Goal: Task Accomplishment & Management: Manage account settings

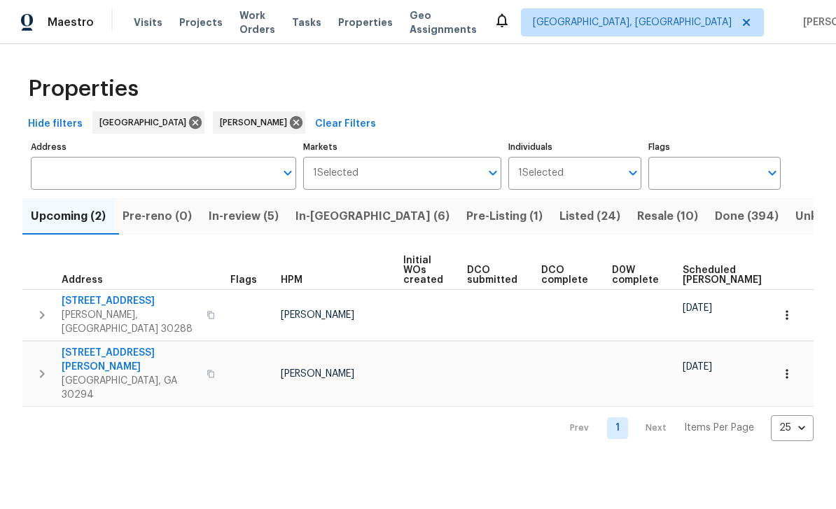
click at [327, 218] on span "In-[GEOGRAPHIC_DATA] (6)" at bounding box center [373, 217] width 154 height 20
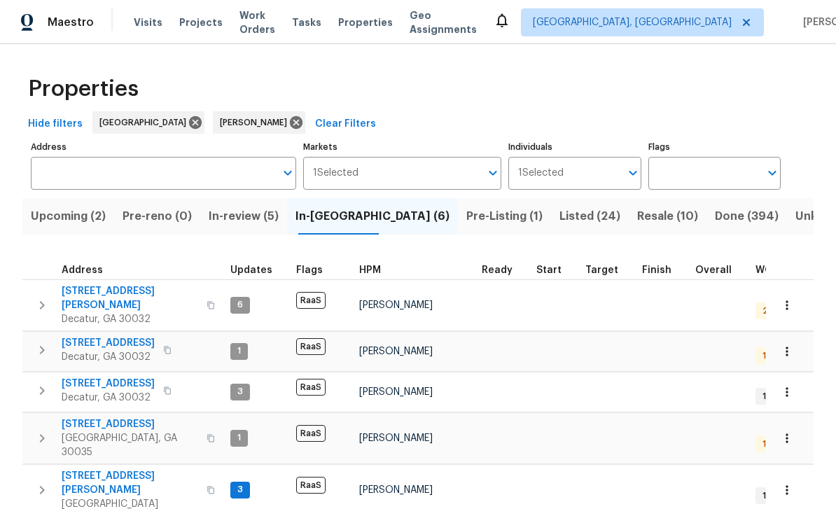
click at [76, 377] on span "[STREET_ADDRESS]" at bounding box center [108, 384] width 93 height 14
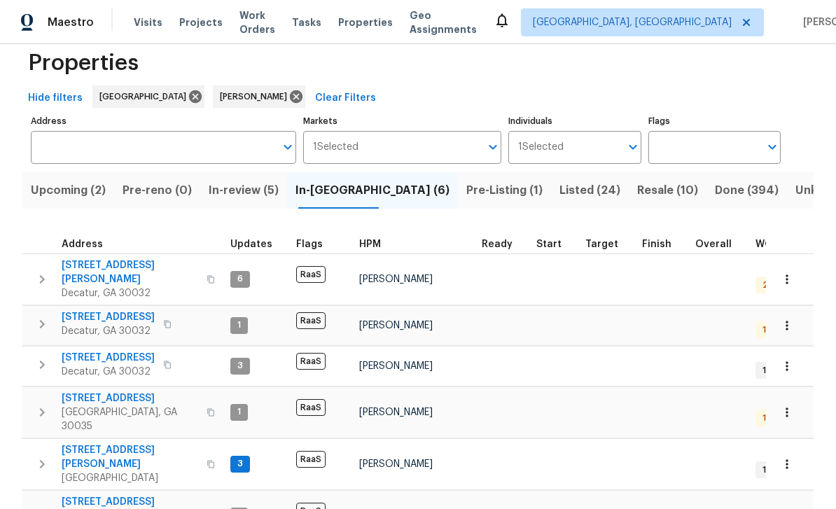
scroll to position [25, 0]
click at [62, 187] on span "Upcoming (2)" at bounding box center [68, 191] width 75 height 20
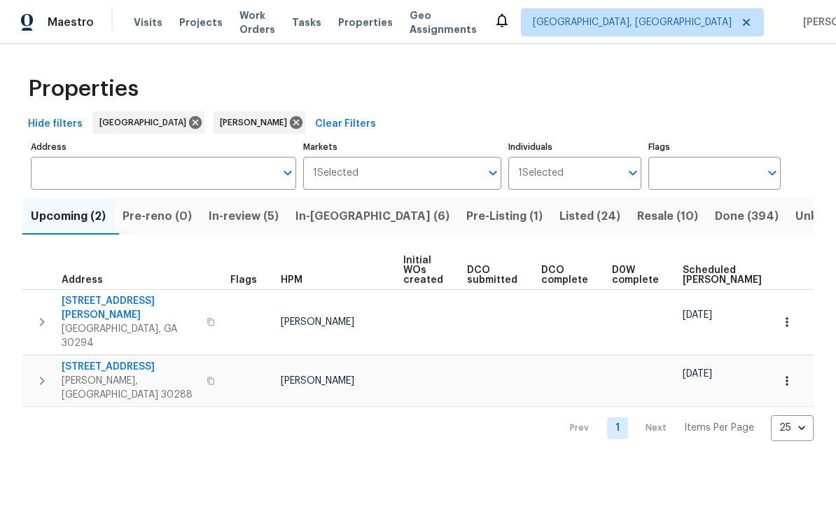
click at [275, 216] on span "In-review (5)" at bounding box center [244, 217] width 70 height 20
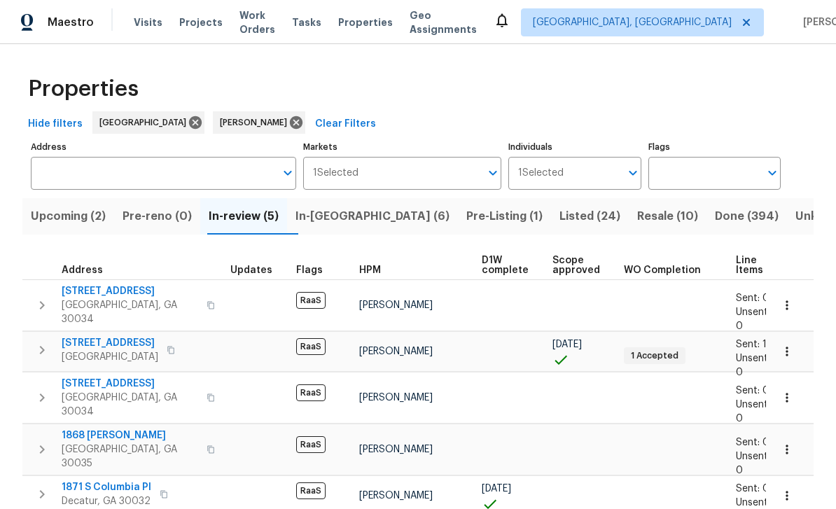
scroll to position [31, 0]
click at [103, 336] on span "2957 Browns Mill Rd SE" at bounding box center [110, 343] width 97 height 14
click at [103, 298] on span "Decatur, GA 30034" at bounding box center [130, 312] width 137 height 28
click at [92, 377] on span "2522 Corner Shoals Dr" at bounding box center [130, 384] width 137 height 14
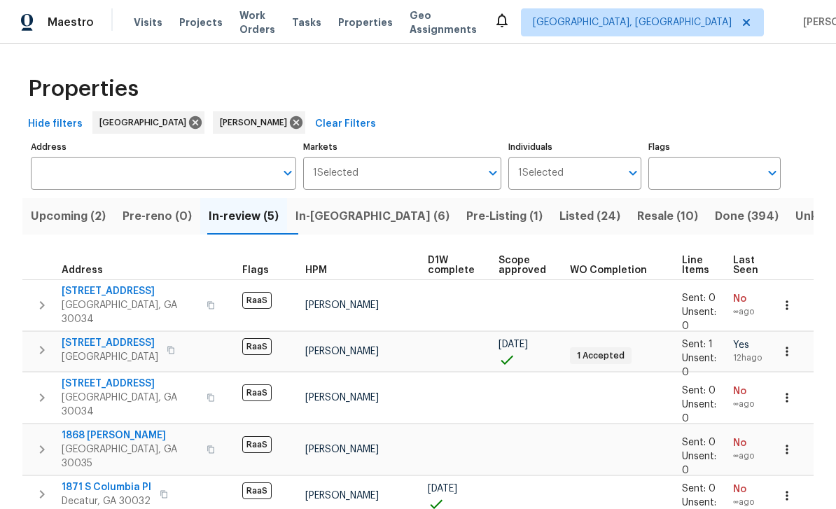
scroll to position [0, 53]
click at [790, 298] on icon "button" at bounding box center [787, 305] width 14 height 14
click at [790, 229] on div at bounding box center [418, 254] width 836 height 509
click at [62, 284] on span "4124 Casa Loma Dr" at bounding box center [130, 291] width 137 height 14
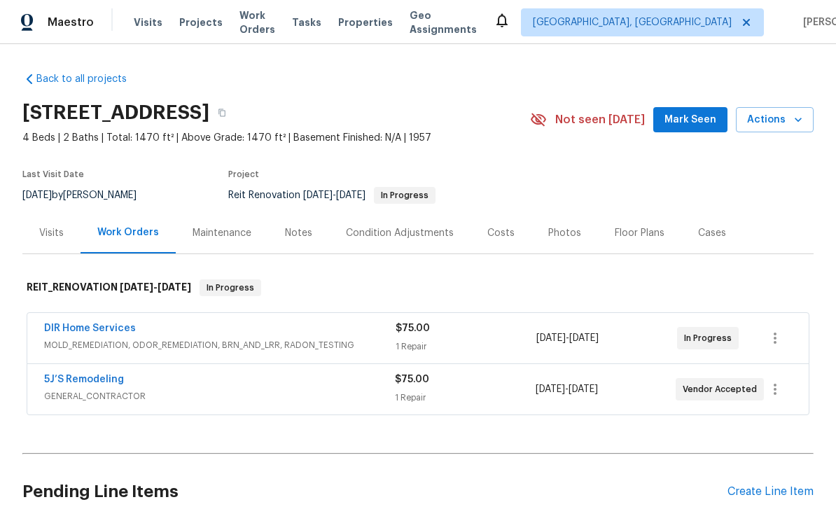
scroll to position [37, 0]
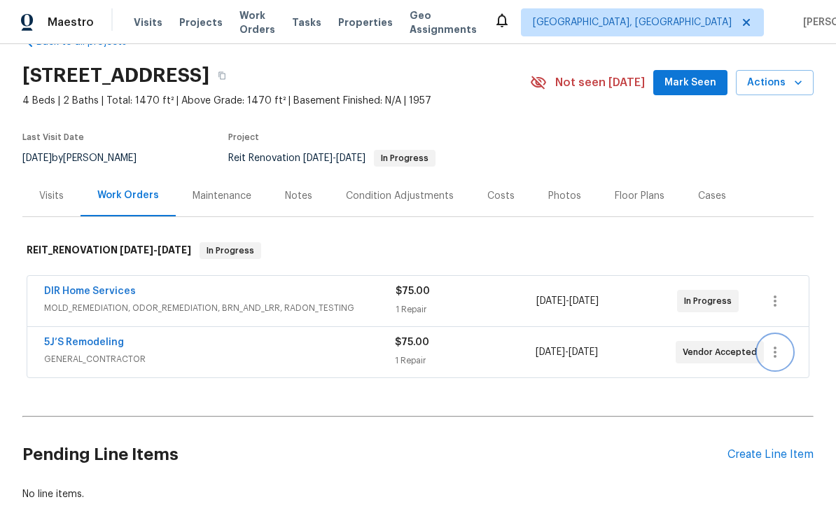
click at [778, 354] on icon "button" at bounding box center [775, 352] width 17 height 17
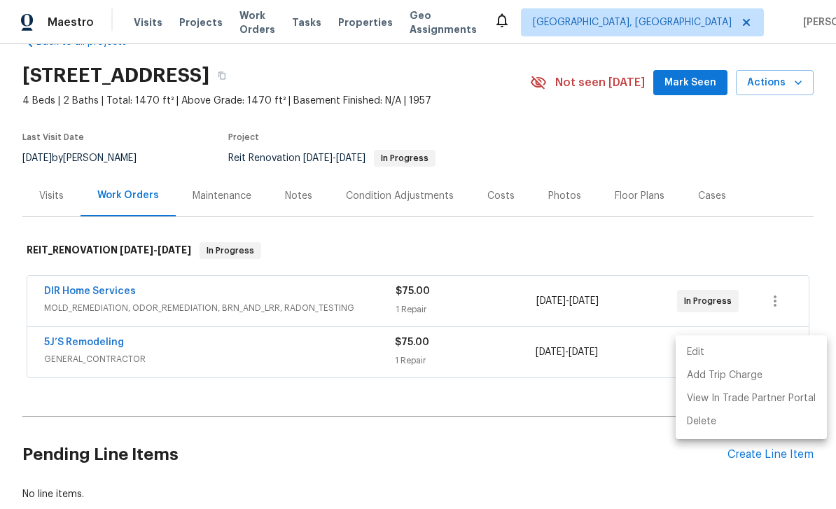
click at [705, 350] on li "Edit" at bounding box center [751, 352] width 151 height 23
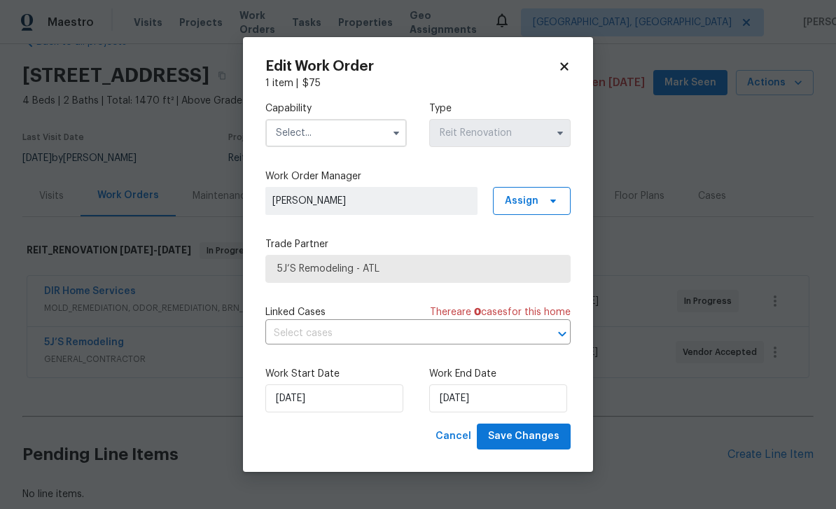
click at [374, 134] on input "text" at bounding box center [337, 133] width 142 height 28
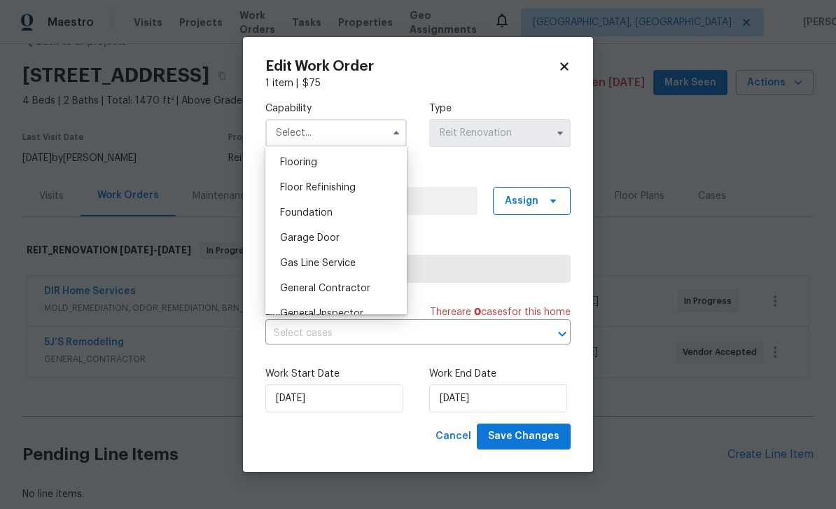
scroll to position [517, 0]
click at [345, 238] on div "Foundation" at bounding box center [336, 239] width 135 height 25
type input "Foundation"
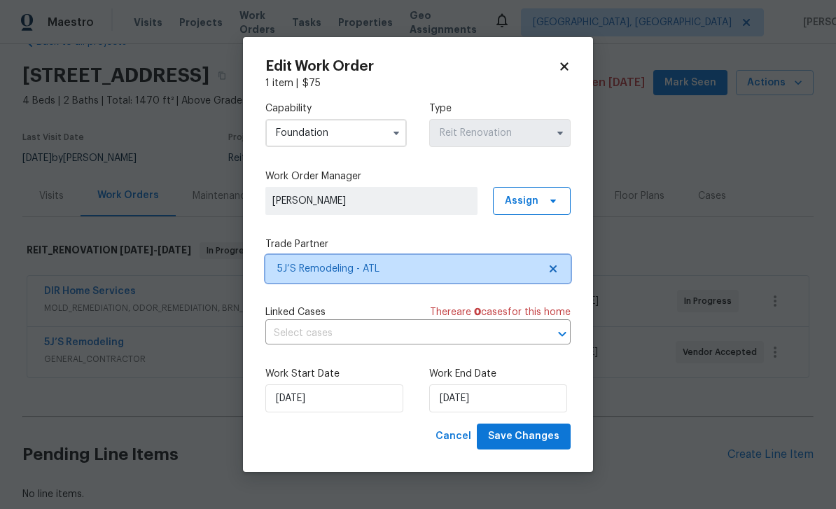
click at [485, 265] on span "5J’S Remodeling - ATL" at bounding box center [407, 269] width 261 height 14
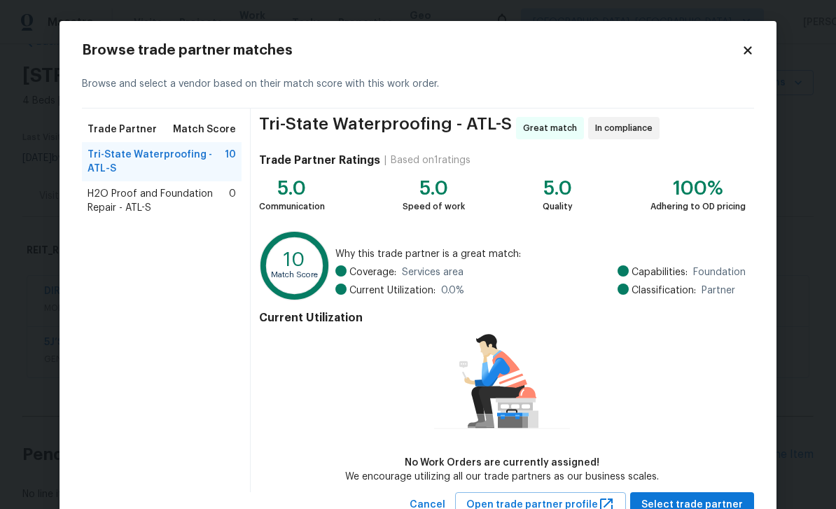
click at [107, 197] on span "H2O Proof and Foundation Repair - ATL-S" at bounding box center [159, 201] width 142 height 28
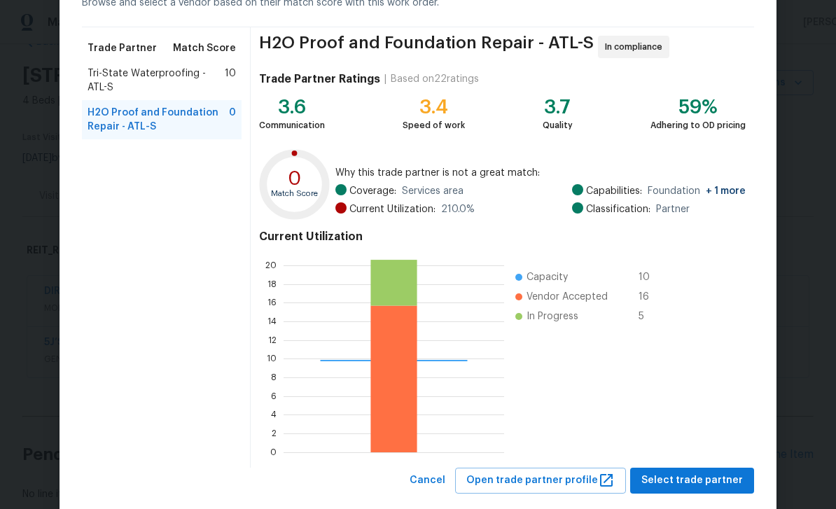
scroll to position [80, 0]
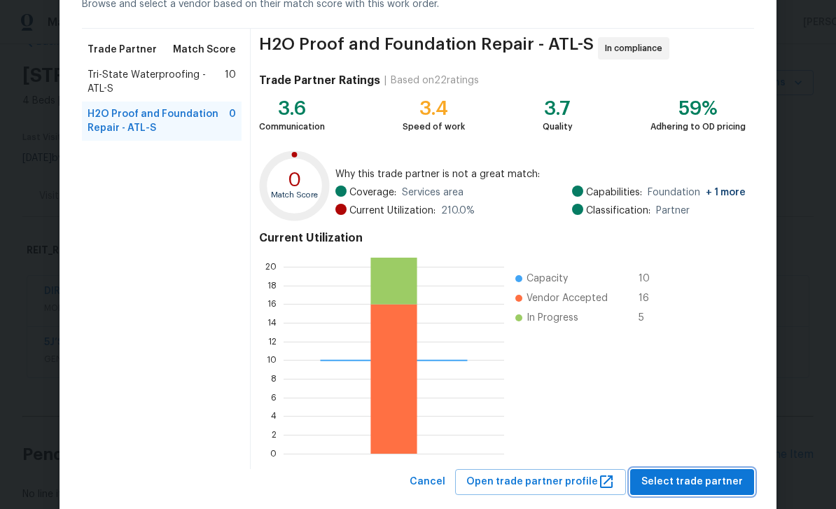
click at [718, 481] on span "Select trade partner" at bounding box center [693, 483] width 102 height 18
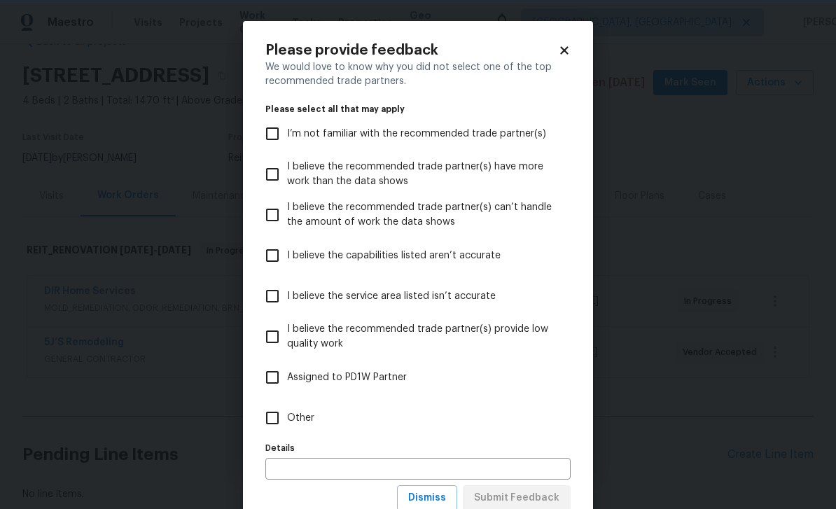
scroll to position [0, 0]
click at [522, 146] on label "I’m not familiar with the recommended trade partner(s)" at bounding box center [409, 133] width 302 height 41
click at [287, 146] on input "I’m not familiar with the recommended trade partner(s)" at bounding box center [272, 133] width 29 height 29
checkbox input "true"
click at [553, 495] on span "Submit Feedback" at bounding box center [516, 499] width 85 height 18
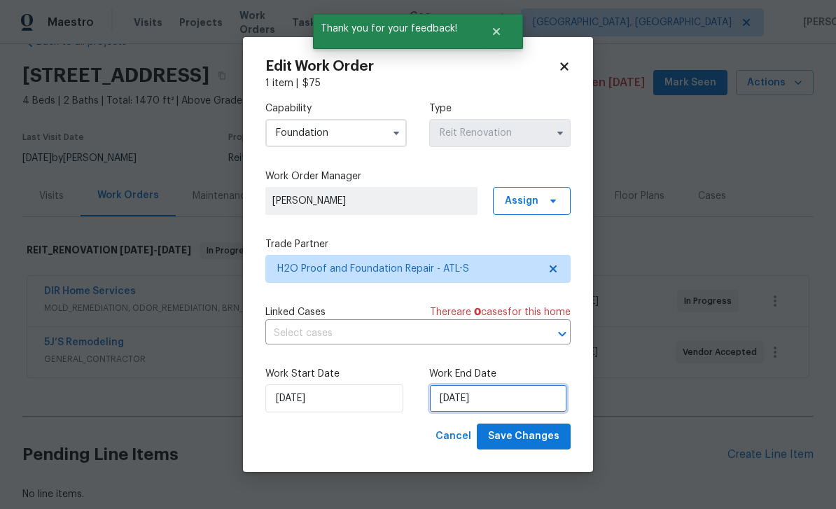
click at [546, 397] on input "8/29/2025" at bounding box center [498, 399] width 138 height 28
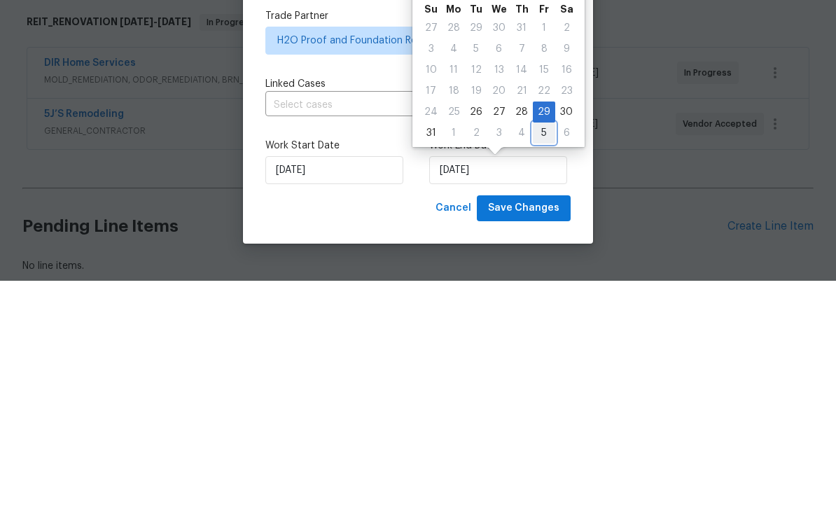
click at [543, 352] on div "5" at bounding box center [544, 362] width 22 height 20
type input "9/5/2025"
select select "8"
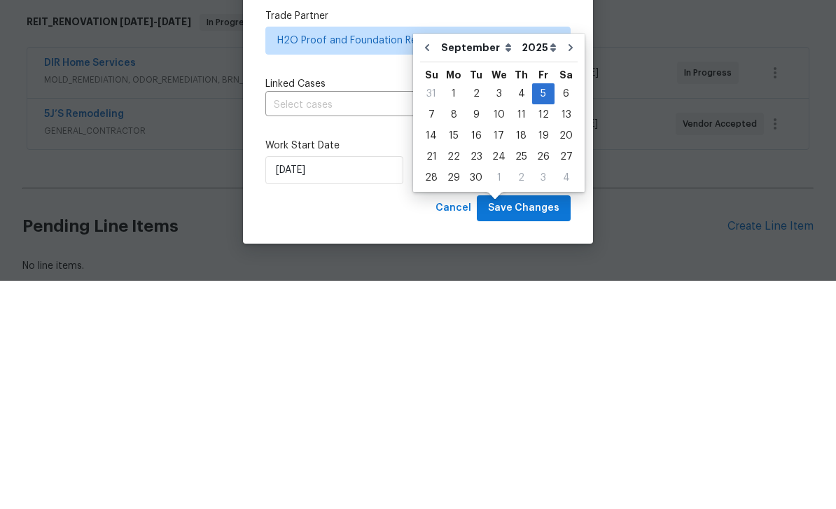
scroll to position [45, 0]
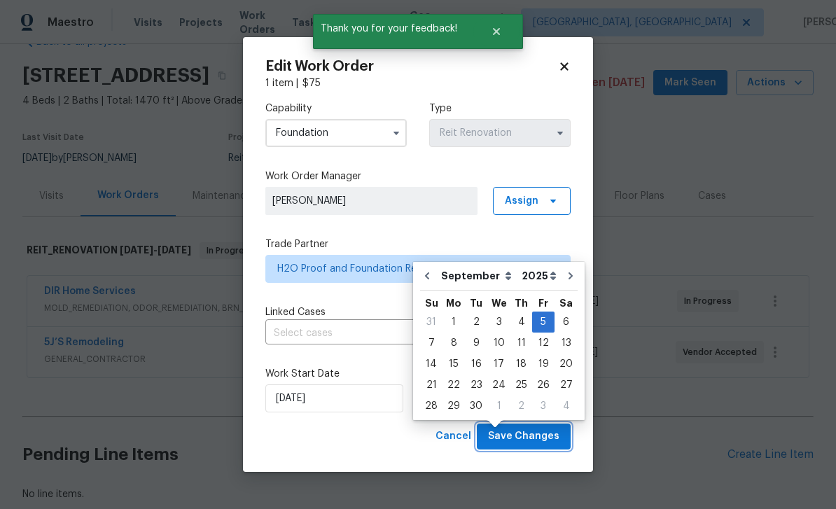
click at [541, 433] on span "Save Changes" at bounding box center [523, 437] width 71 height 18
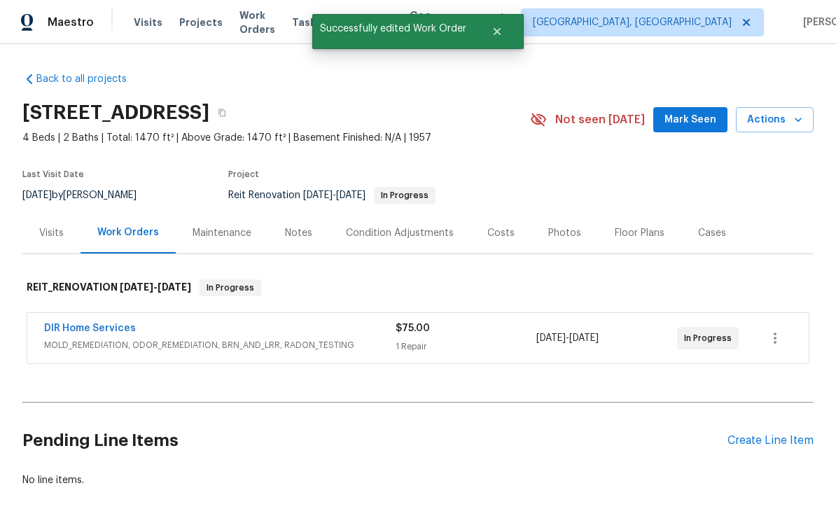
scroll to position [-3, 0]
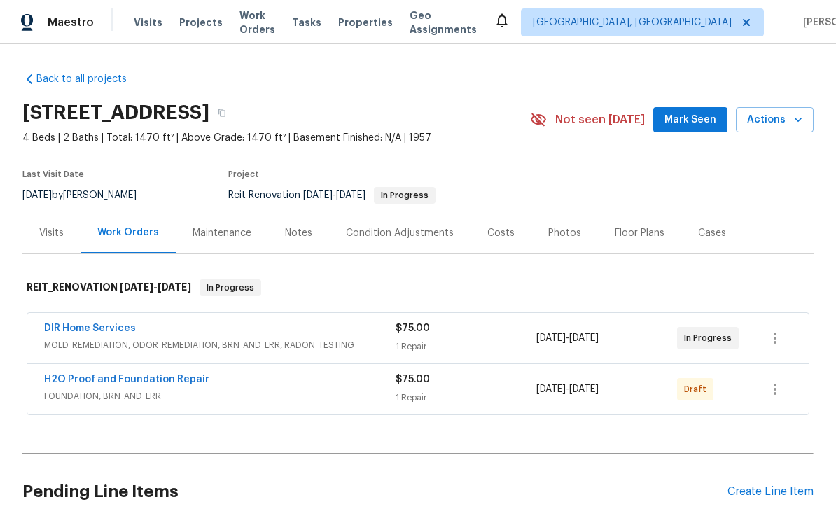
scroll to position [22, 0]
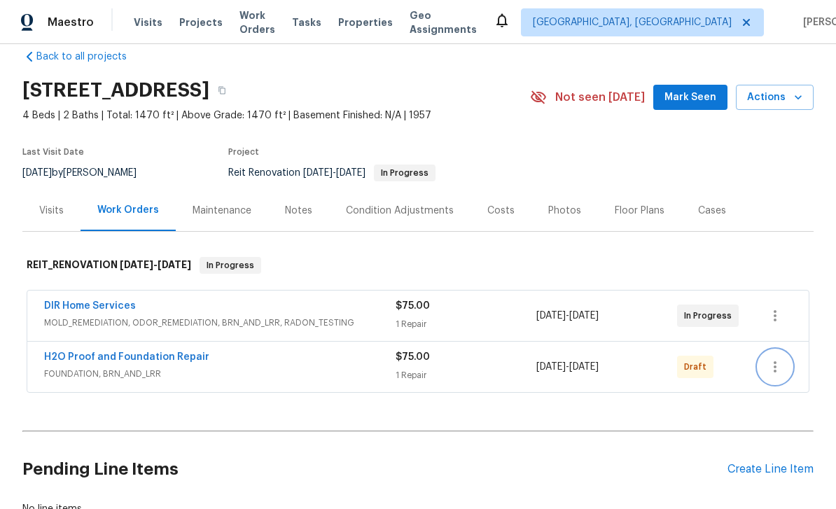
click at [780, 363] on icon "button" at bounding box center [775, 367] width 17 height 17
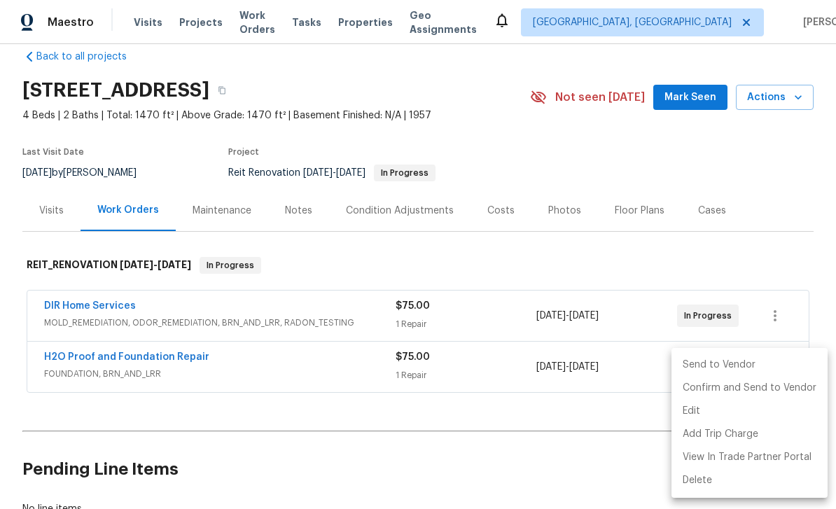
click at [746, 363] on li "Send to Vendor" at bounding box center [750, 365] width 156 height 23
click at [744, 229] on div at bounding box center [418, 254] width 836 height 509
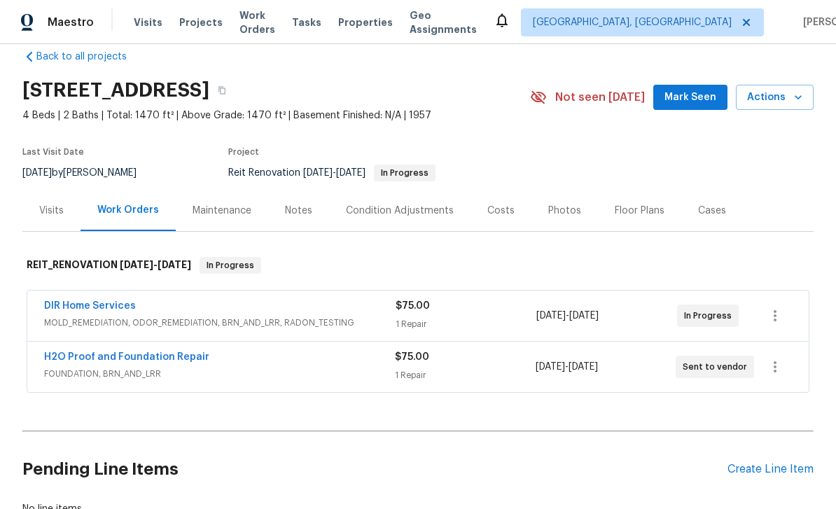
click at [81, 359] on link "H2O Proof and Foundation Repair" at bounding box center [126, 357] width 165 height 10
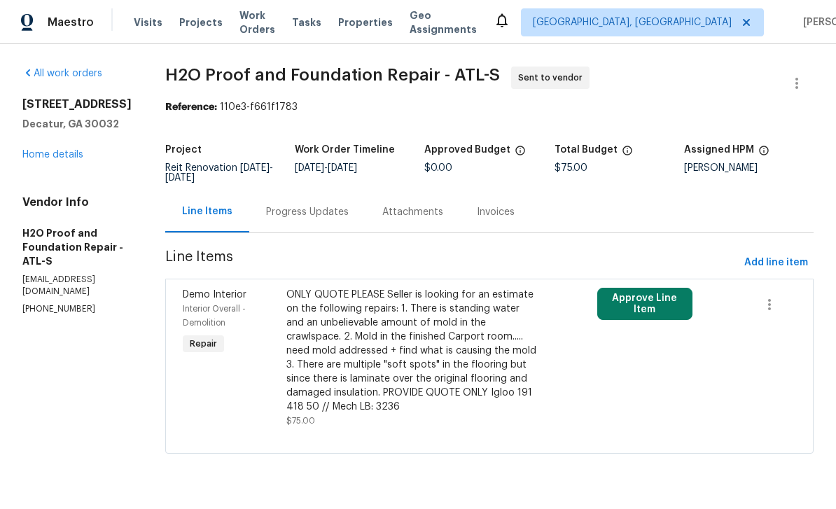
click at [656, 304] on button "Approve Line Item" at bounding box center [645, 304] width 95 height 32
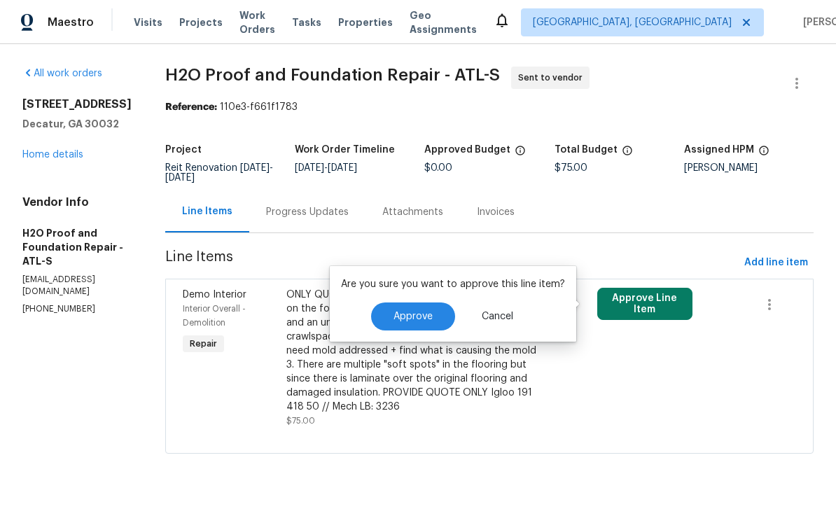
click at [432, 314] on button "Approve" at bounding box center [413, 317] width 84 height 28
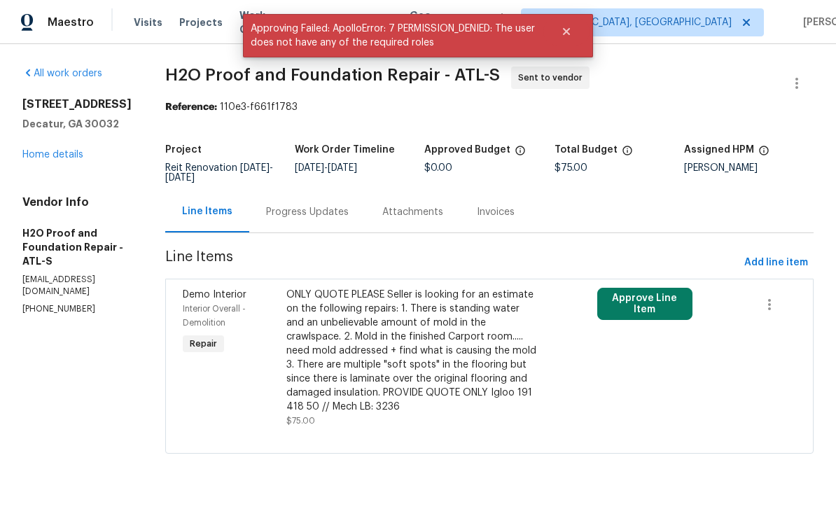
click at [272, 205] on div "Progress Updates" at bounding box center [307, 212] width 83 height 14
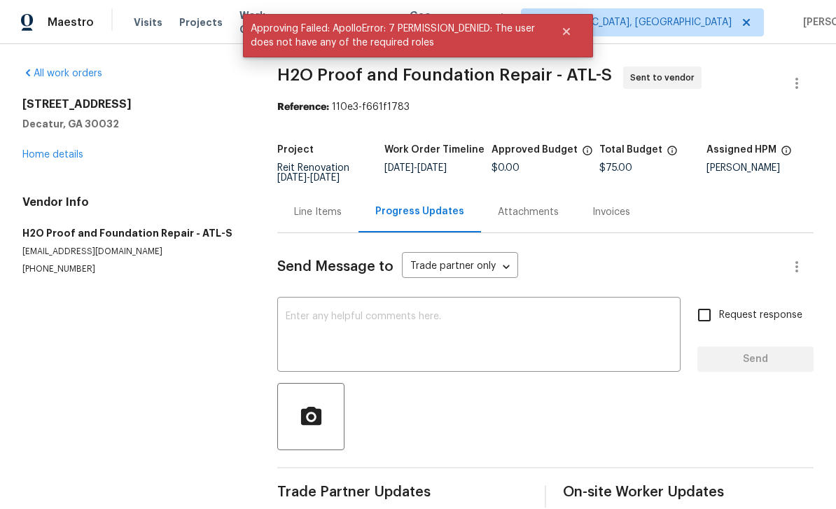
click at [597, 331] on textarea at bounding box center [479, 336] width 387 height 49
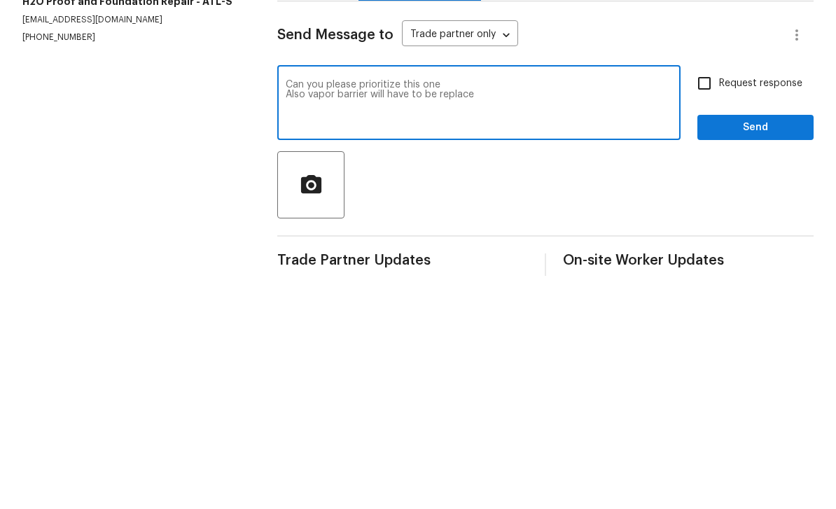
type textarea "Can you please prioritize this one Also vapor barrier will have to be replace"
click at [521, 312] on textarea "Can you please prioritize this one Also vapor barrier will have to be replace" at bounding box center [479, 336] width 387 height 49
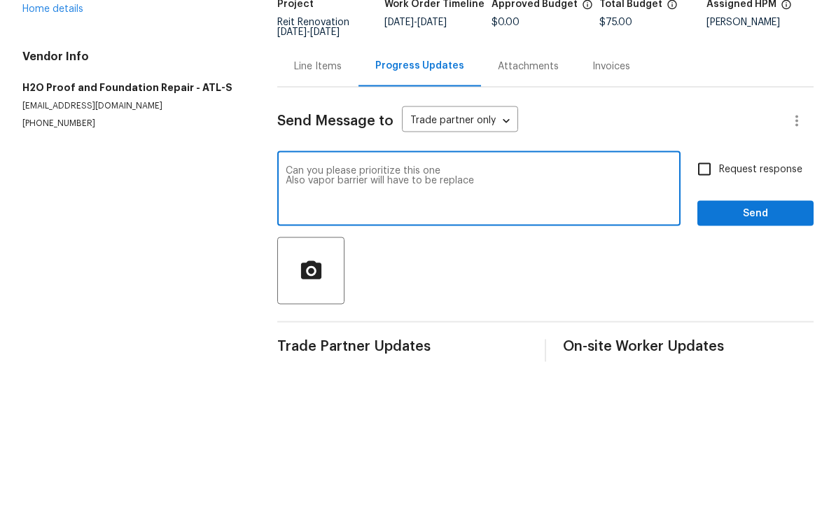
click at [303, 205] on div "Line Items" at bounding box center [318, 212] width 48 height 14
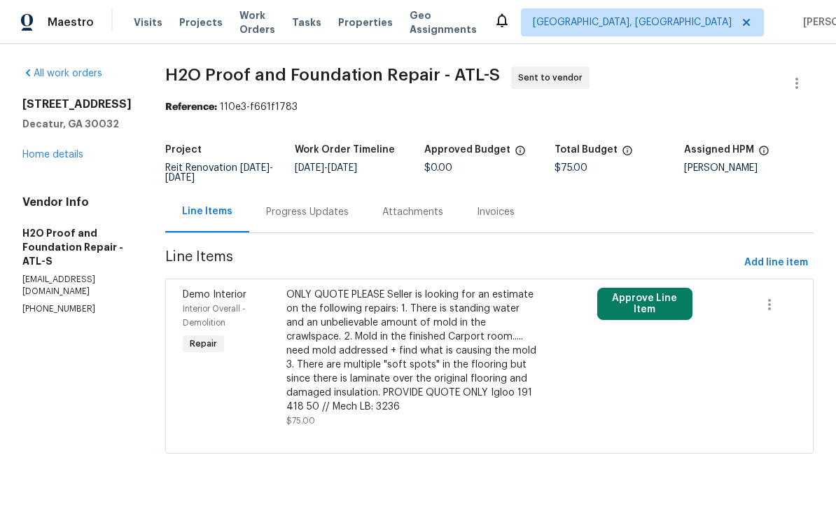
click at [266, 214] on div "Progress Updates" at bounding box center [307, 212] width 83 height 14
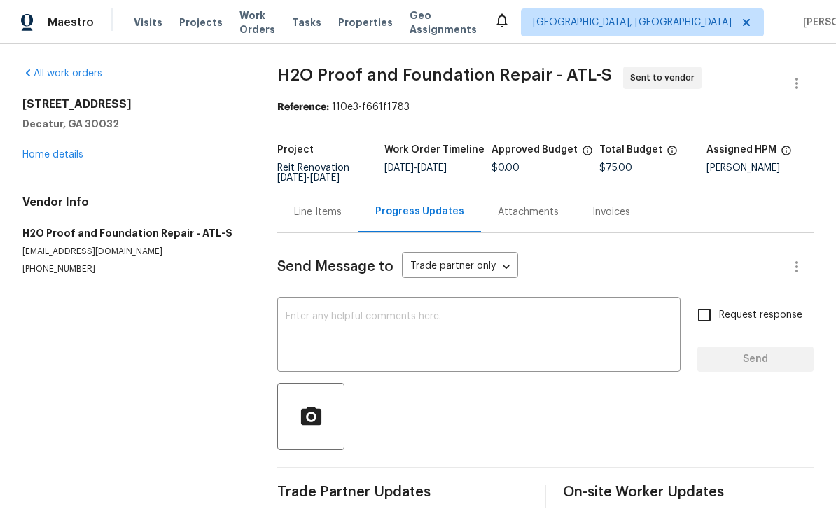
scroll to position [22, 0]
click at [563, 312] on textarea at bounding box center [479, 336] width 387 height 49
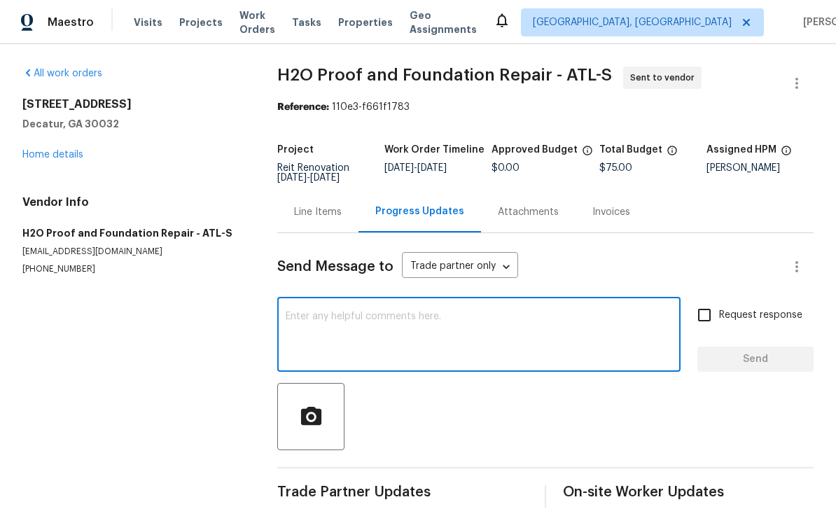
click at [518, 312] on textarea at bounding box center [479, 336] width 387 height 49
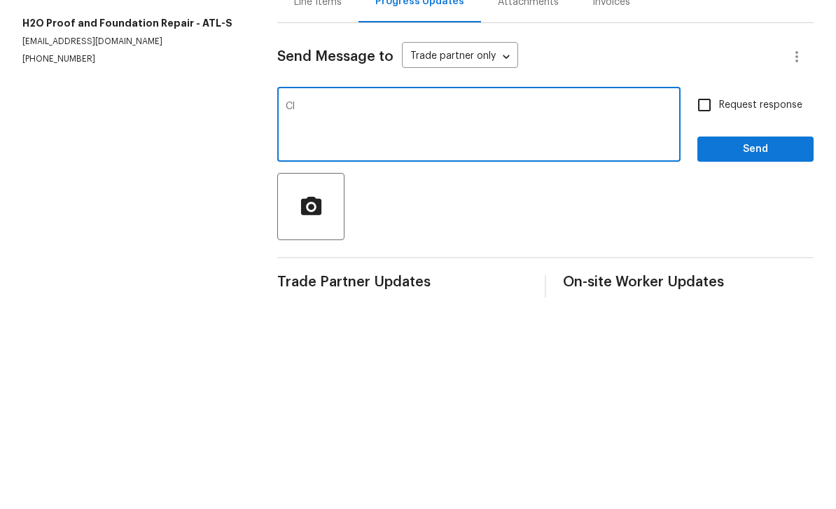
type textarea "C"
click at [286, 312] on textarea "Can you prioritize this one please" at bounding box center [479, 336] width 387 height 49
type textarea "Only quote Can you prioritize this one please"
click at [715, 301] on input "Request response" at bounding box center [704, 315] width 29 height 29
checkbox input "true"
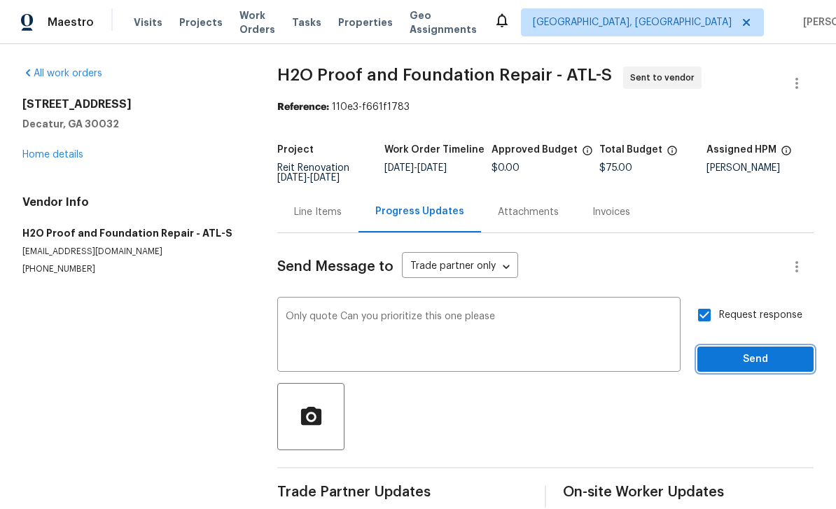
click at [748, 351] on span "Send" at bounding box center [756, 360] width 94 height 18
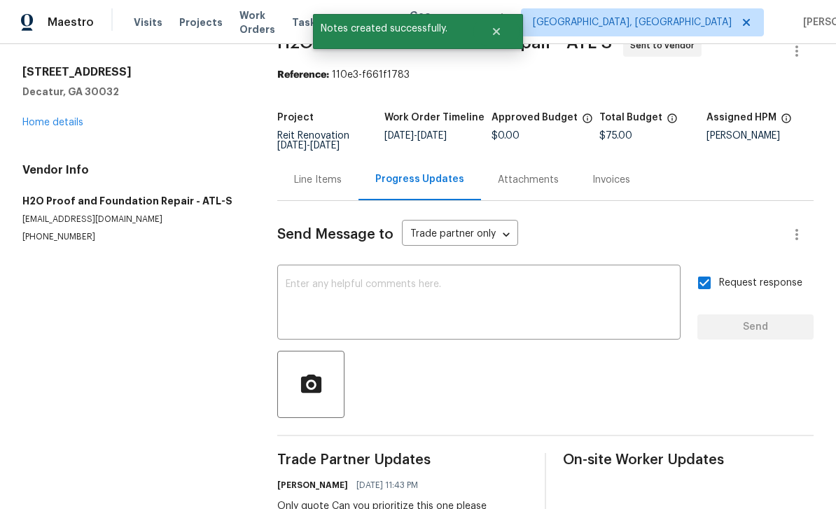
scroll to position [32, 0]
click at [47, 118] on link "Home details" at bounding box center [52, 123] width 61 height 10
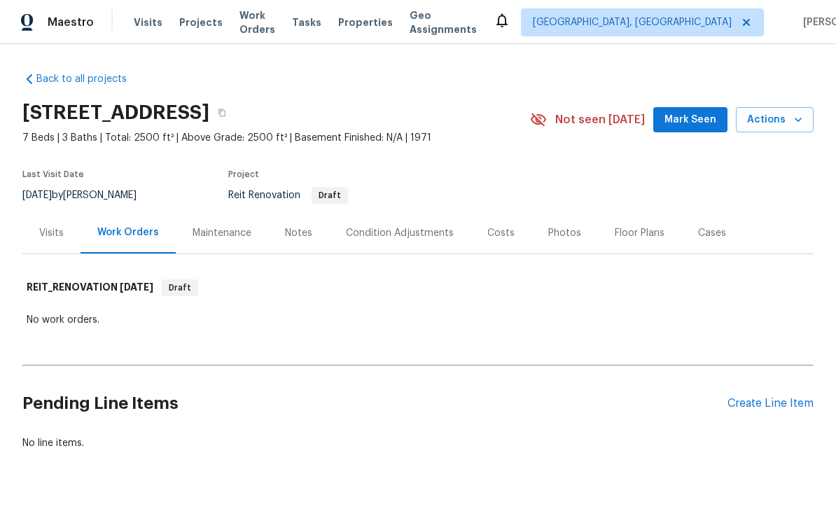
click at [770, 128] on span "Actions" at bounding box center [774, 120] width 55 height 18
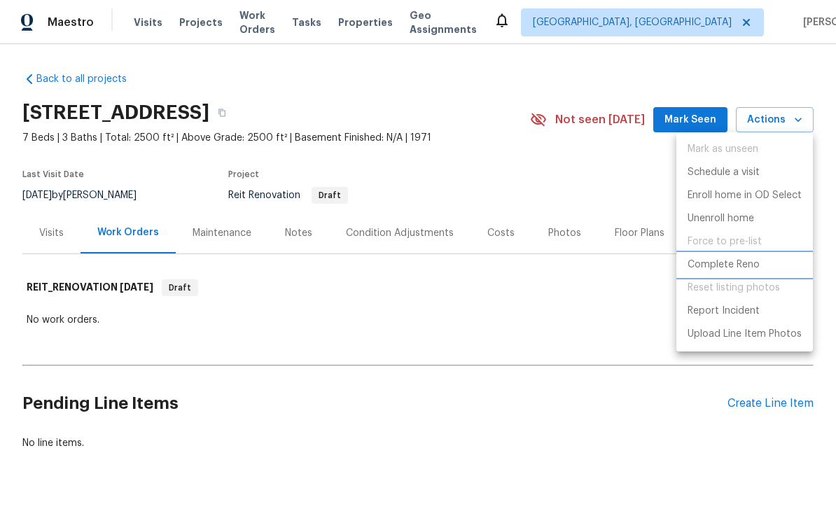
click at [754, 263] on p "Complete Reno" at bounding box center [724, 265] width 72 height 15
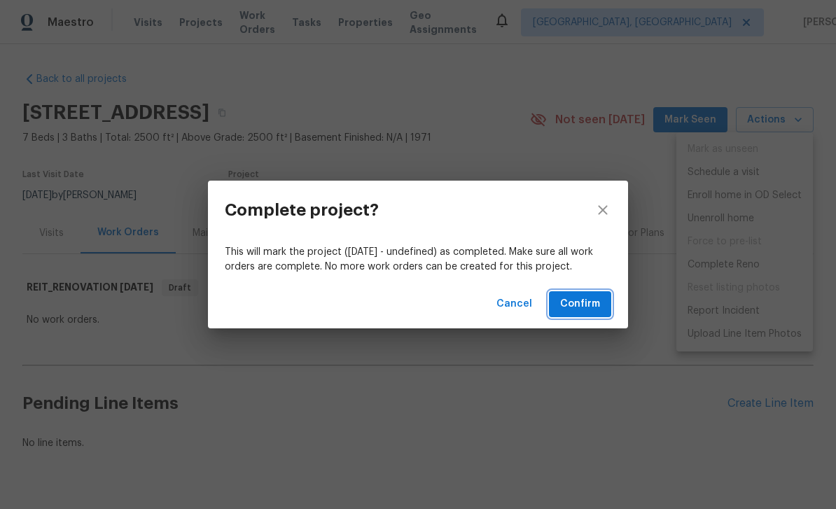
click at [600, 303] on button "Confirm" at bounding box center [580, 304] width 62 height 26
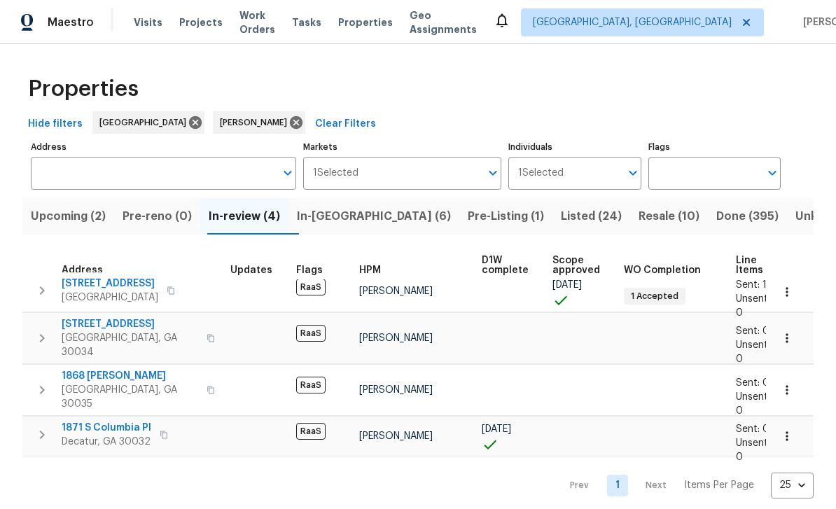
scroll to position [8, 0]
click at [87, 329] on span "[STREET_ADDRESS]" at bounding box center [130, 324] width 137 height 14
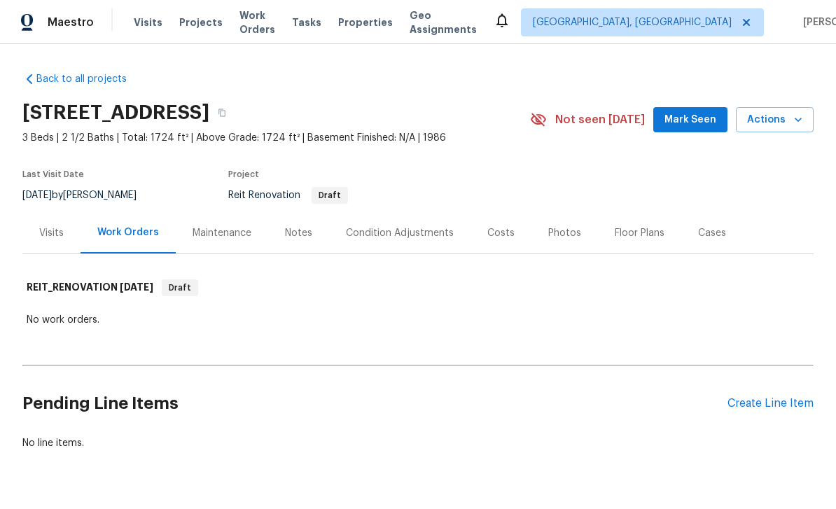
click at [787, 125] on span "Actions" at bounding box center [774, 120] width 55 height 18
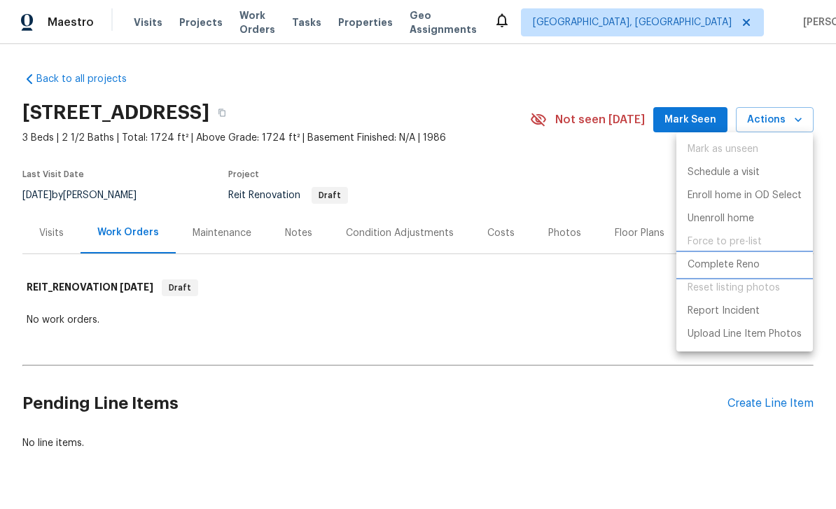
click at [743, 262] on p "Complete Reno" at bounding box center [724, 265] width 72 height 15
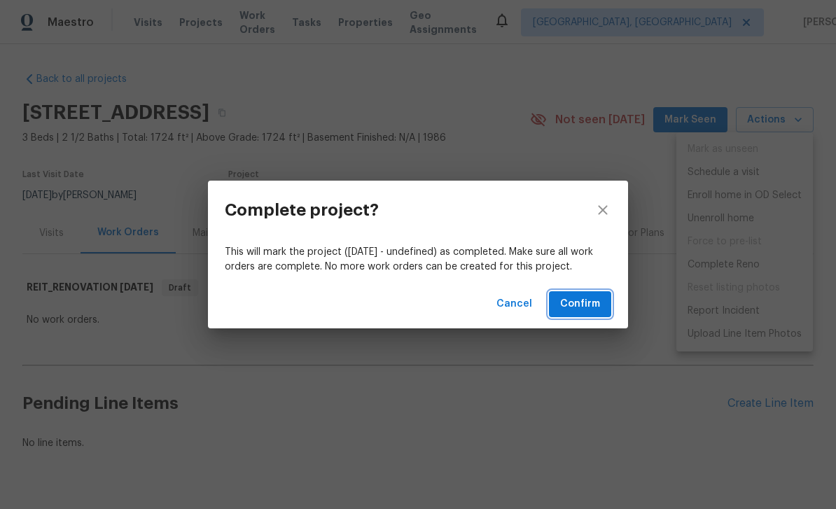
click at [601, 304] on button "Confirm" at bounding box center [580, 304] width 62 height 26
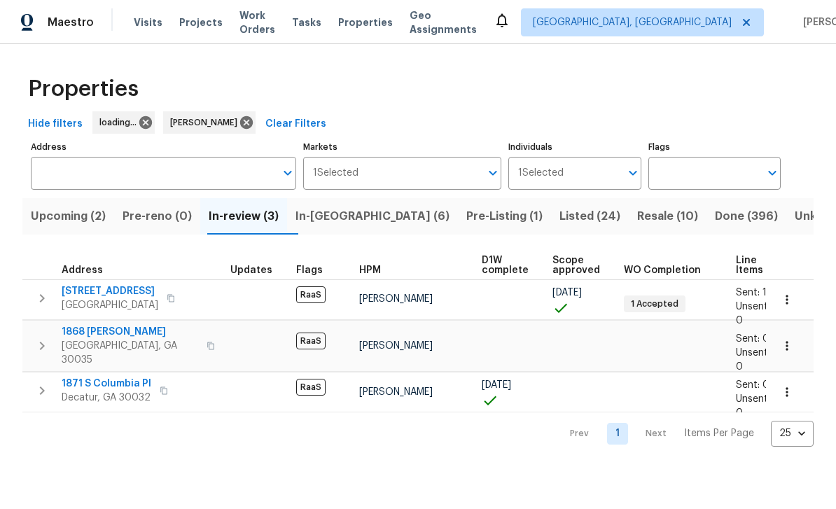
click at [78, 338] on span "1868 McLain Ln" at bounding box center [130, 332] width 137 height 14
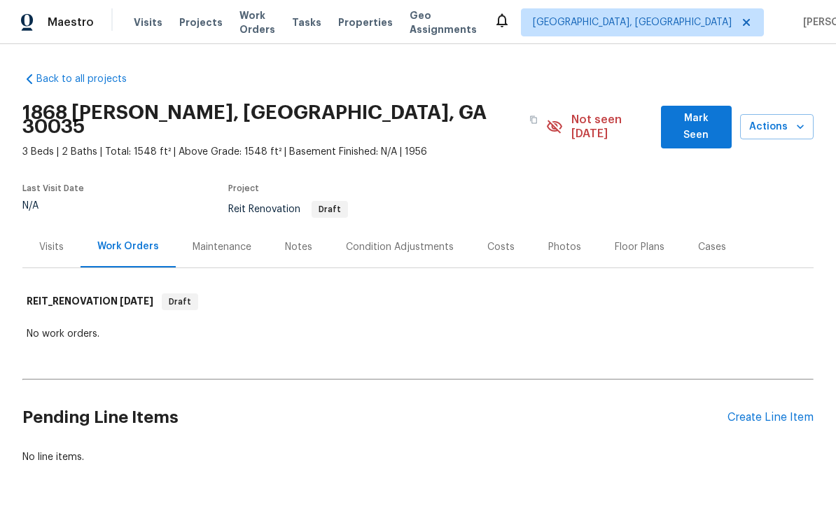
click at [800, 125] on icon "button" at bounding box center [800, 127] width 7 height 4
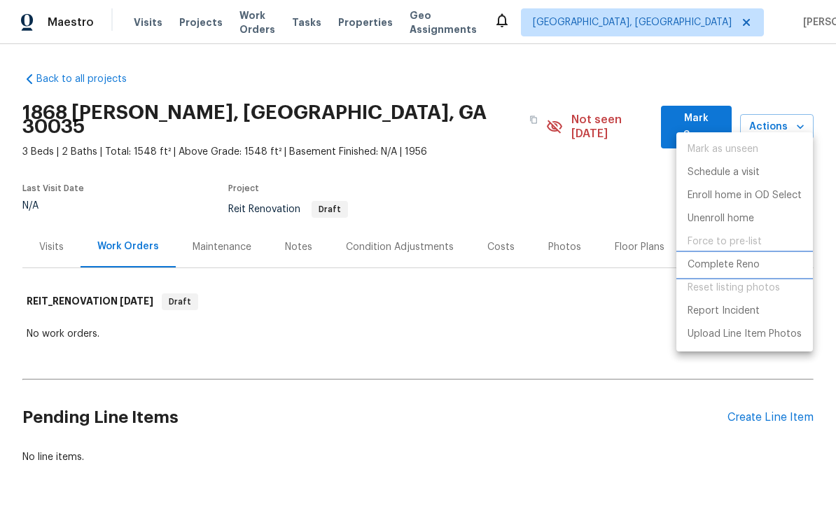
click at [745, 264] on p "Complete Reno" at bounding box center [724, 265] width 72 height 15
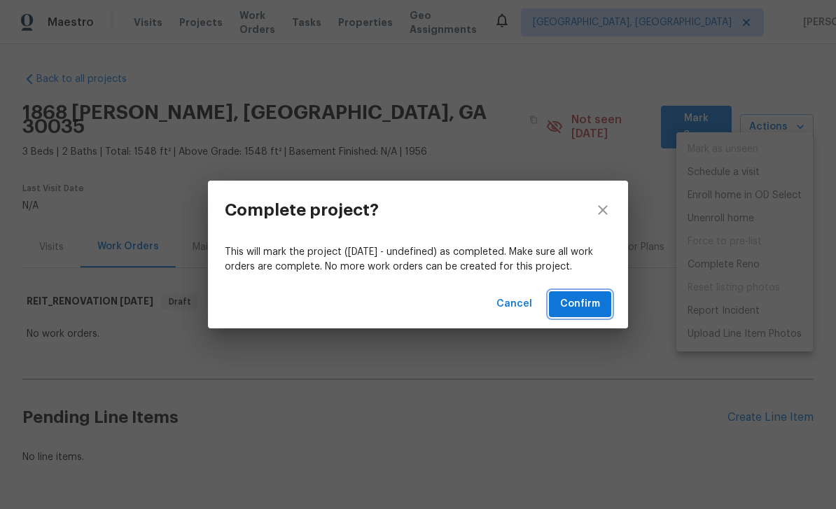
click at [594, 299] on span "Confirm" at bounding box center [580, 305] width 40 height 18
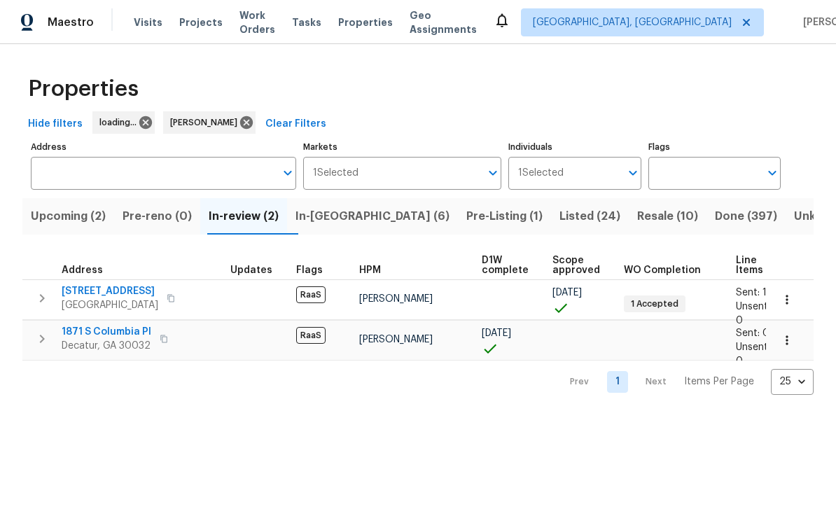
click at [87, 331] on span "1871 S Columbia Pl" at bounding box center [107, 332] width 90 height 14
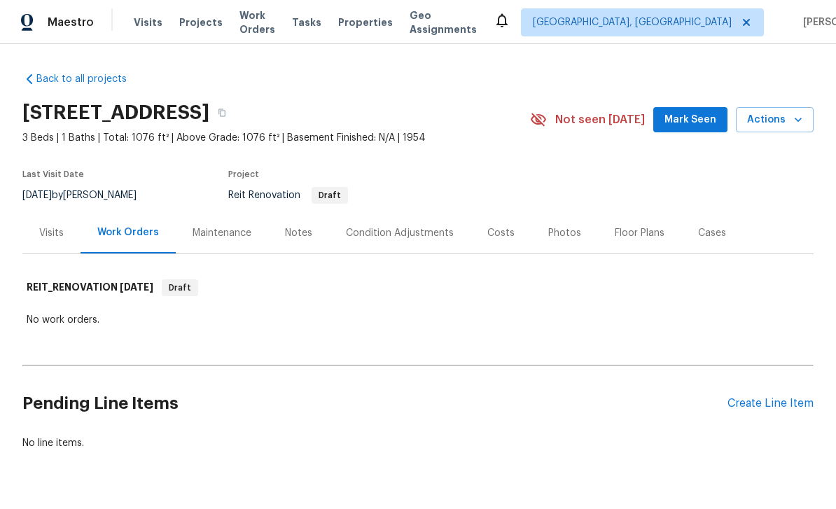
click at [774, 120] on span "Actions" at bounding box center [774, 120] width 55 height 18
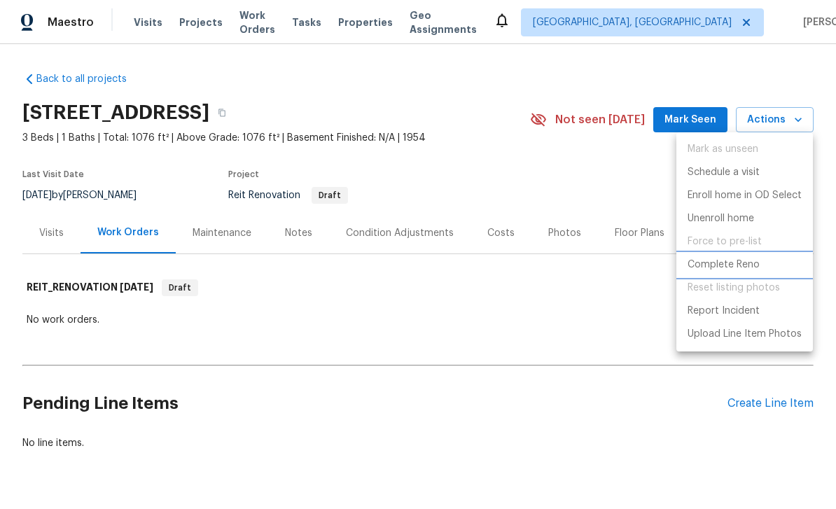
click at [743, 265] on p "Complete Reno" at bounding box center [724, 265] width 72 height 15
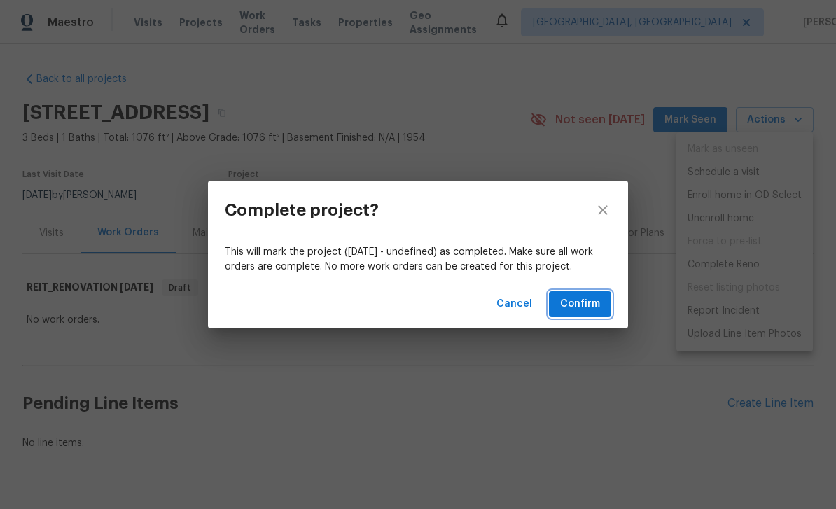
click at [592, 303] on span "Confirm" at bounding box center [580, 305] width 40 height 18
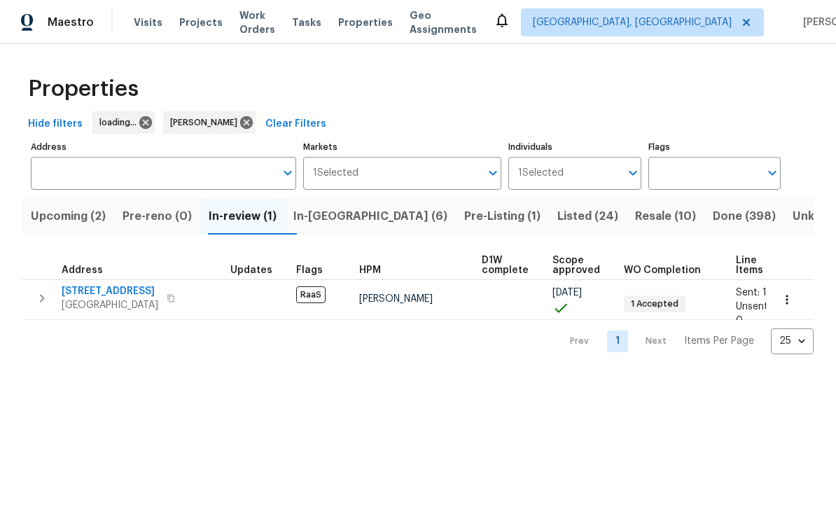
click at [359, 212] on span "In-reno (6)" at bounding box center [371, 217] width 154 height 20
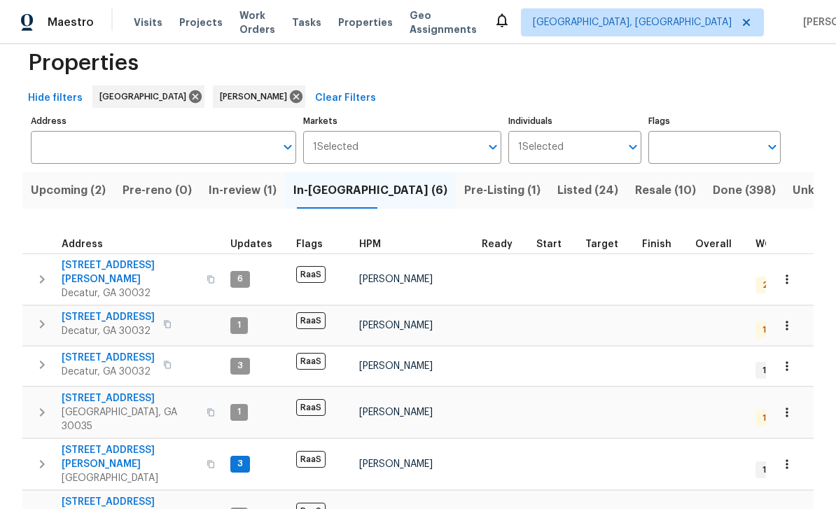
scroll to position [25, 0]
click at [83, 311] on span "1395 W Austin Rd" at bounding box center [108, 318] width 93 height 14
click at [86, 352] on span "2303 Pinewood Dr" at bounding box center [108, 359] width 93 height 14
click at [85, 392] on span "2183 Ramblewood Cir" at bounding box center [130, 399] width 137 height 14
click at [95, 444] on span "[STREET_ADDRESS][PERSON_NAME]" at bounding box center [130, 458] width 137 height 28
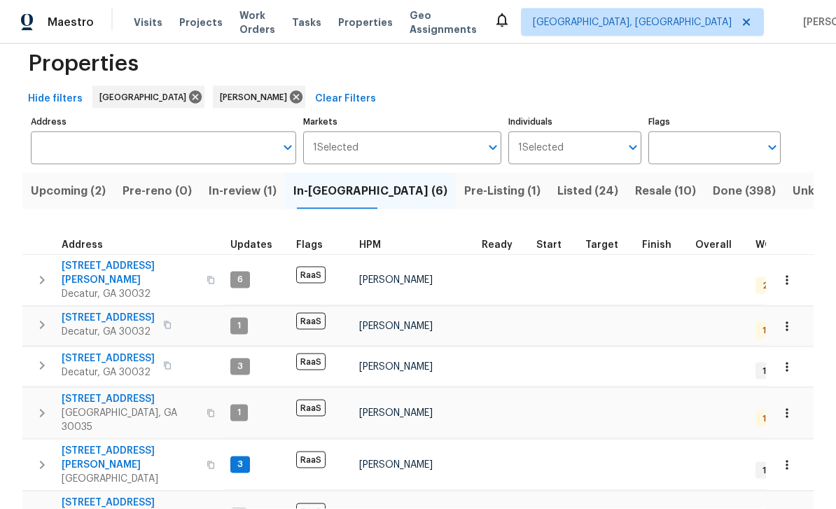
scroll to position [45, 0]
click at [88, 496] on span "[STREET_ADDRESS]" at bounding box center [130, 503] width 137 height 14
click at [464, 181] on span "Pre-Listing (1)" at bounding box center [502, 191] width 76 height 20
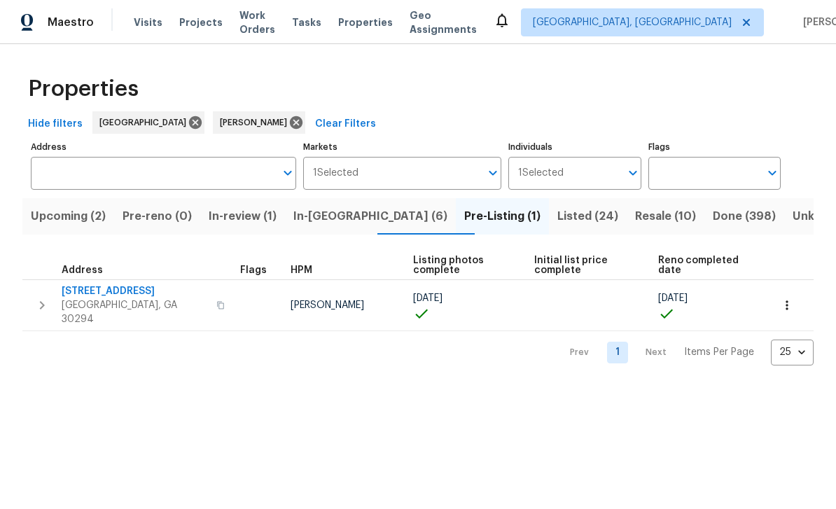
click at [97, 290] on span "3491 Saddle Creek Ln" at bounding box center [135, 291] width 146 height 14
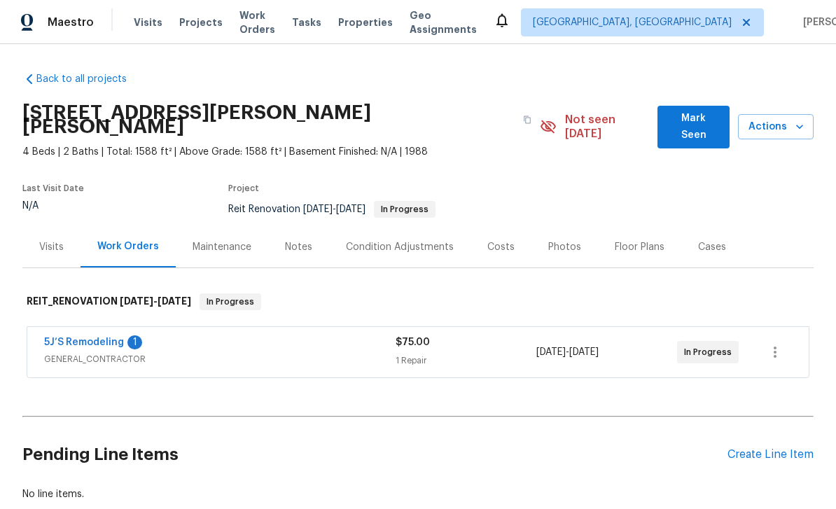
click at [77, 338] on link "5J’S Remodeling" at bounding box center [84, 343] width 80 height 10
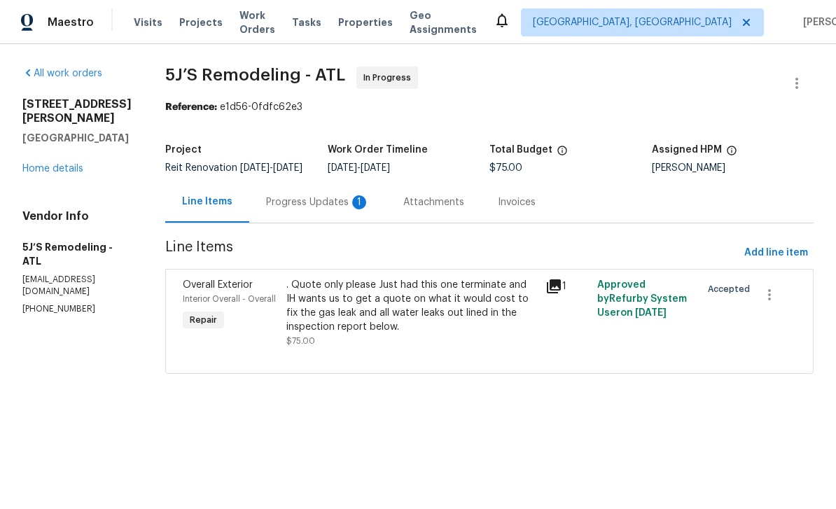
click at [345, 209] on div "Progress Updates 1" at bounding box center [318, 202] width 104 height 14
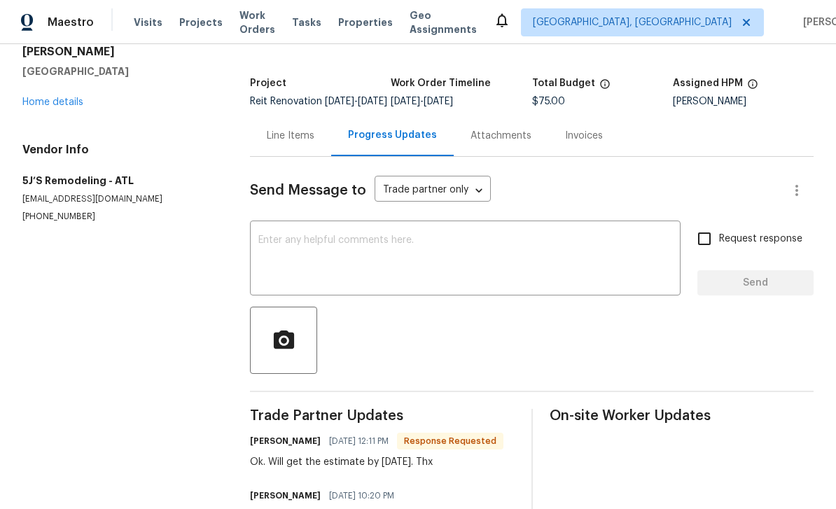
scroll to position [43, 0]
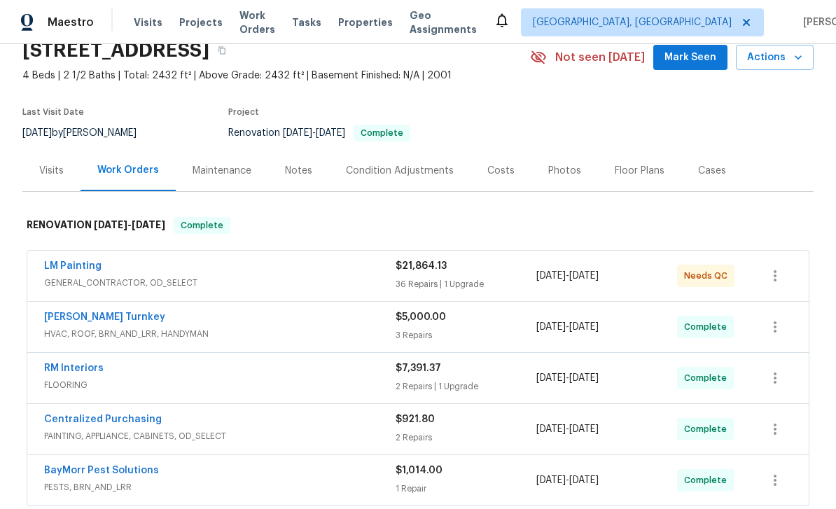
scroll to position [98, 0]
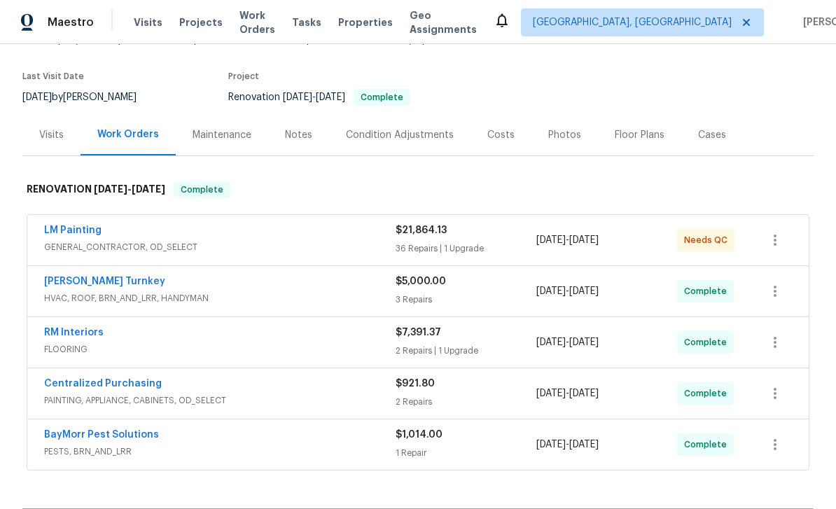
click at [78, 234] on link "LM Painting" at bounding box center [72, 231] width 57 height 10
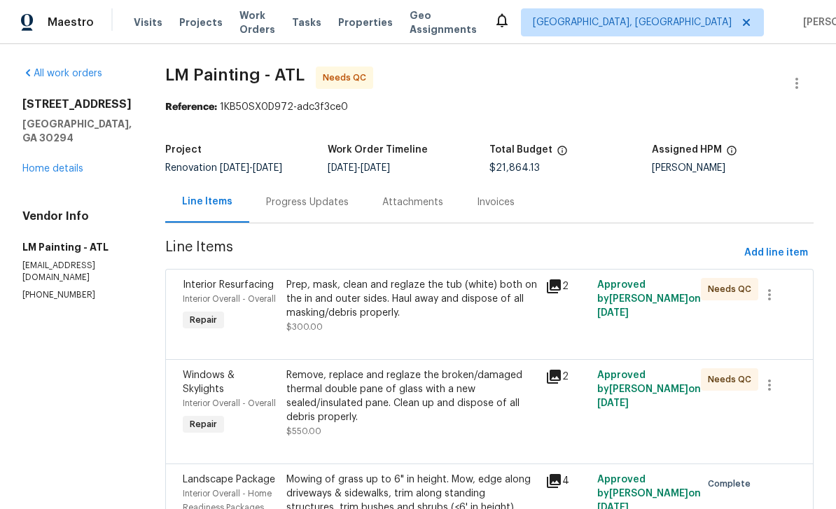
scroll to position [138, 0]
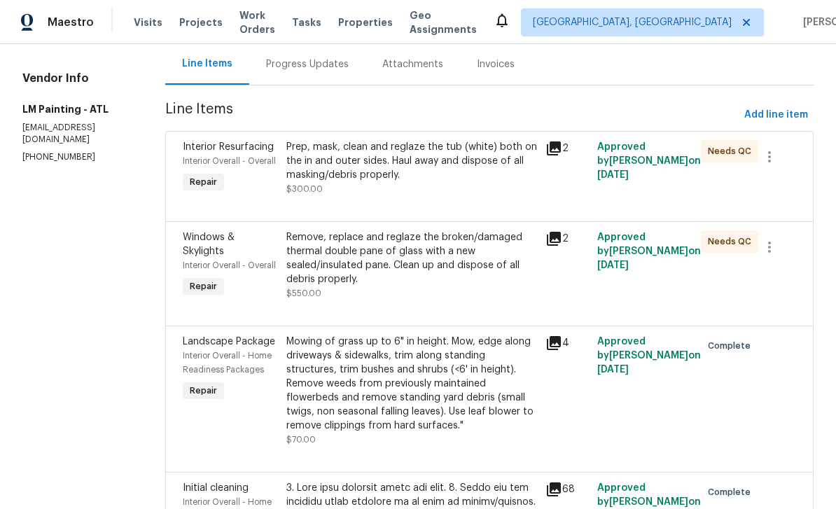
click at [526, 168] on div "Prep, mask, clean and reglaze the tub (white) both on the in and outer sides. H…" at bounding box center [412, 161] width 251 height 42
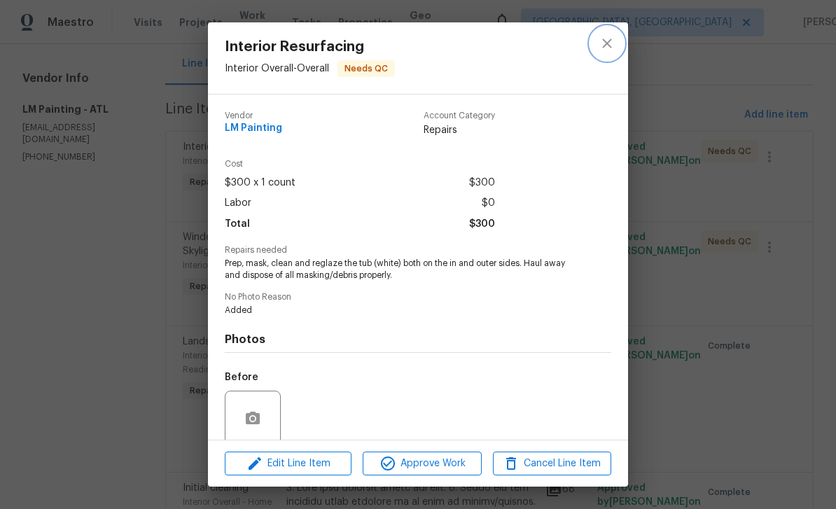
click at [605, 43] on icon "close" at bounding box center [607, 43] width 17 height 17
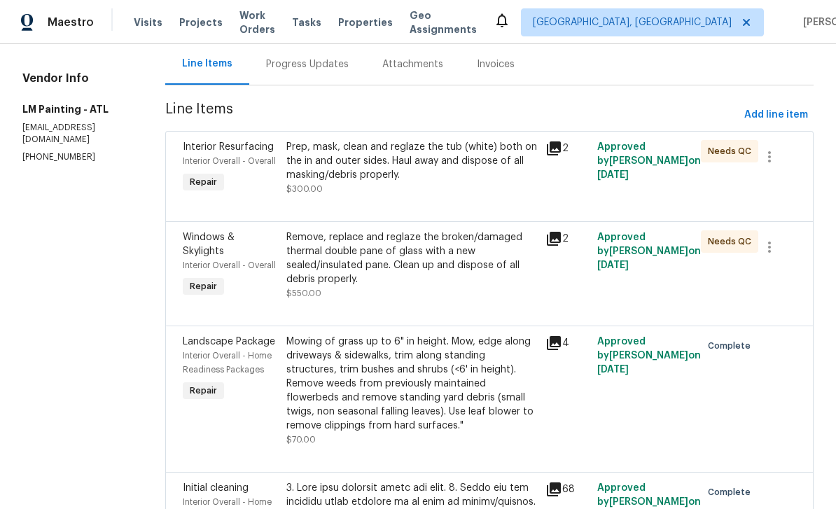
click at [563, 148] on icon at bounding box center [554, 148] width 17 height 17
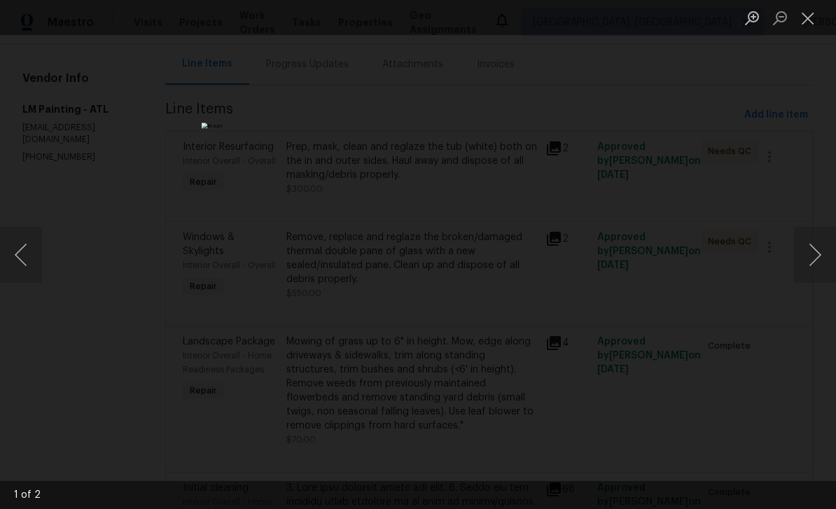
click at [820, 254] on button "Next image" at bounding box center [815, 255] width 42 height 56
click at [820, 261] on button "Next image" at bounding box center [815, 255] width 42 height 56
click at [808, 20] on button "Close lightbox" at bounding box center [808, 18] width 28 height 25
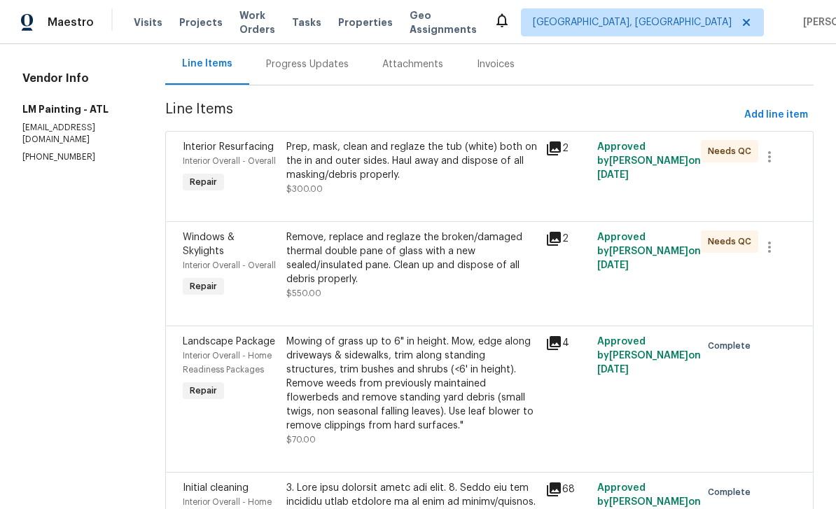
click at [495, 180] on div "Prep, mask, clean and reglaze the tub (white) both on the in and outer sides. H…" at bounding box center [412, 161] width 251 height 42
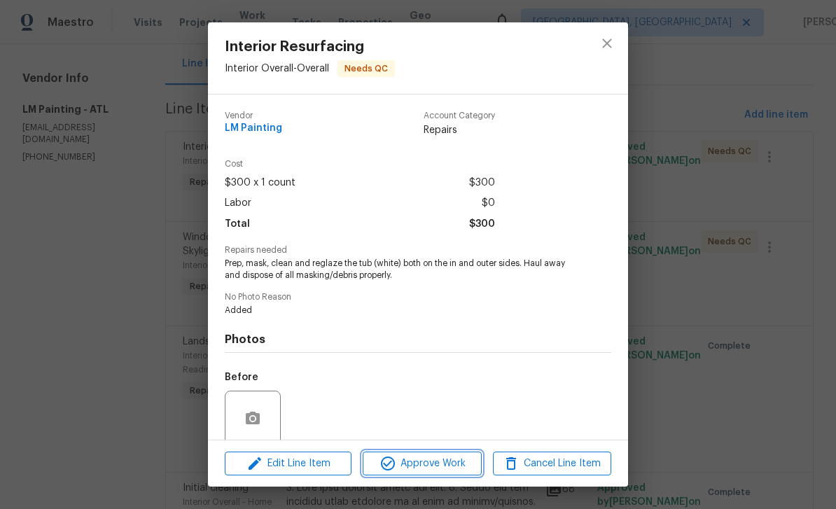
click at [457, 457] on span "Approve Work" at bounding box center [422, 464] width 110 height 18
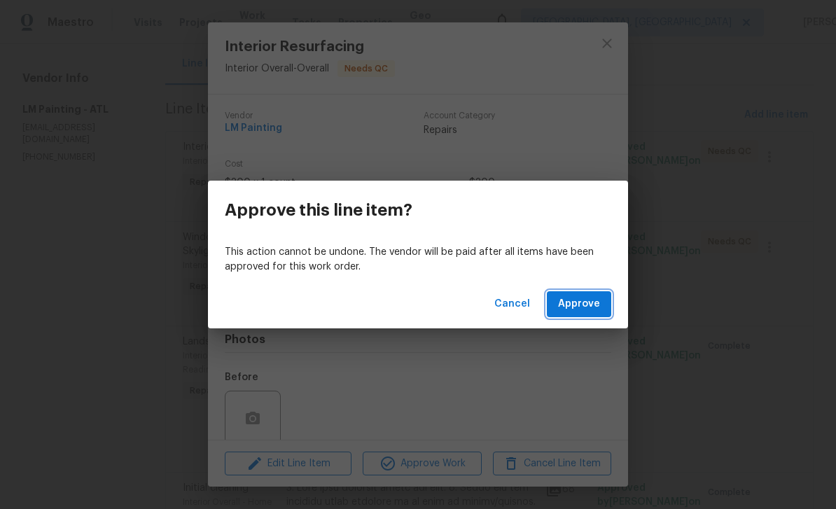
click at [598, 299] on span "Approve" at bounding box center [579, 305] width 42 height 18
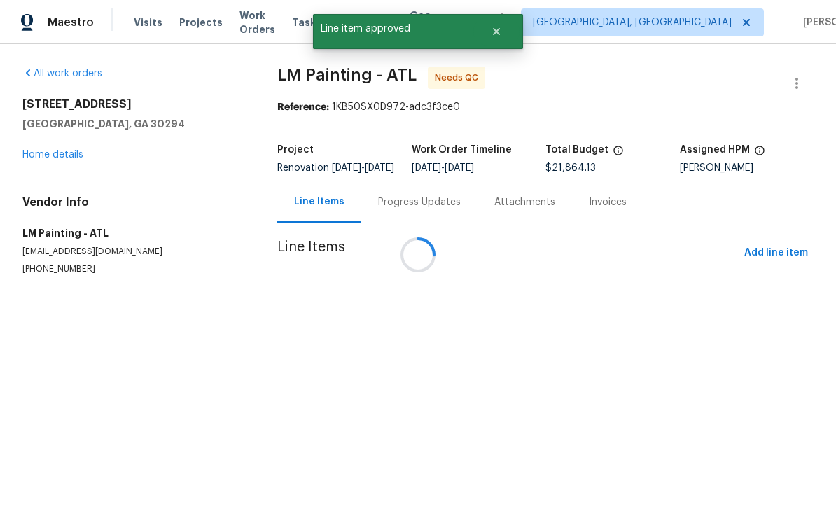
scroll to position [0, 0]
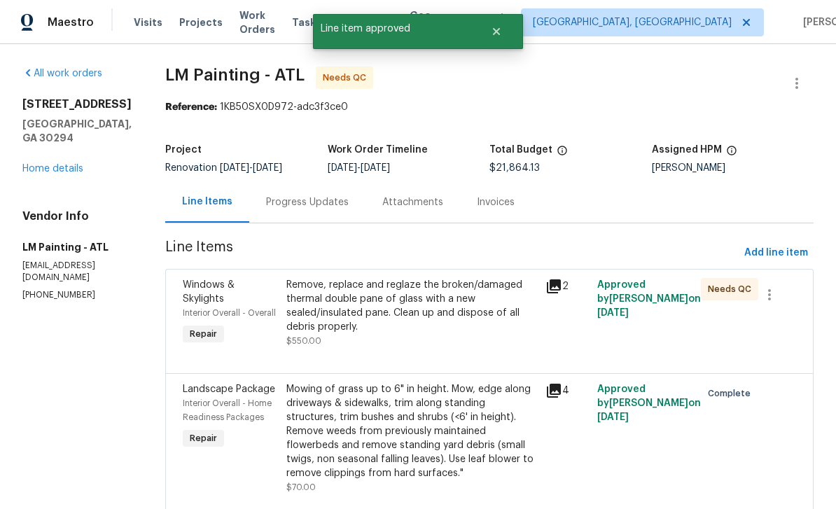
click at [507, 312] on div "Remove, replace and reglaze the broken/damaged thermal double pane of glass wit…" at bounding box center [412, 306] width 251 height 56
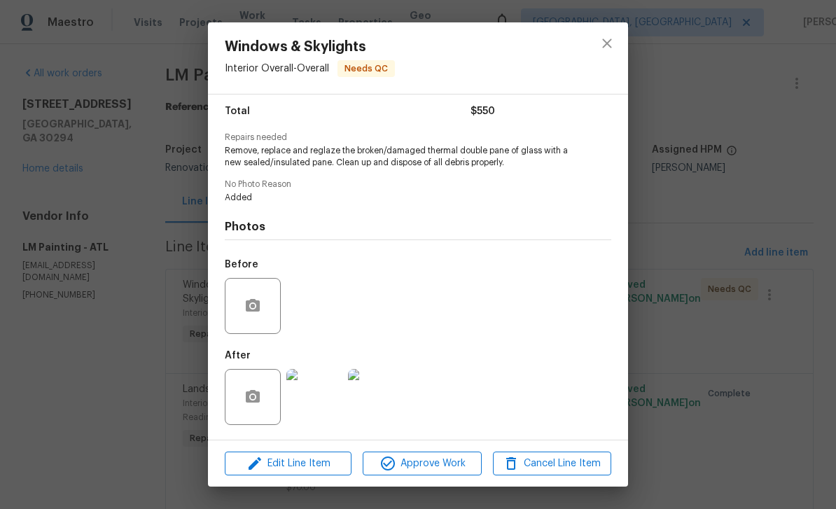
scroll to position [116, 0]
click at [330, 394] on img at bounding box center [315, 397] width 56 height 56
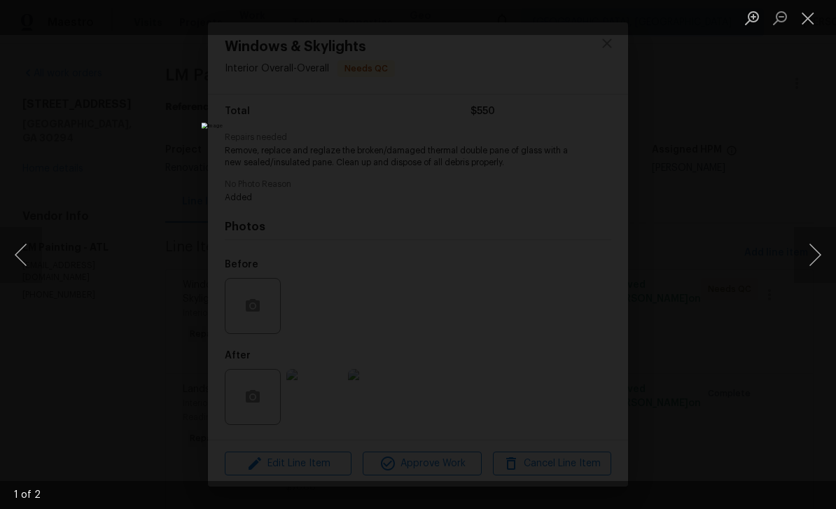
click at [807, 15] on button "Close lightbox" at bounding box center [808, 18] width 28 height 25
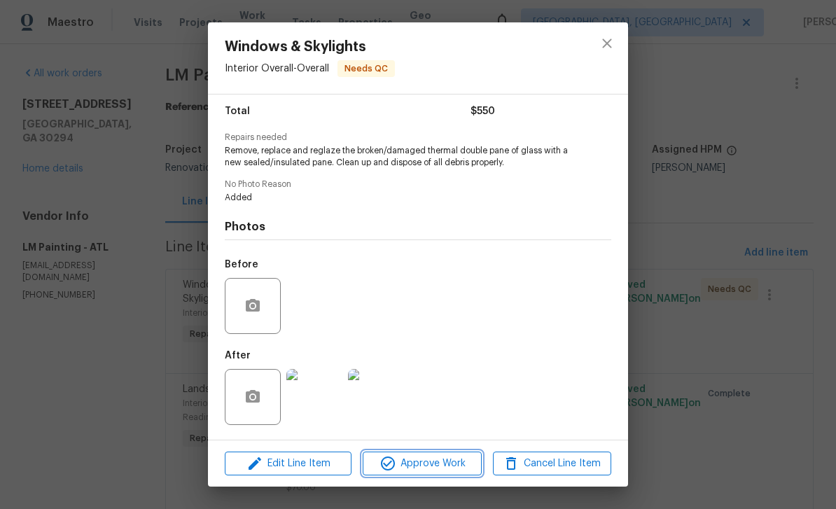
click at [461, 467] on span "Approve Work" at bounding box center [422, 464] width 110 height 18
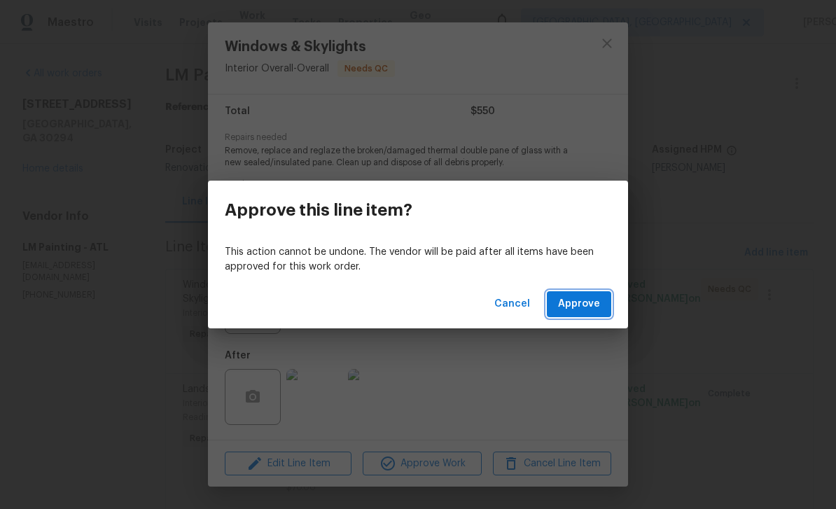
click at [588, 306] on span "Approve" at bounding box center [579, 305] width 42 height 18
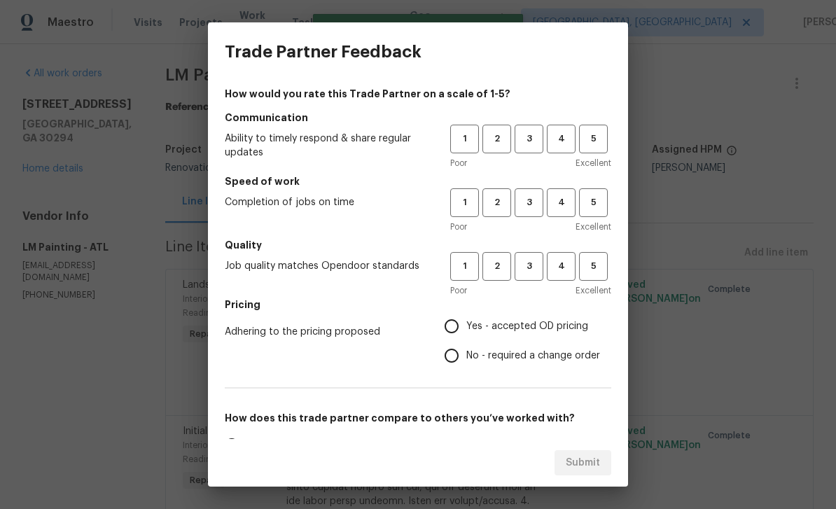
click at [566, 140] on span "4" at bounding box center [562, 139] width 26 height 16
click at [535, 198] on span "3" at bounding box center [529, 203] width 26 height 16
click at [543, 265] on button "3" at bounding box center [529, 266] width 29 height 29
click at [460, 324] on input "Yes - accepted OD pricing" at bounding box center [451, 326] width 29 height 29
radio input "true"
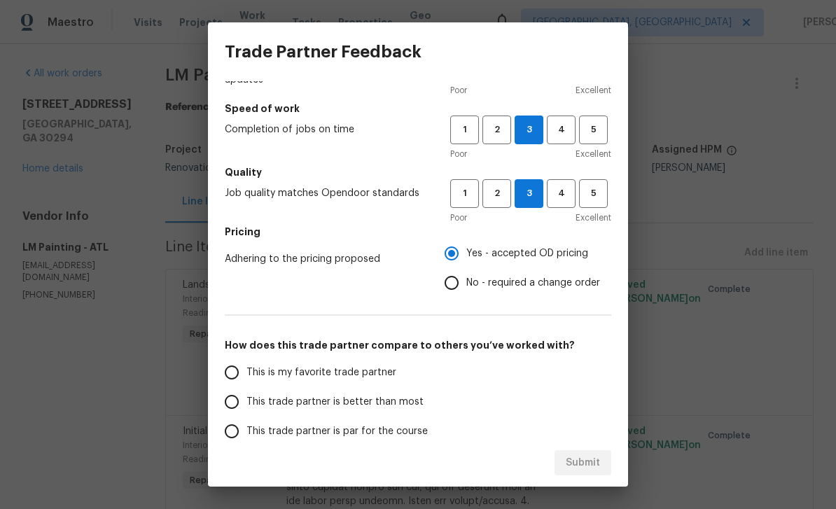
scroll to position [75, 0]
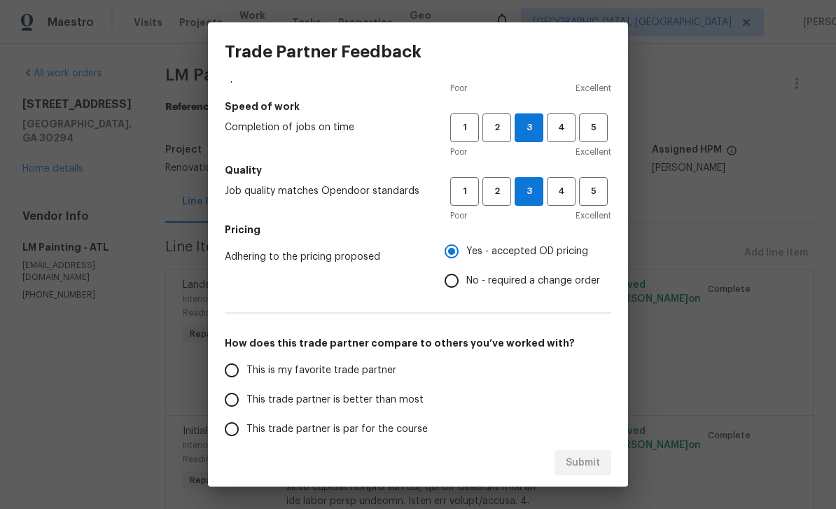
click at [232, 375] on input "This is my favorite trade partner" at bounding box center [231, 370] width 29 height 29
click at [597, 460] on span "Submit" at bounding box center [583, 464] width 34 height 18
radio input "true"
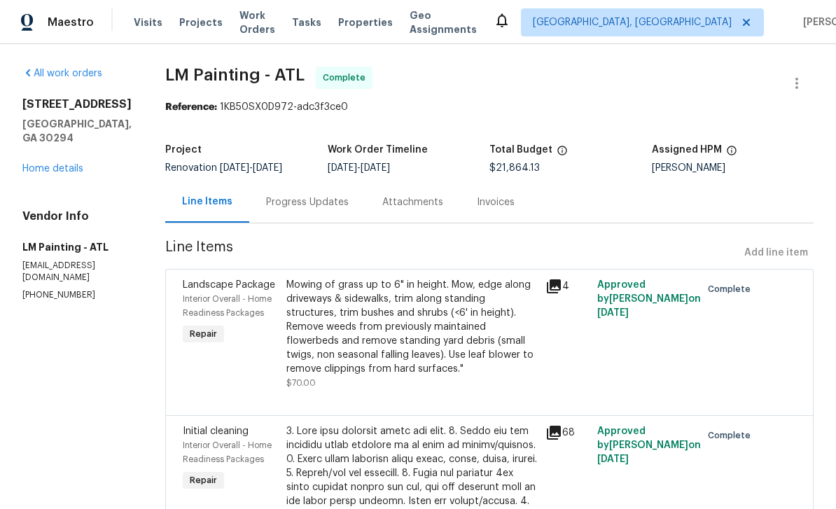
radio input "false"
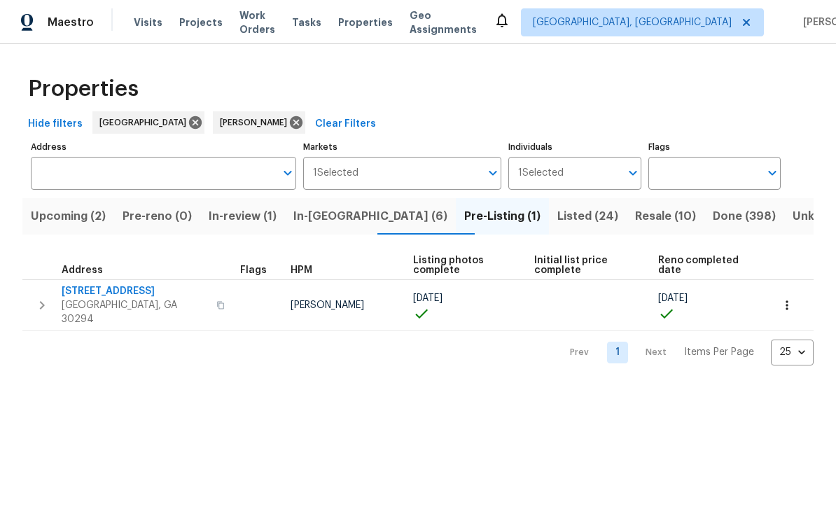
click at [80, 289] on span "[STREET_ADDRESS]" at bounding box center [135, 291] width 146 height 14
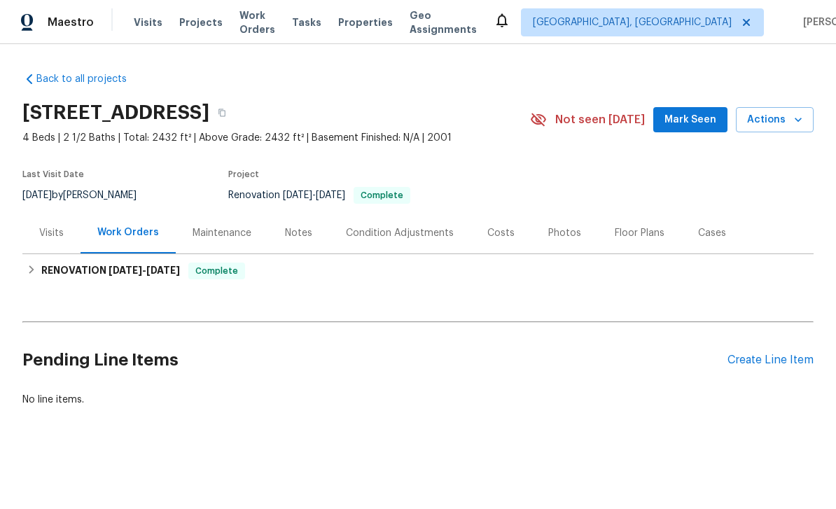
click at [565, 230] on div "Photos" at bounding box center [565, 233] width 33 height 14
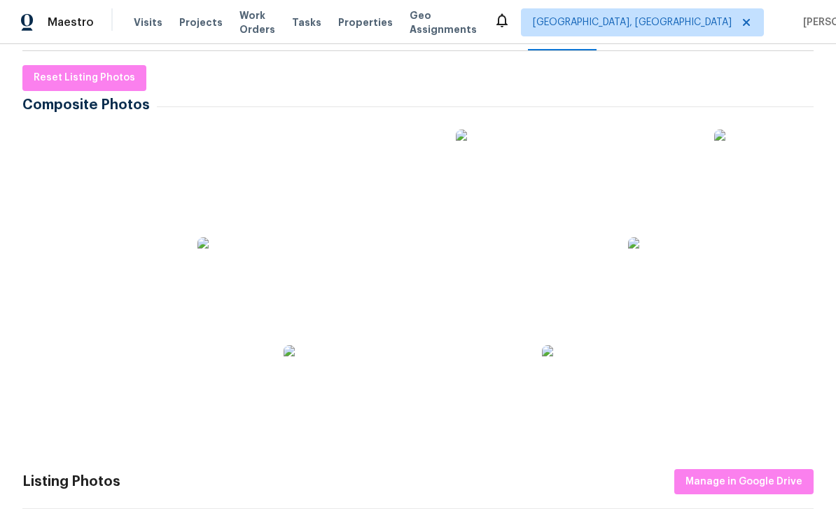
scroll to position [196, 0]
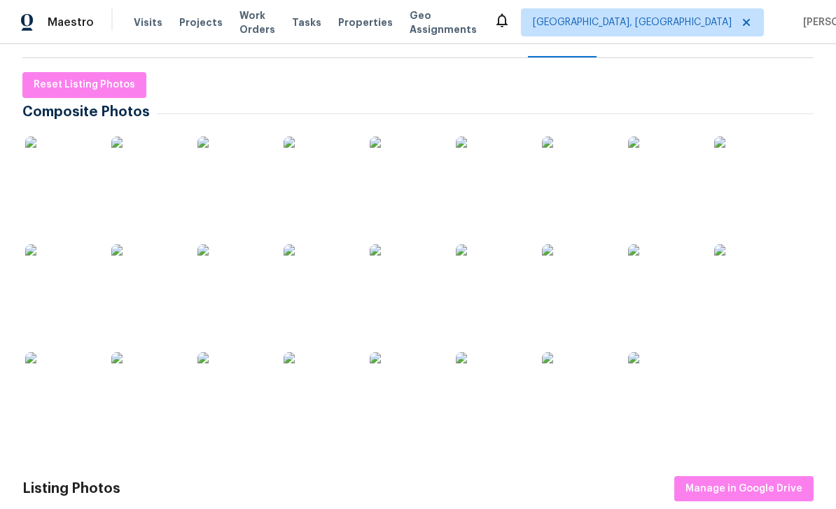
click at [58, 175] on img at bounding box center [60, 172] width 70 height 70
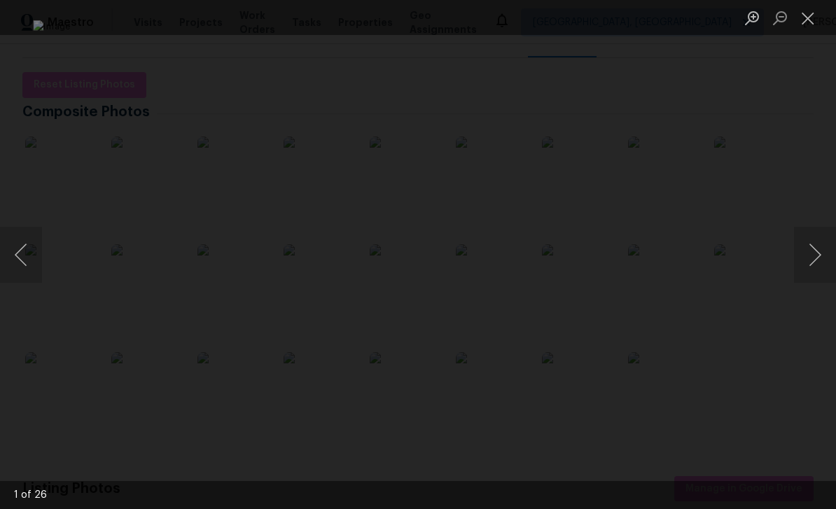
click at [818, 256] on button "Next image" at bounding box center [815, 255] width 42 height 56
click at [815, 256] on button "Next image" at bounding box center [815, 255] width 42 height 56
click at [816, 257] on button "Next image" at bounding box center [815, 255] width 42 height 56
click at [814, 259] on button "Next image" at bounding box center [815, 255] width 42 height 56
click at [818, 255] on button "Next image" at bounding box center [815, 255] width 42 height 56
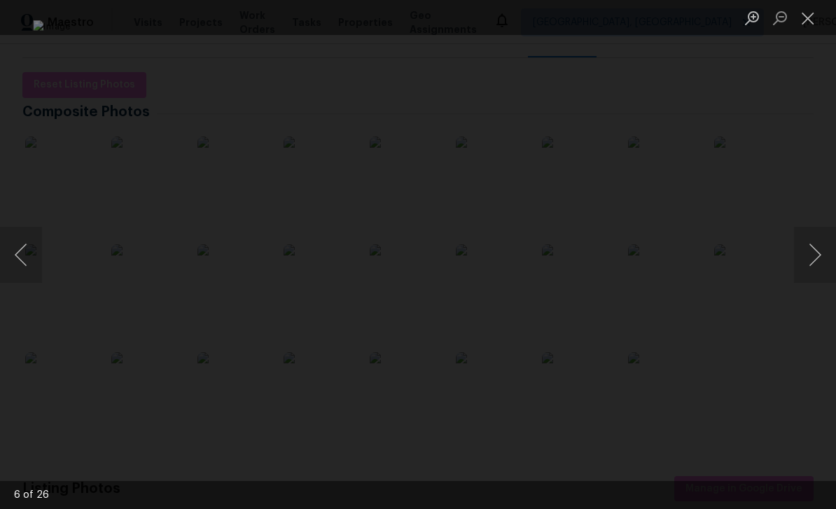
click at [820, 252] on button "Next image" at bounding box center [815, 255] width 42 height 56
click at [820, 254] on button "Next image" at bounding box center [815, 255] width 42 height 56
click at [819, 255] on button "Next image" at bounding box center [815, 255] width 42 height 56
click at [818, 256] on button "Next image" at bounding box center [815, 255] width 42 height 56
click at [819, 254] on button "Next image" at bounding box center [815, 255] width 42 height 56
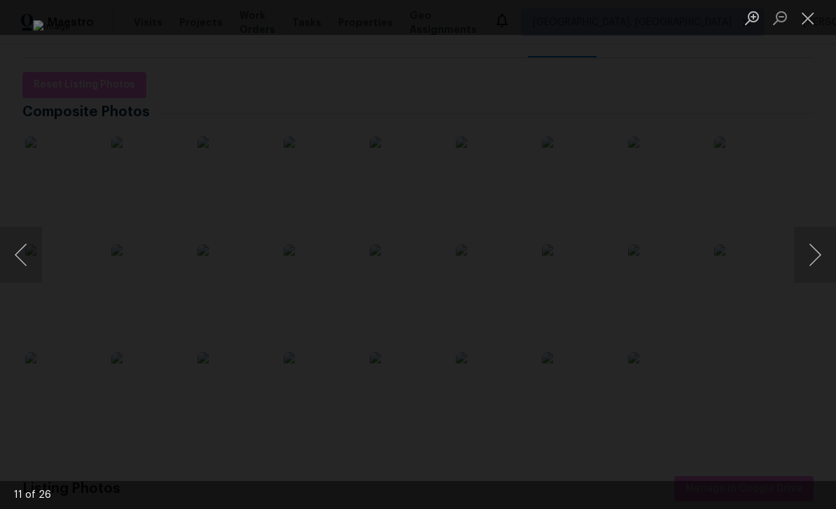
click at [819, 253] on button "Next image" at bounding box center [815, 255] width 42 height 56
click at [28, 244] on button "Previous image" at bounding box center [21, 255] width 42 height 56
click at [817, 254] on button "Next image" at bounding box center [815, 255] width 42 height 56
click at [815, 256] on button "Next image" at bounding box center [815, 255] width 42 height 56
click at [816, 256] on button "Next image" at bounding box center [815, 255] width 42 height 56
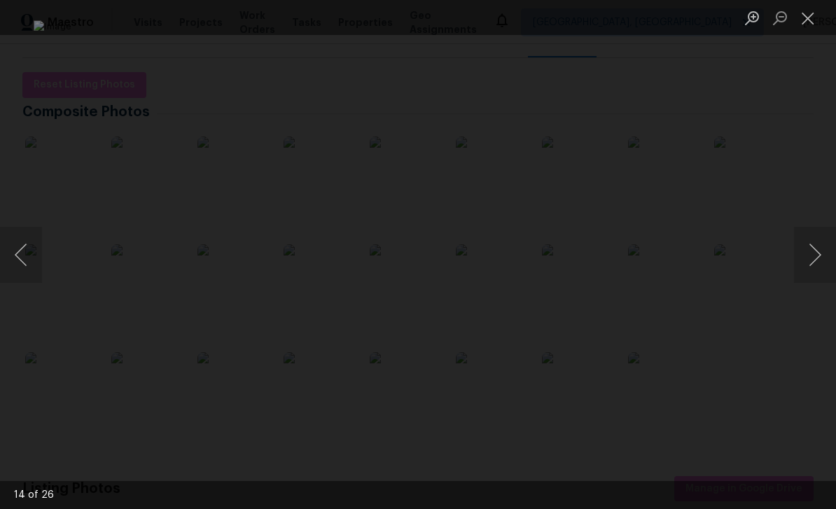
click at [811, 15] on button "Close lightbox" at bounding box center [808, 18] width 28 height 25
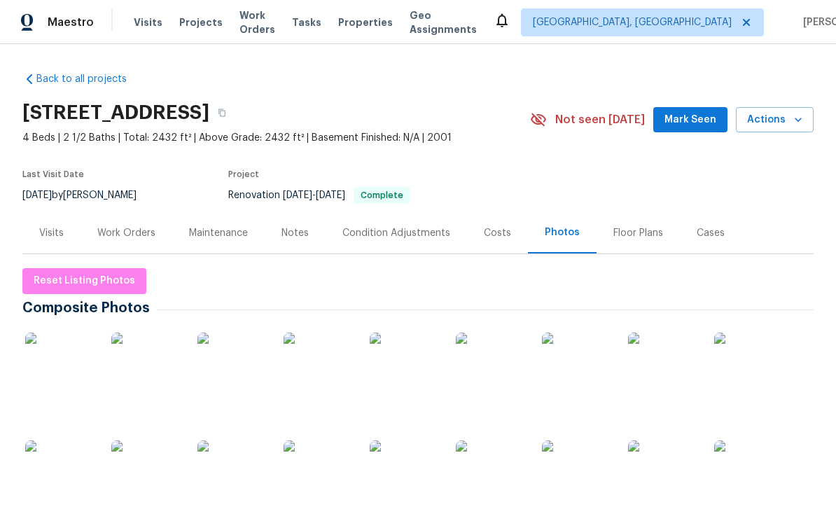
scroll to position [0, 0]
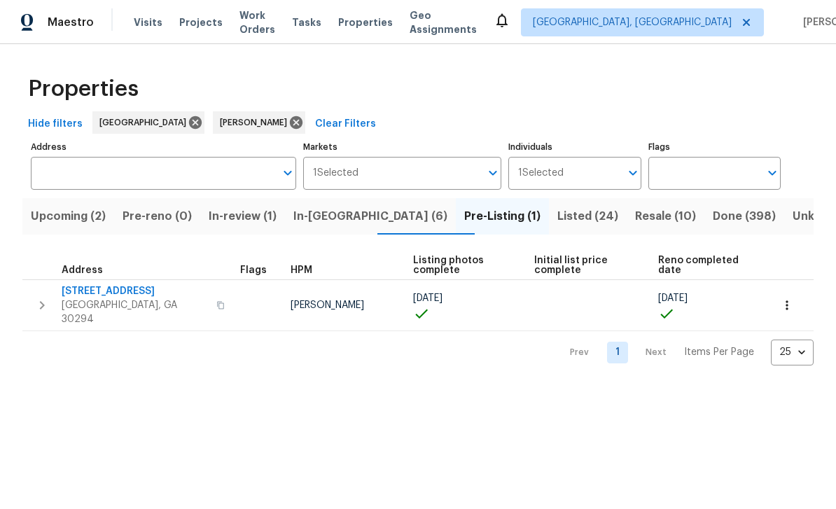
click at [94, 289] on span "3491 Saddle Creek Ln" at bounding box center [135, 291] width 146 height 14
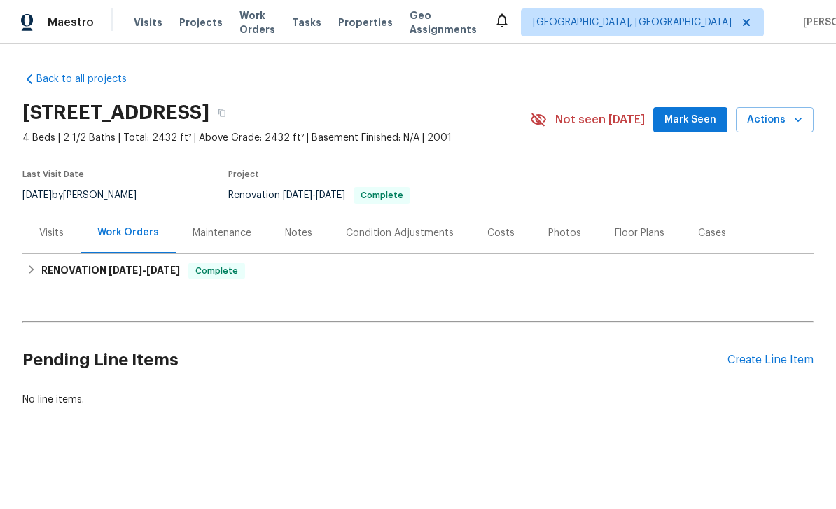
click at [306, 231] on div "Notes" at bounding box center [298, 233] width 27 height 14
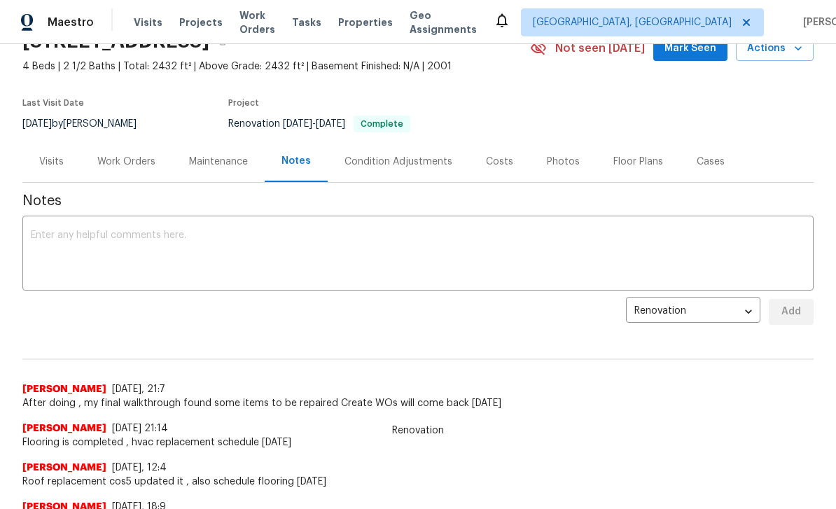
scroll to position [84, 0]
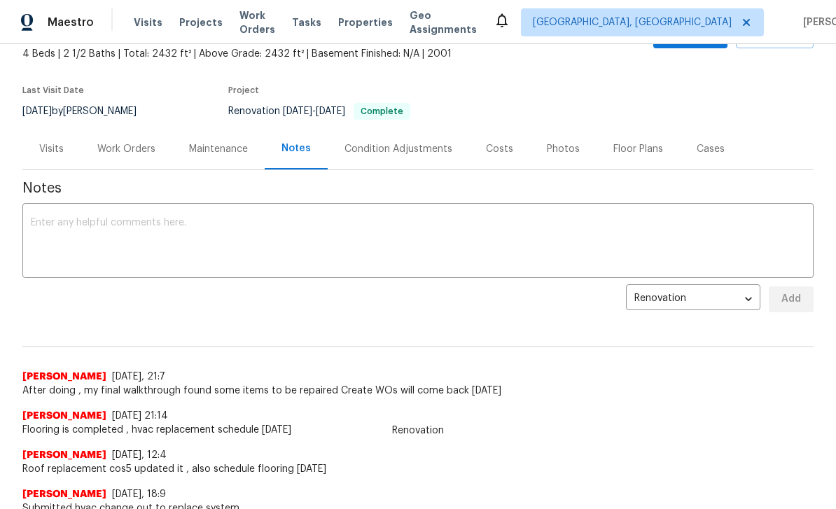
click at [582, 240] on textarea at bounding box center [418, 242] width 775 height 49
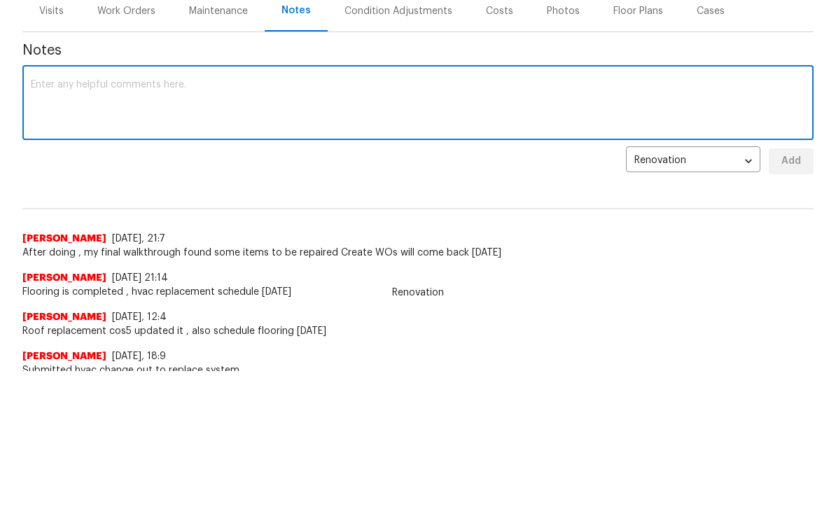
scroll to position [138, 0]
click at [639, 96] on textarea at bounding box center [418, 104] width 775 height 49
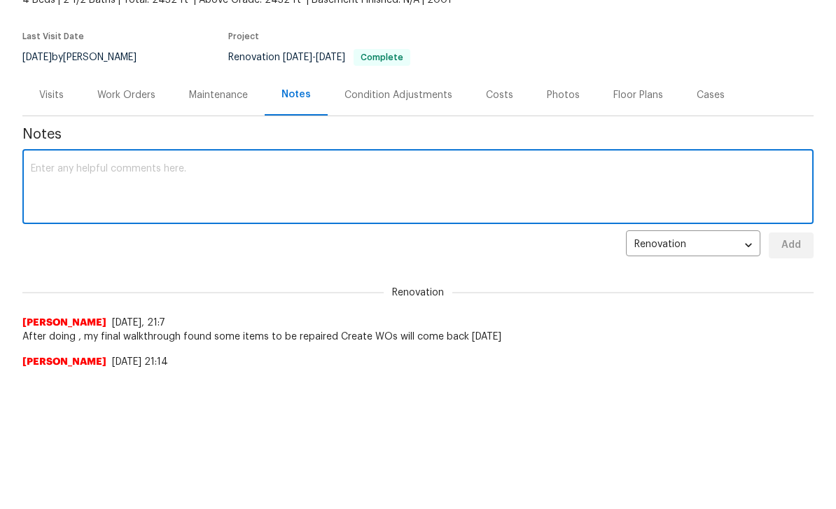
scroll to position [0, 0]
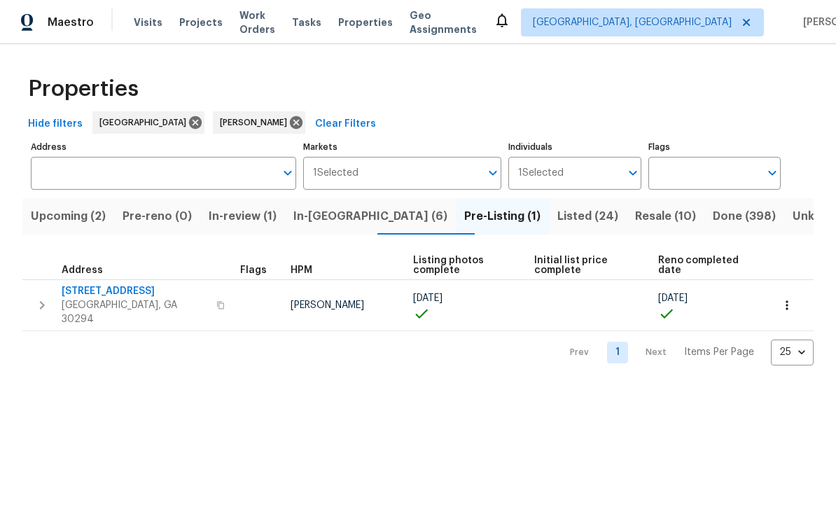
click at [635, 216] on span "Resale (10)" at bounding box center [665, 217] width 61 height 20
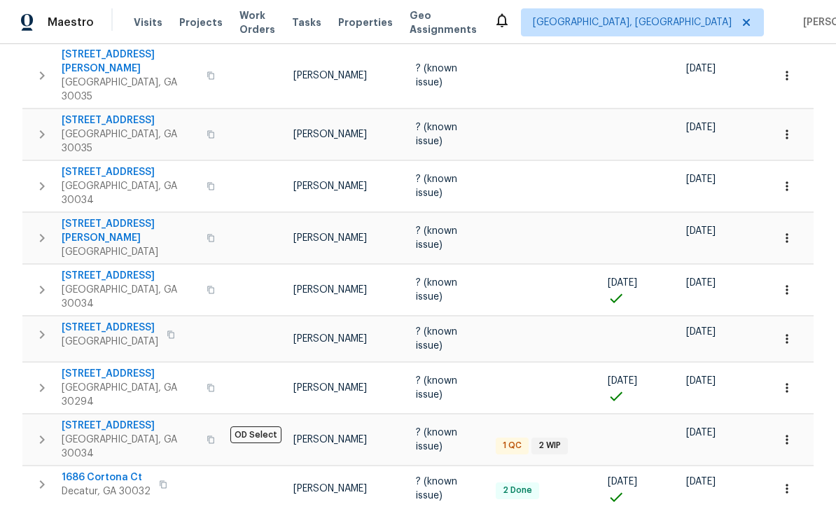
scroll to position [255, 0]
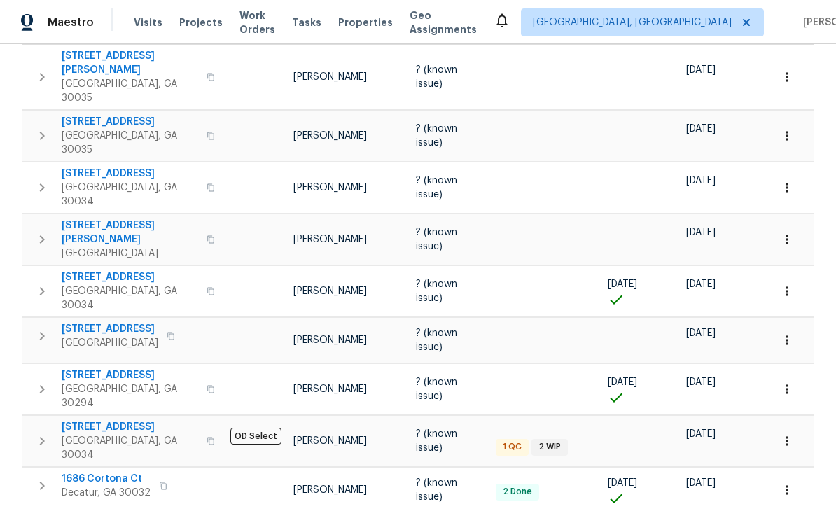
click at [88, 420] on span "[STREET_ADDRESS]" at bounding box center [130, 427] width 137 height 14
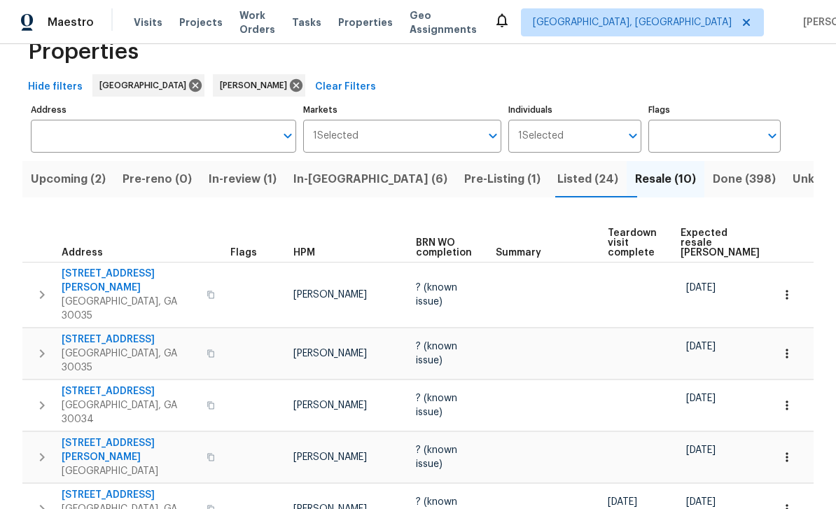
scroll to position [45, 0]
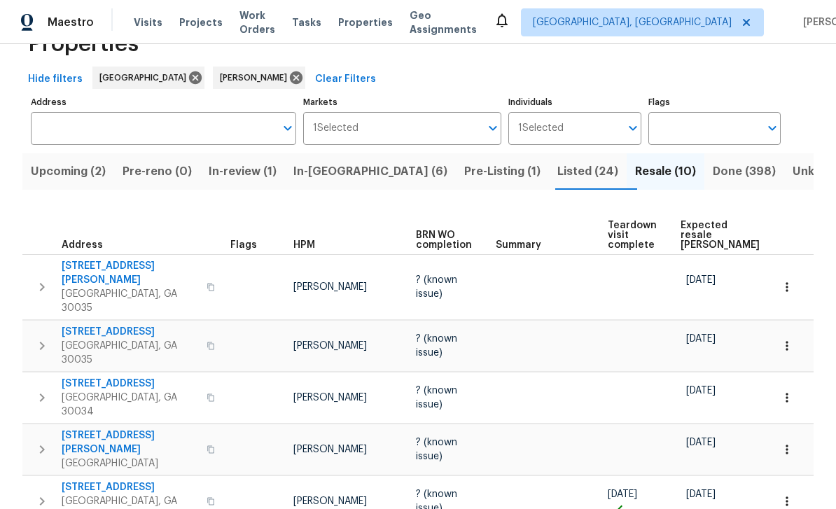
click at [365, 173] on span "In-reno (6)" at bounding box center [371, 172] width 154 height 20
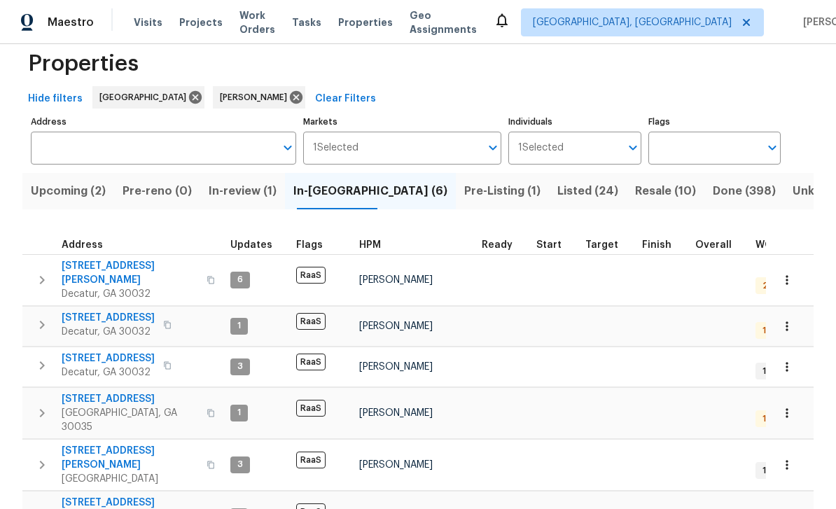
click at [74, 195] on span "Upcoming (2)" at bounding box center [68, 191] width 75 height 20
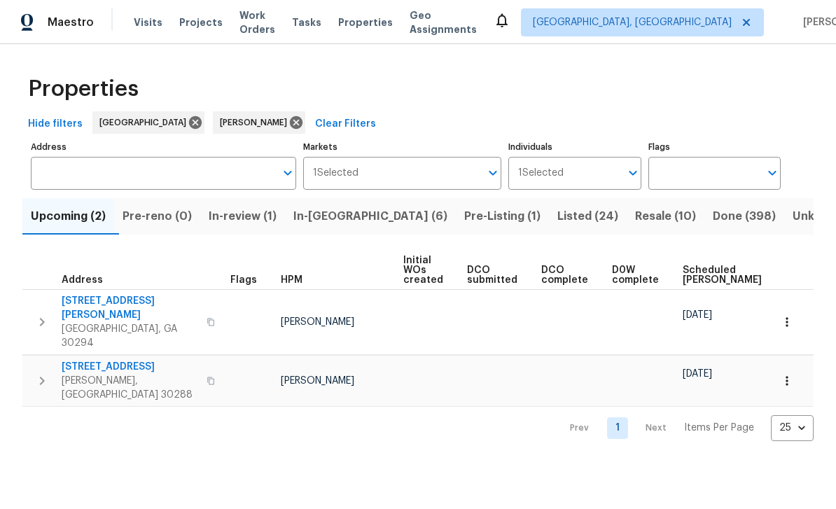
click at [87, 360] on span "1841 Cedar Walk Ln" at bounding box center [130, 367] width 137 height 14
click at [265, 23] on span "Work Orders" at bounding box center [258, 22] width 36 height 28
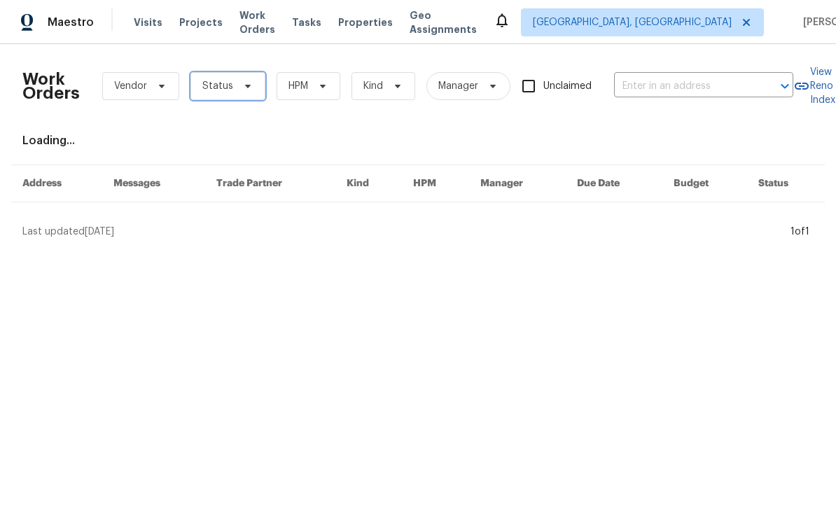
click at [227, 87] on span "Status" at bounding box center [217, 86] width 31 height 14
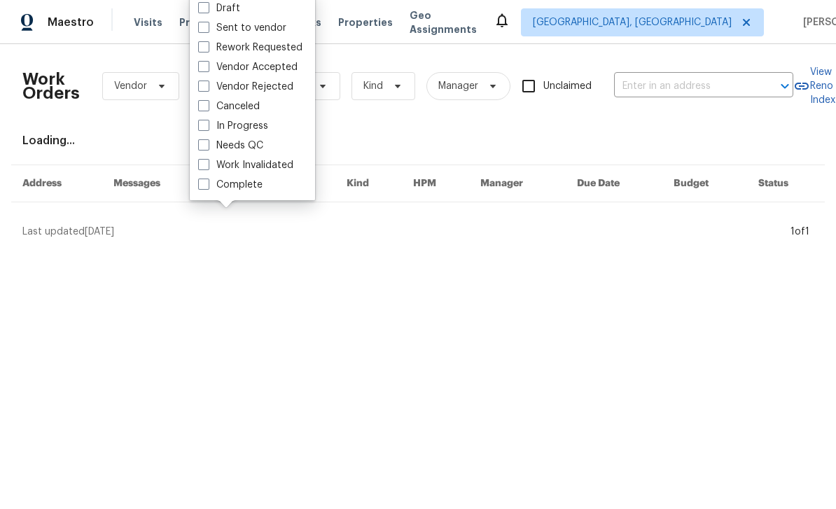
click at [214, 148] on label "Needs QC" at bounding box center [230, 146] width 65 height 14
click at [207, 148] on input "Needs QC" at bounding box center [202, 143] width 9 height 9
checkbox input "true"
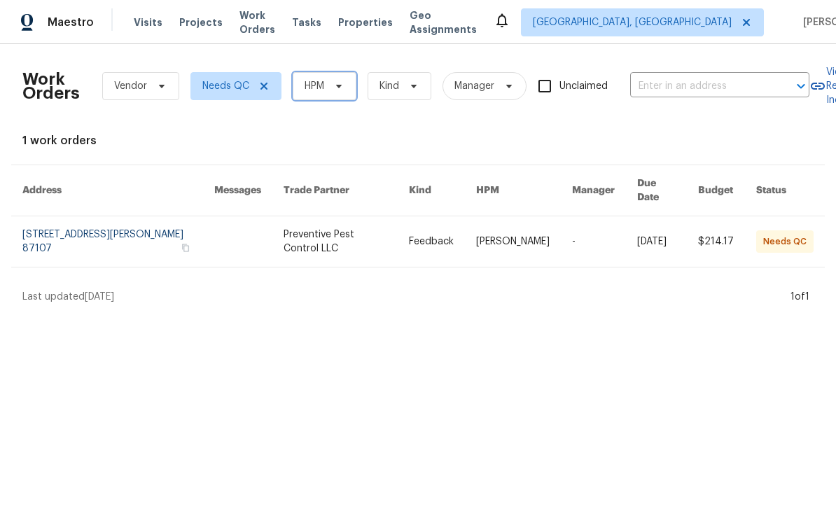
click at [342, 90] on icon at bounding box center [338, 86] width 11 height 11
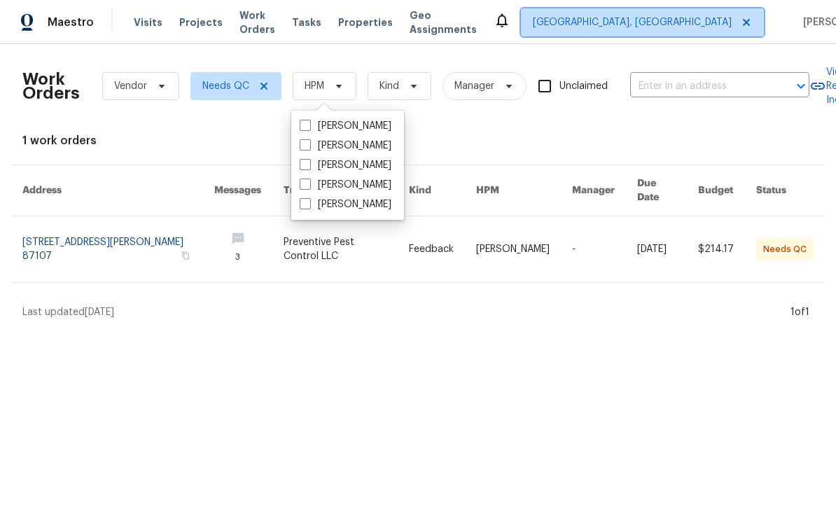
click at [668, 23] on span "[GEOGRAPHIC_DATA], [GEOGRAPHIC_DATA]" at bounding box center [632, 22] width 199 height 14
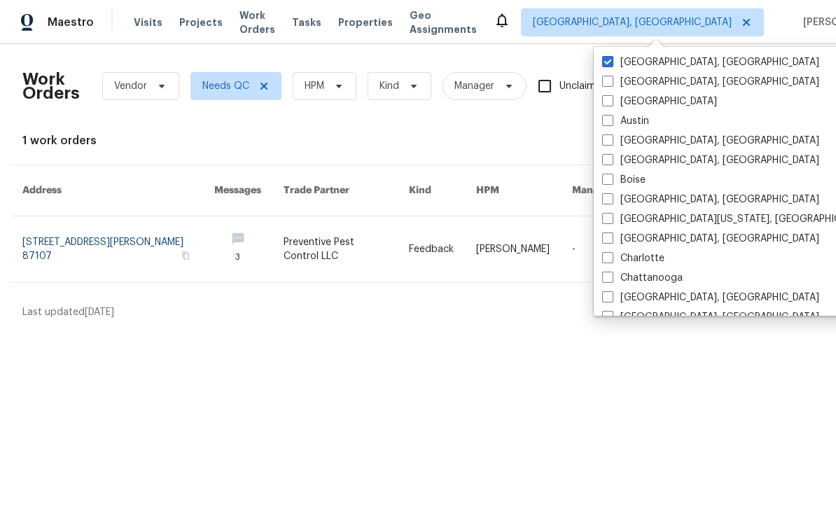
click at [619, 99] on label "Atlanta" at bounding box center [659, 102] width 115 height 14
click at [612, 99] on input "Atlanta" at bounding box center [606, 99] width 9 height 9
checkbox input "true"
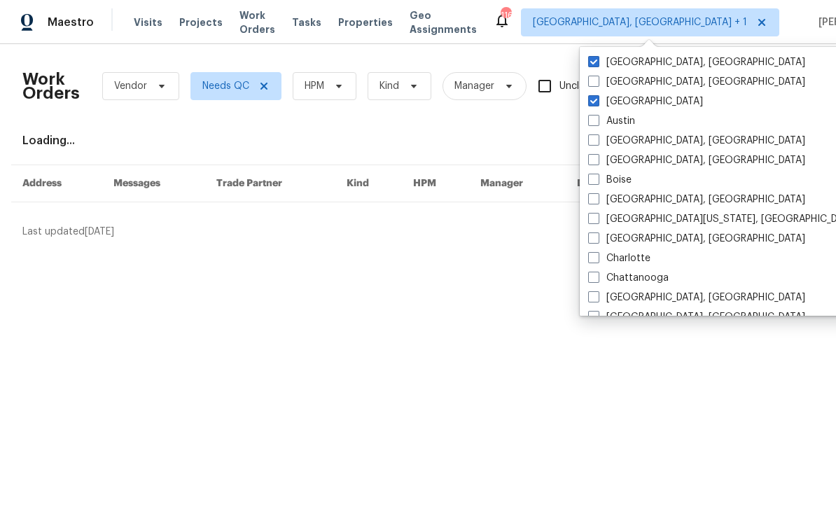
click at [635, 64] on label "[GEOGRAPHIC_DATA], [GEOGRAPHIC_DATA]" at bounding box center [696, 62] width 217 height 14
click at [598, 64] on input "Albuquerque, NM" at bounding box center [592, 59] width 9 height 9
checkbox input "false"
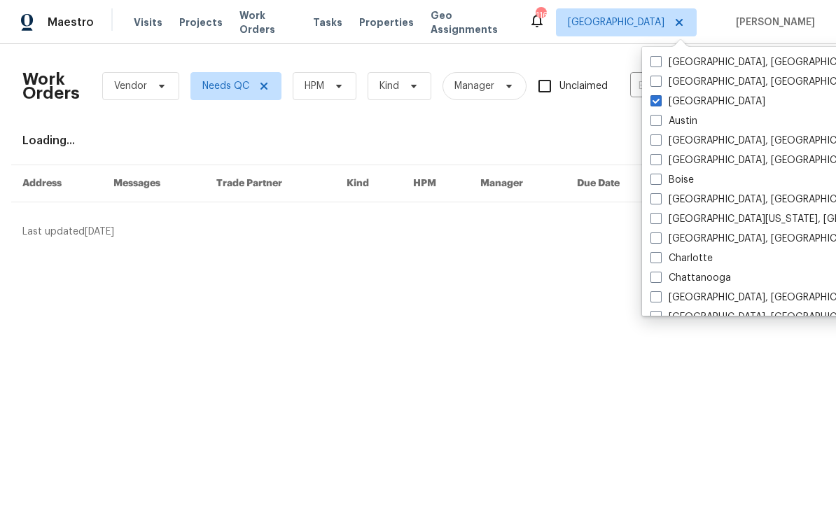
click at [558, 125] on div "Work Orders Vendor Needs QC HPM Kind Manager Unclaimed ​ View Reno Index Loadin…" at bounding box center [418, 147] width 792 height 184
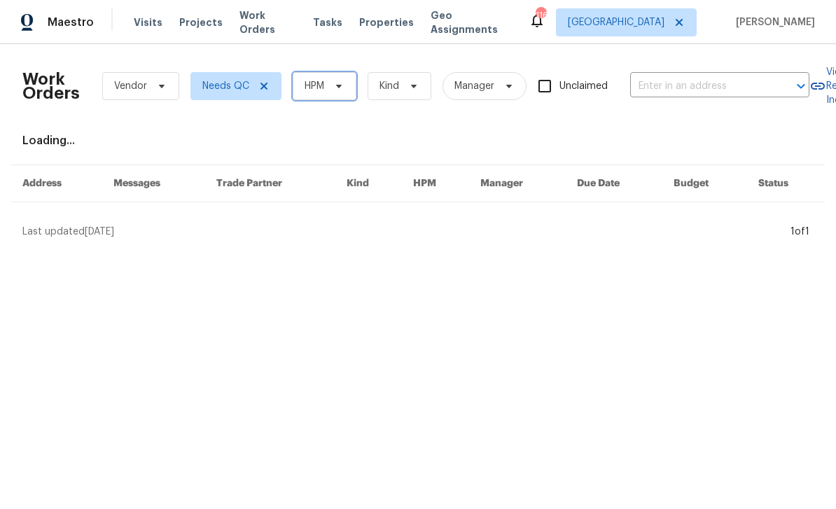
click at [340, 87] on icon at bounding box center [339, 87] width 6 height 4
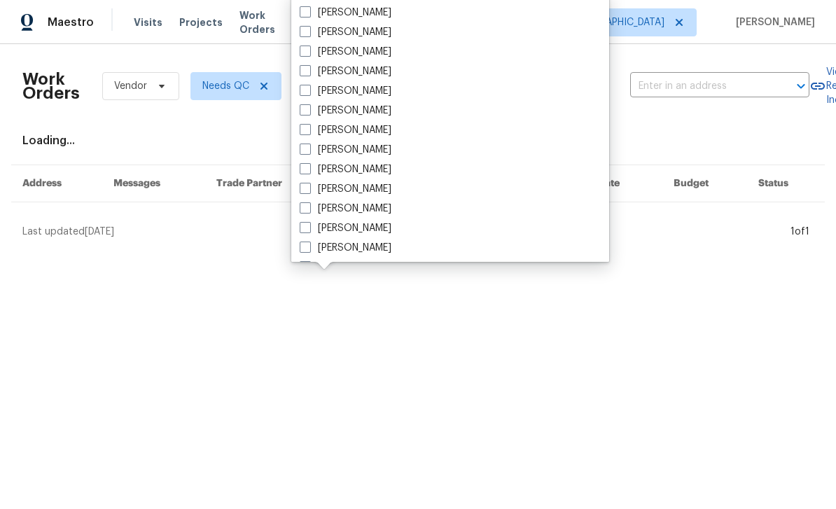
scroll to position [427, 0]
click at [373, 224] on label "[PERSON_NAME]" at bounding box center [346, 228] width 92 height 14
click at [309, 224] on input "[PERSON_NAME]" at bounding box center [304, 225] width 9 height 9
checkbox input "true"
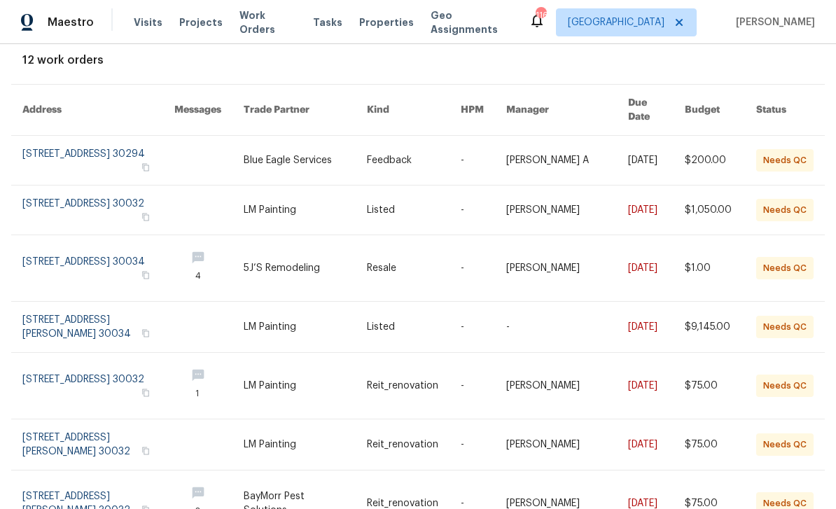
scroll to position [81, 0]
click at [71, 195] on link at bounding box center [98, 209] width 152 height 49
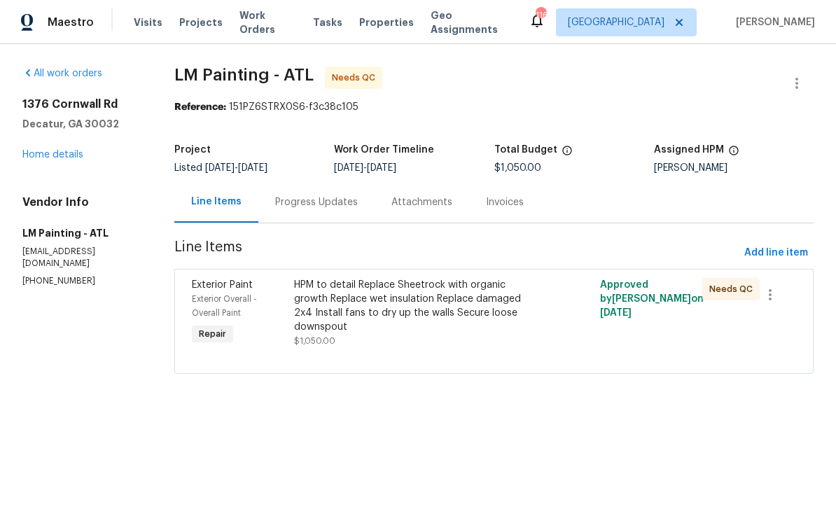
click at [521, 312] on div "HPM to detail Replace Sheetrock with organic growth Replace wet insulation Repl…" at bounding box center [417, 306] width 247 height 56
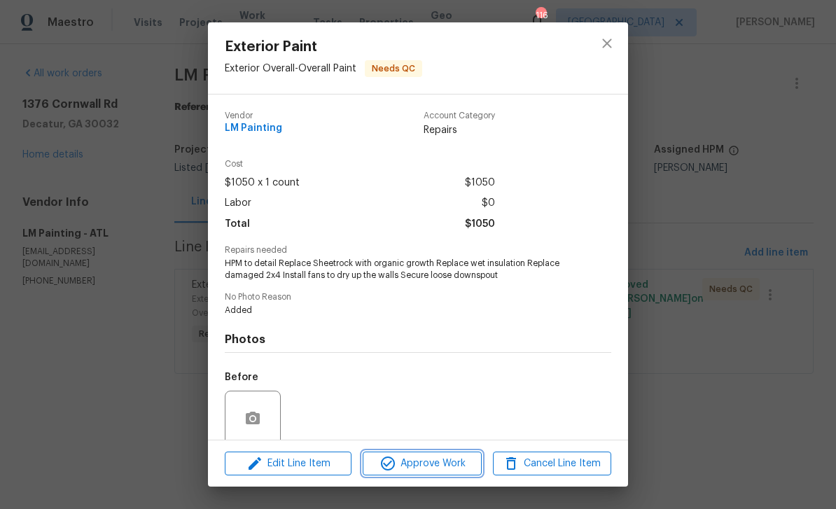
click at [462, 466] on span "Approve Work" at bounding box center [422, 464] width 110 height 18
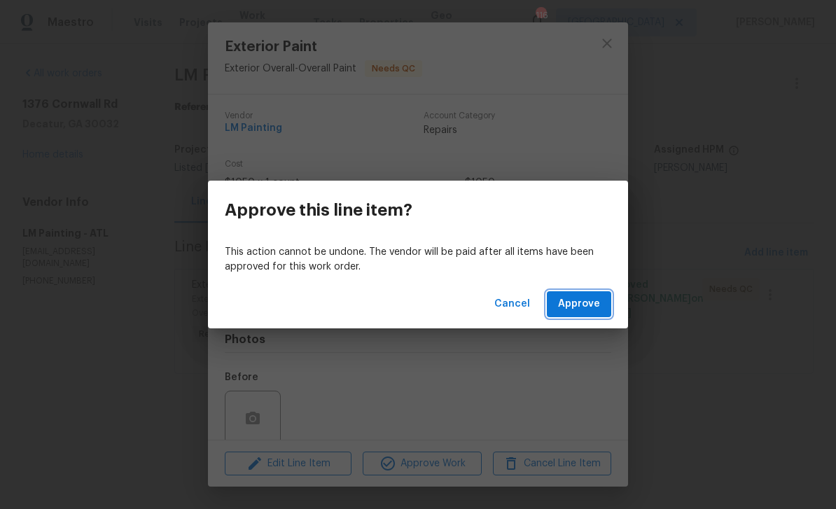
click at [595, 295] on button "Approve" at bounding box center [579, 304] width 64 height 26
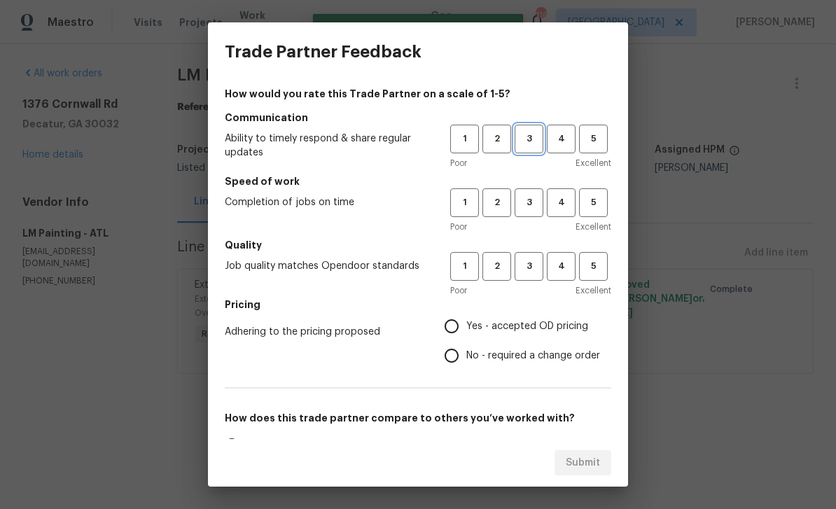
click at [542, 138] on span "3" at bounding box center [529, 139] width 26 height 16
click at [538, 204] on span "3" at bounding box center [529, 203] width 26 height 16
click at [570, 266] on span "4" at bounding box center [562, 267] width 26 height 16
click at [460, 327] on input "Yes - accepted OD pricing" at bounding box center [451, 326] width 29 height 29
radio input "true"
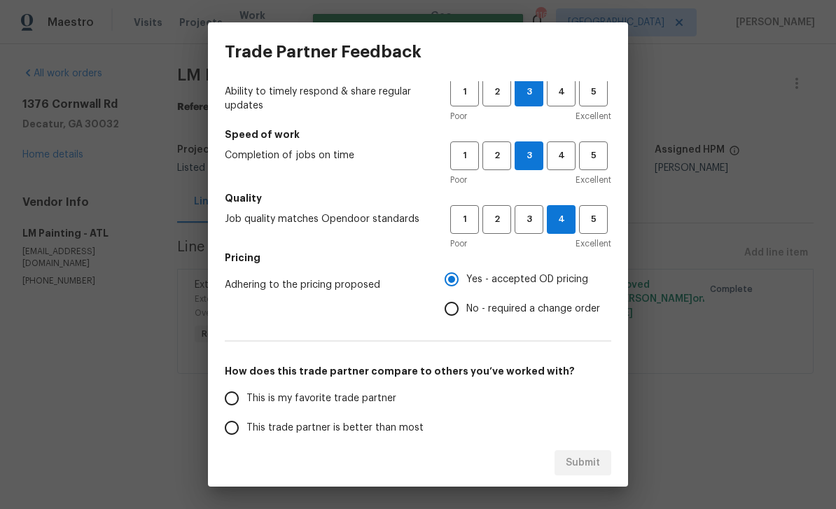
scroll to position [48, 0]
click at [228, 393] on input "This is my favorite trade partner" at bounding box center [231, 397] width 29 height 29
click at [590, 462] on span "Submit" at bounding box center [583, 464] width 34 height 18
radio input "true"
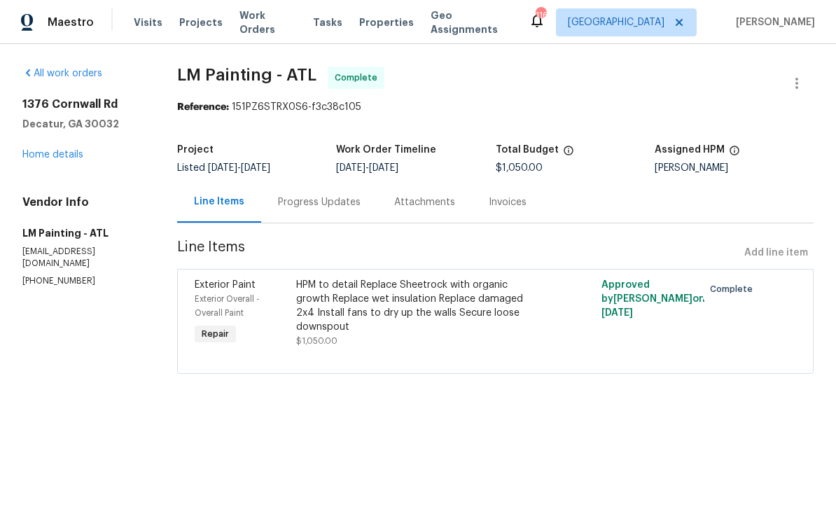
radio input "false"
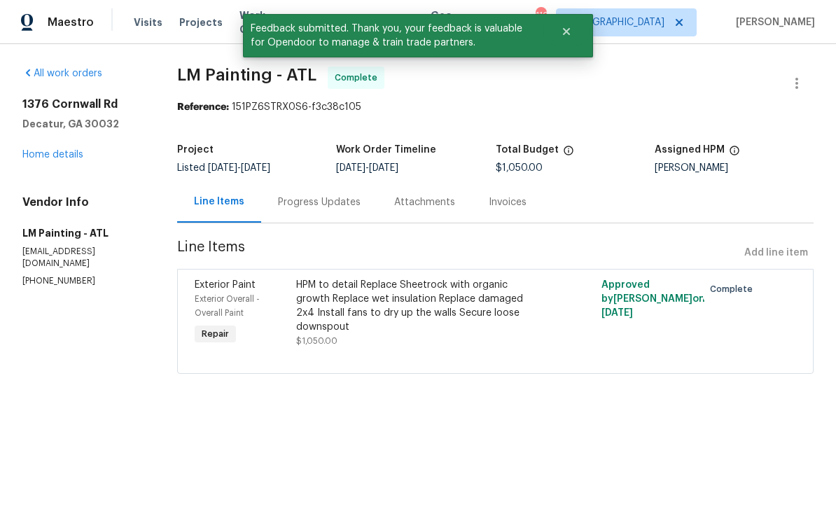
click at [47, 144] on div "1376 Cornwall Rd Decatur, GA 30032 Home details" at bounding box center [82, 129] width 121 height 64
click at [53, 157] on link "Home details" at bounding box center [52, 155] width 61 height 10
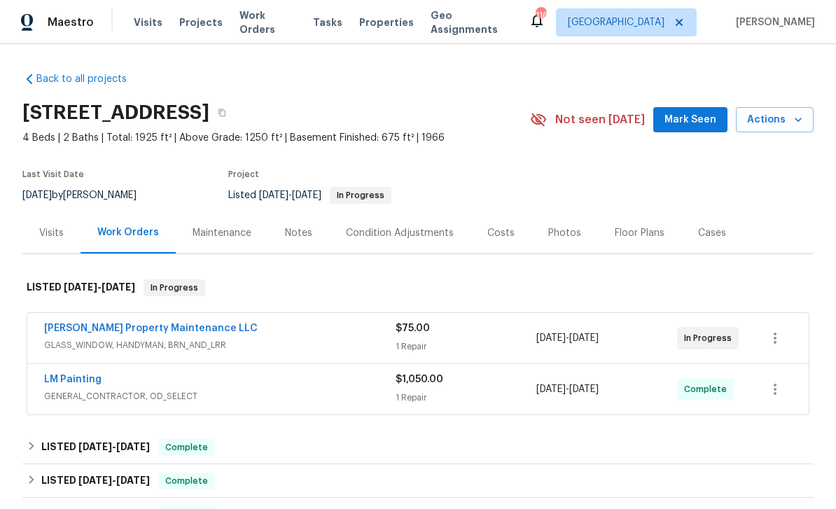
click at [98, 332] on link "Glen Property Maintenance LLC" at bounding box center [151, 329] width 214 height 10
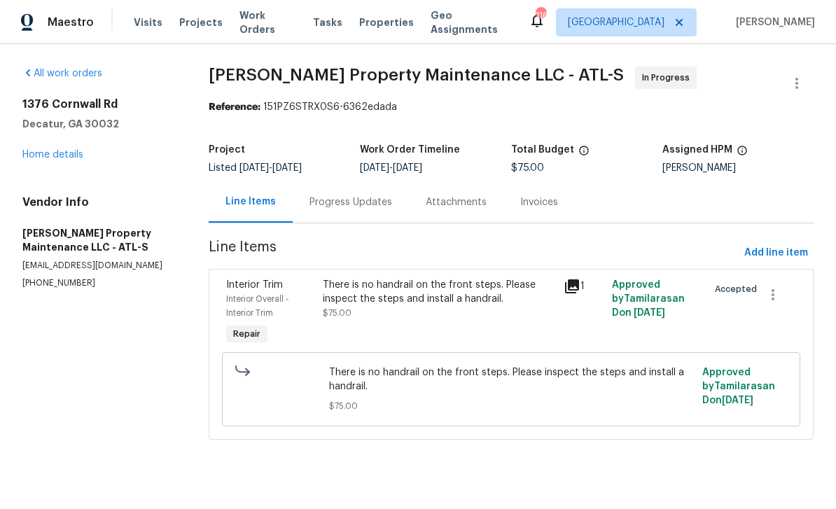
click at [575, 289] on icon at bounding box center [572, 286] width 17 height 17
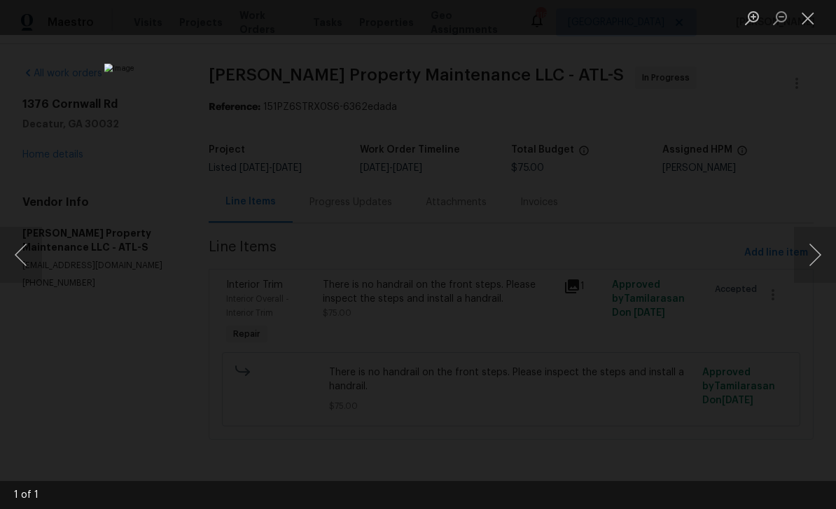
click at [804, 20] on button "Close lightbox" at bounding box center [808, 18] width 28 height 25
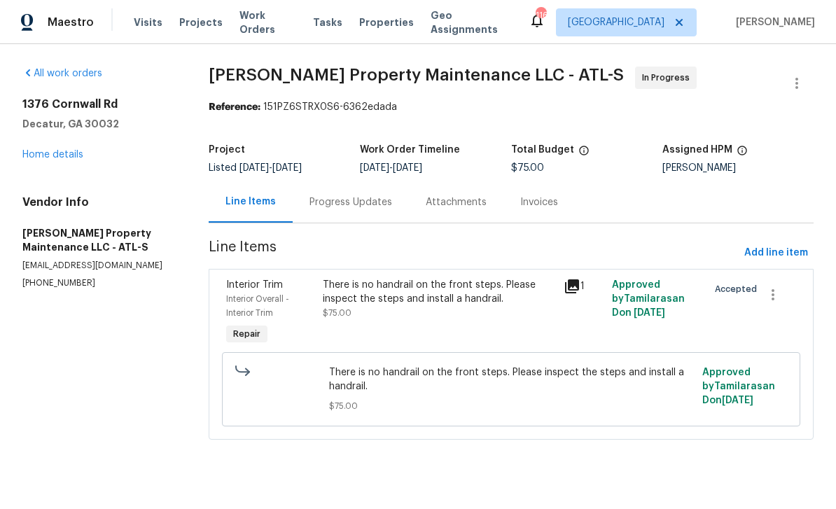
click at [51, 153] on link "Home details" at bounding box center [52, 155] width 61 height 10
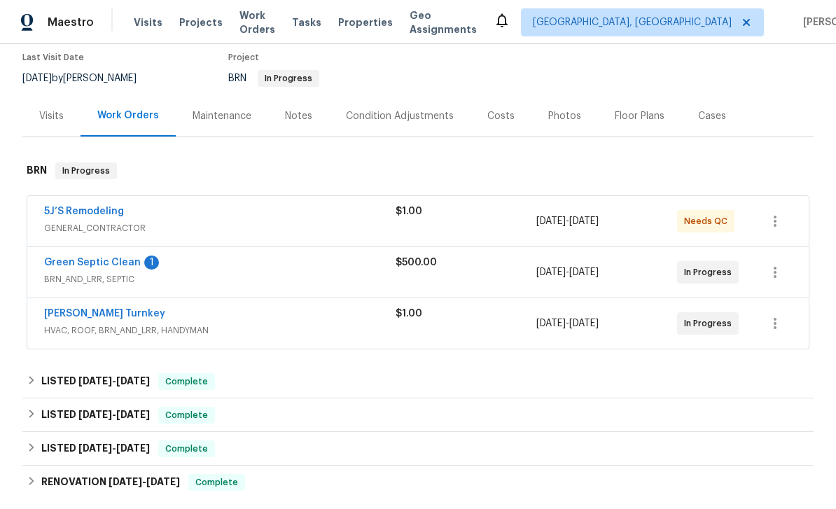
scroll to position [123, 0]
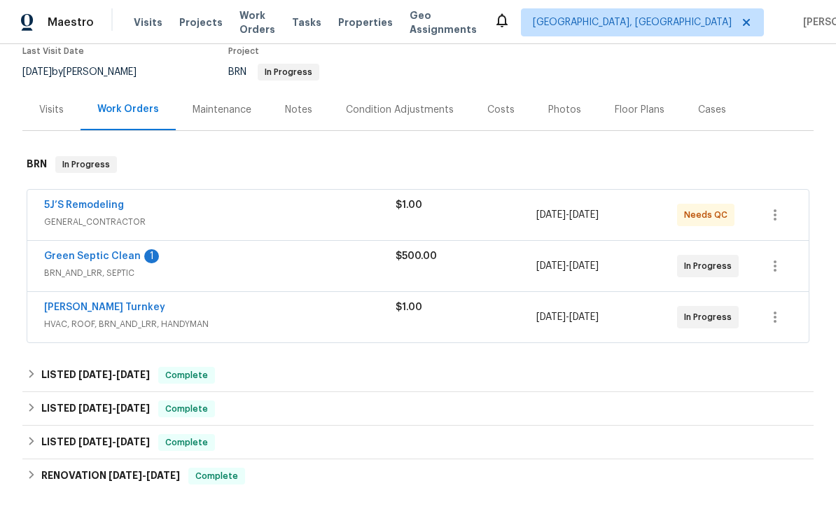
click at [76, 206] on link "5J’S Remodeling" at bounding box center [84, 205] width 80 height 10
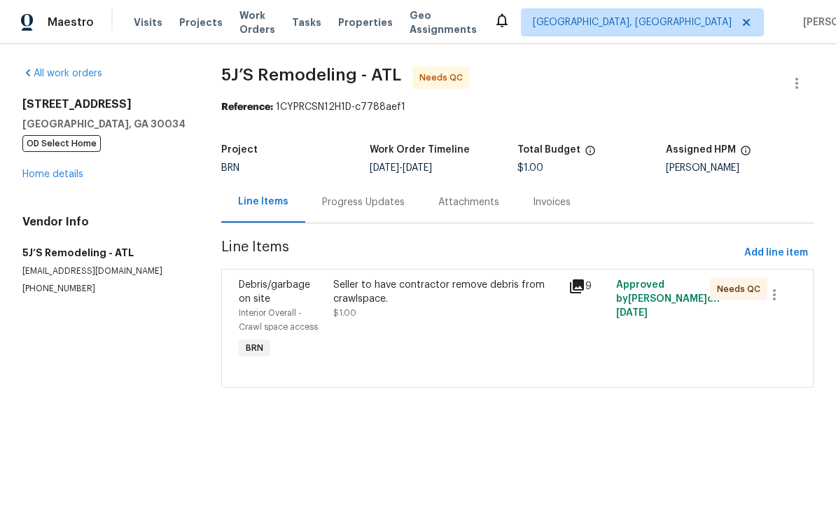
click at [584, 283] on icon at bounding box center [577, 287] width 14 height 14
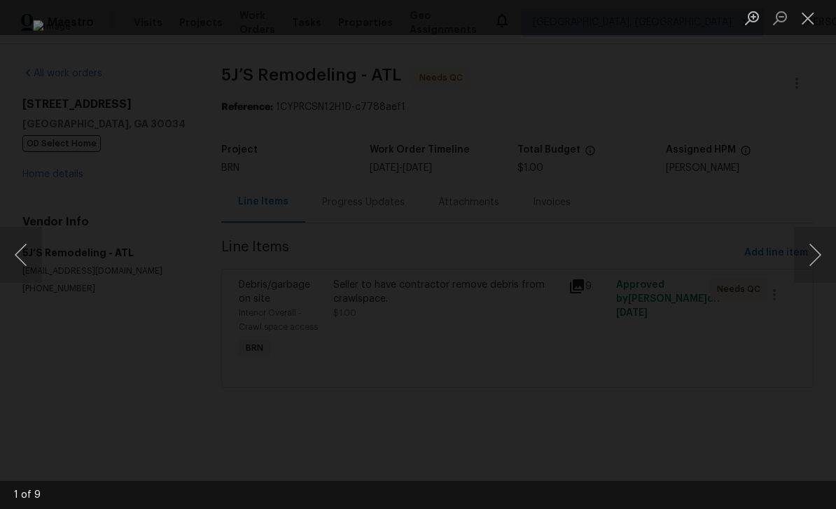
click at [811, 257] on button "Next image" at bounding box center [815, 255] width 42 height 56
click at [815, 252] on button "Next image" at bounding box center [815, 255] width 42 height 56
click at [819, 256] on button "Next image" at bounding box center [815, 255] width 42 height 56
click at [812, 256] on button "Next image" at bounding box center [815, 255] width 42 height 56
click at [815, 259] on button "Next image" at bounding box center [815, 255] width 42 height 56
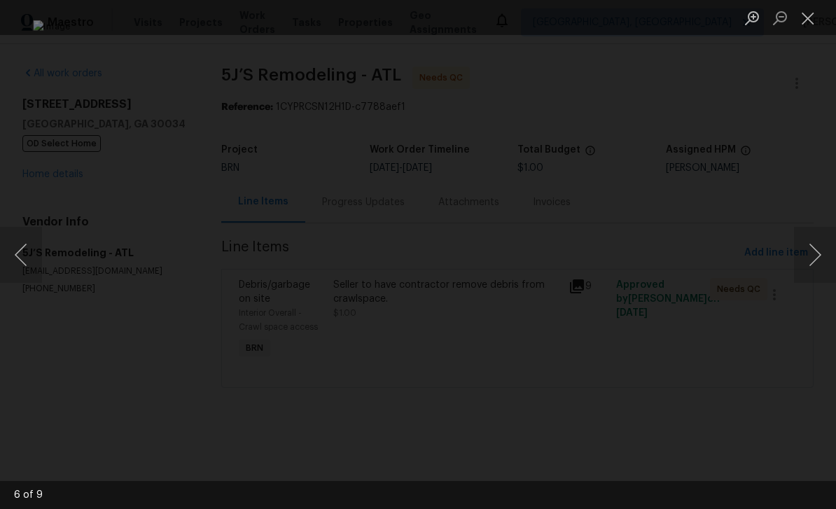
click at [817, 253] on button "Next image" at bounding box center [815, 255] width 42 height 56
click at [816, 257] on button "Next image" at bounding box center [815, 255] width 42 height 56
click at [815, 257] on button "Next image" at bounding box center [815, 255] width 42 height 56
click at [814, 259] on button "Next image" at bounding box center [815, 255] width 42 height 56
click at [817, 259] on button "Next image" at bounding box center [815, 255] width 42 height 56
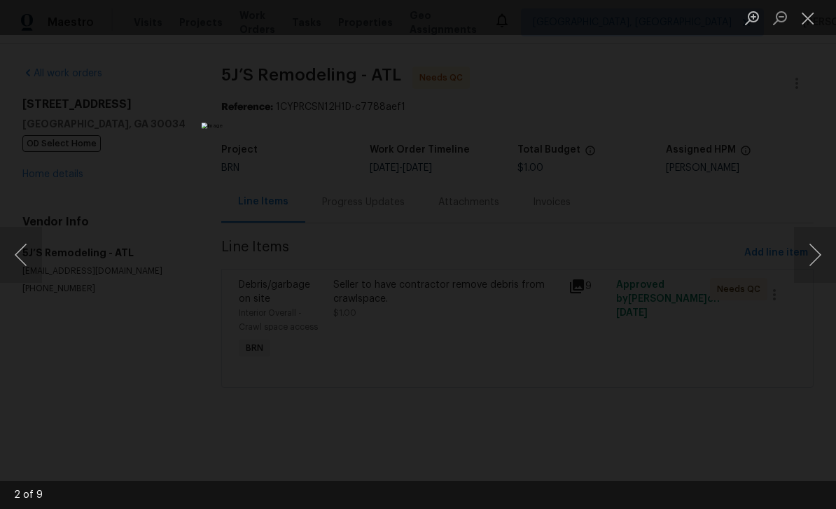
click at [808, 19] on button "Close lightbox" at bounding box center [808, 18] width 28 height 25
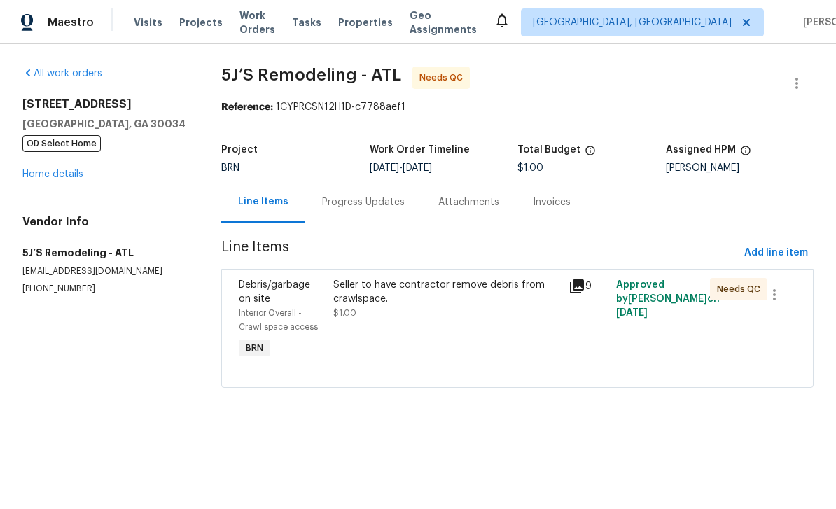
click at [55, 174] on link "Home details" at bounding box center [52, 175] width 61 height 10
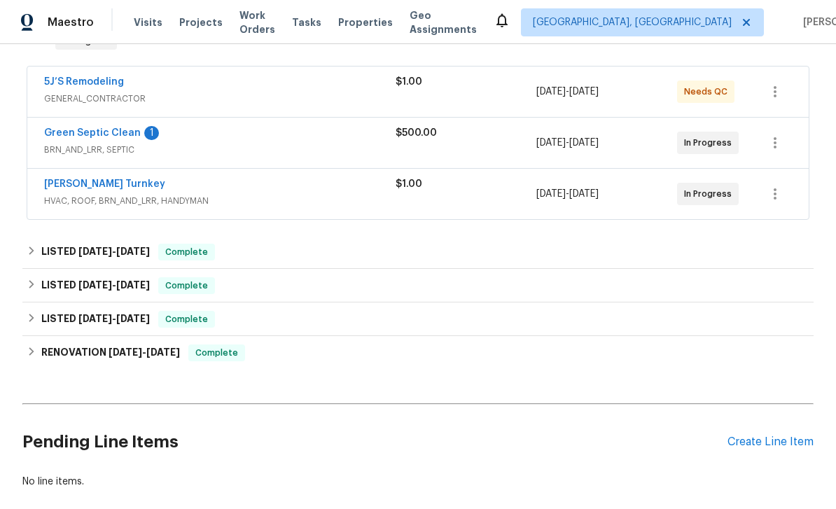
scroll to position [246, 0]
click at [63, 188] on link "Davis Turnkey" at bounding box center [104, 185] width 121 height 10
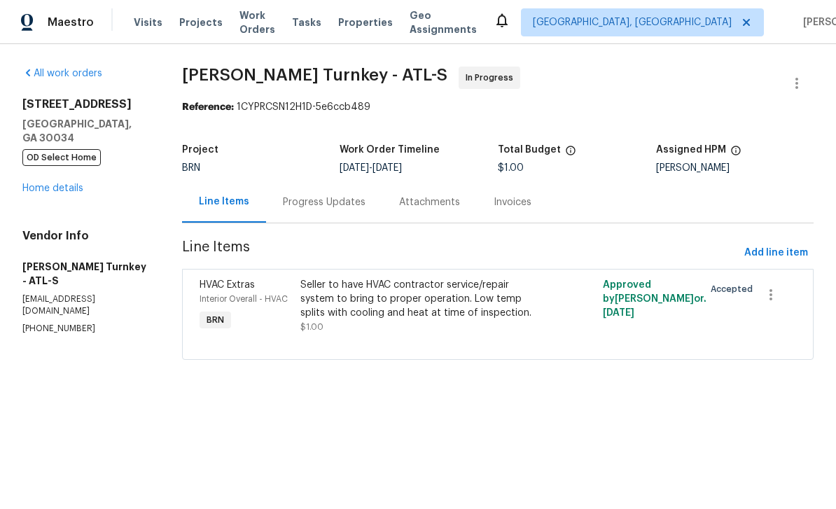
click at [350, 194] on div "Progress Updates" at bounding box center [324, 201] width 116 height 41
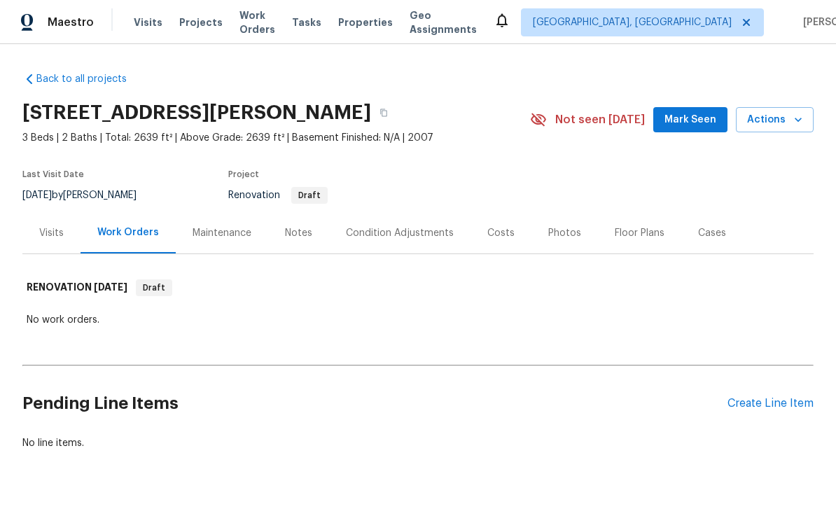
click at [779, 401] on div "Create Line Item" at bounding box center [771, 403] width 86 height 13
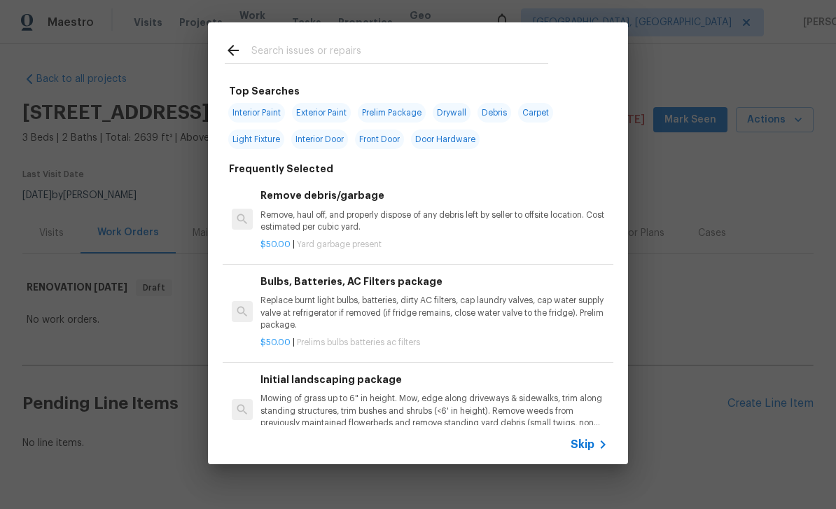
click at [525, 59] on input "text" at bounding box center [399, 52] width 297 height 21
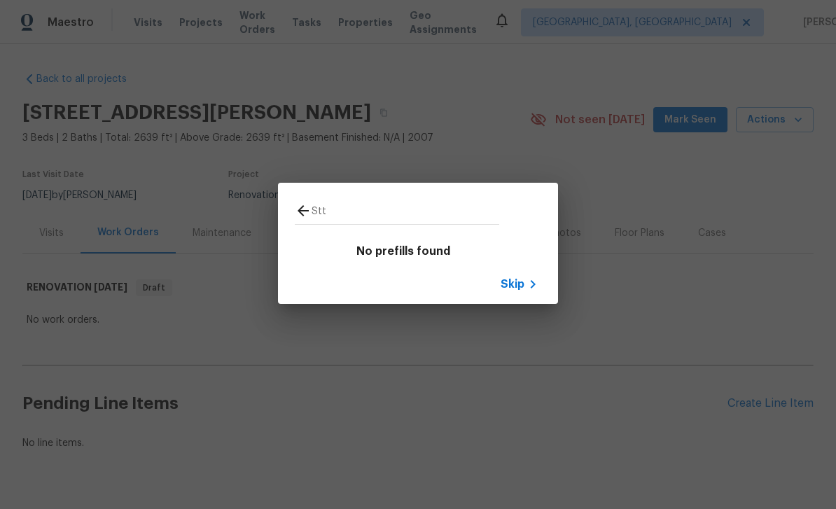
click at [475, 207] on input "Stt" at bounding box center [406, 212] width 188 height 21
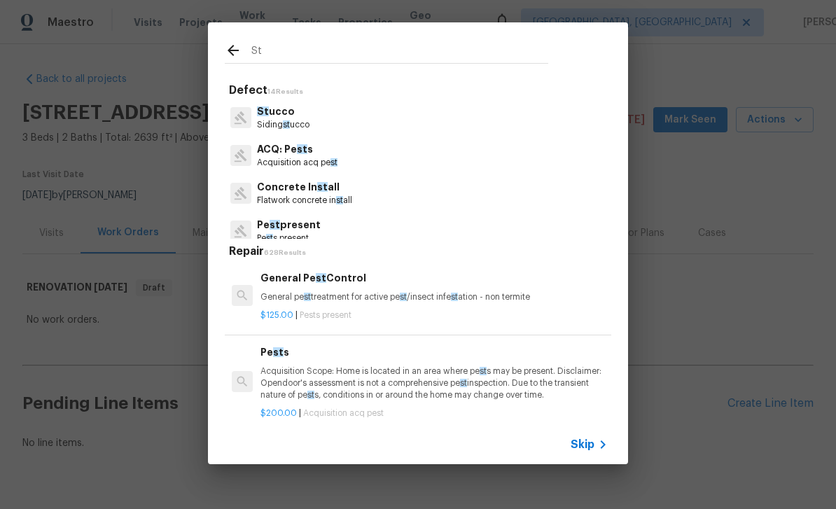
type input "St"
click at [687, 151] on div "St Defect 14 Results St ucco Siding st ucco ACQ: Pe st s Acquisition acq pe st …" at bounding box center [418, 243] width 836 height 487
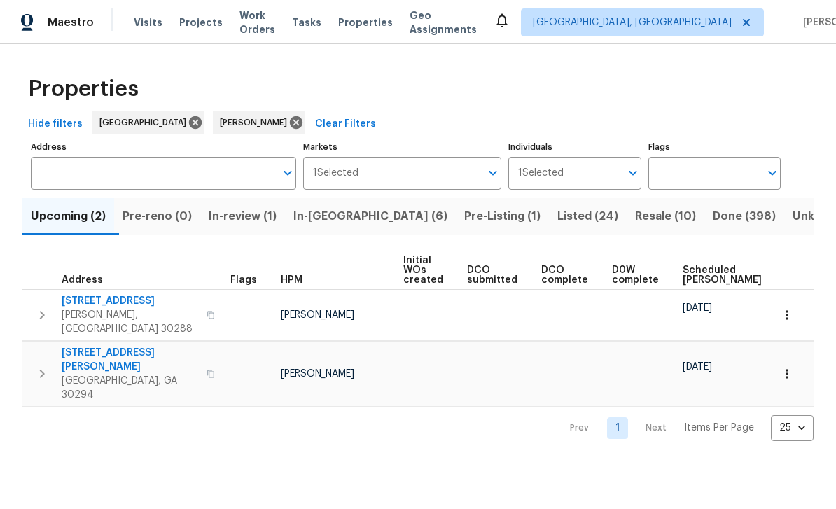
click at [275, 20] on span "Work Orders" at bounding box center [258, 22] width 36 height 28
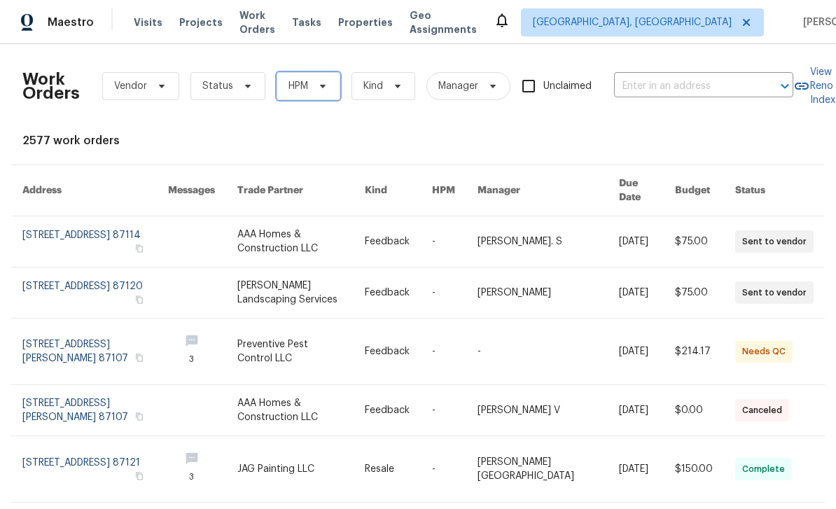
click at [293, 92] on span "HPM" at bounding box center [299, 86] width 20 height 14
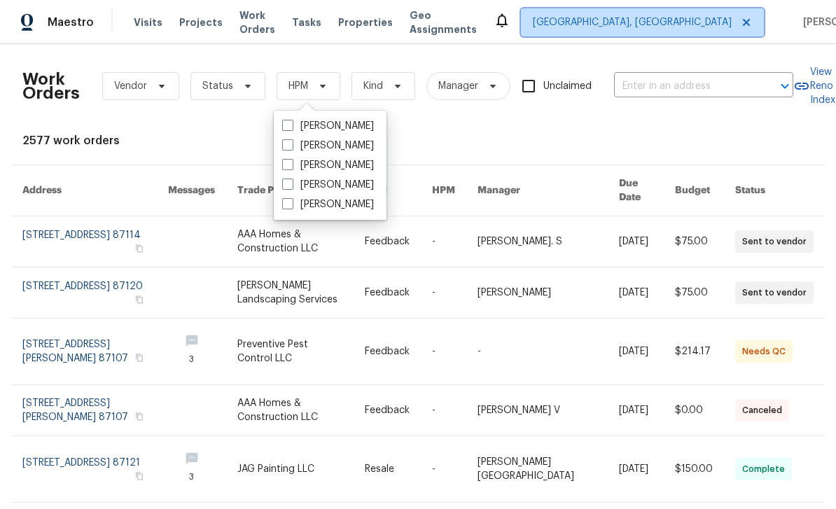
click at [635, 21] on span "Albuquerque, NM" at bounding box center [632, 22] width 199 height 14
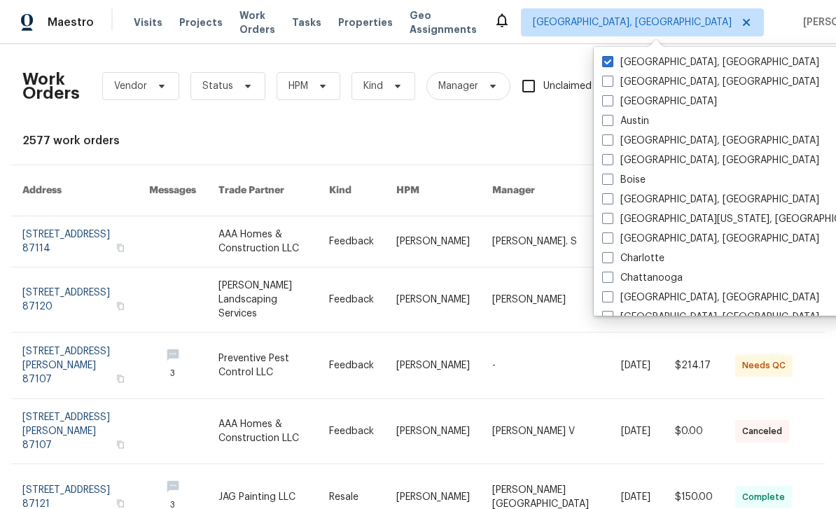
click at [629, 62] on label "Albuquerque, NM" at bounding box center [710, 62] width 217 height 14
click at [612, 62] on input "Albuquerque, NM" at bounding box center [606, 59] width 9 height 9
click at [615, 60] on label "Albuquerque, NM" at bounding box center [710, 62] width 217 height 14
click at [612, 60] on input "Albuquerque, NM" at bounding box center [606, 59] width 9 height 9
checkbox input "true"
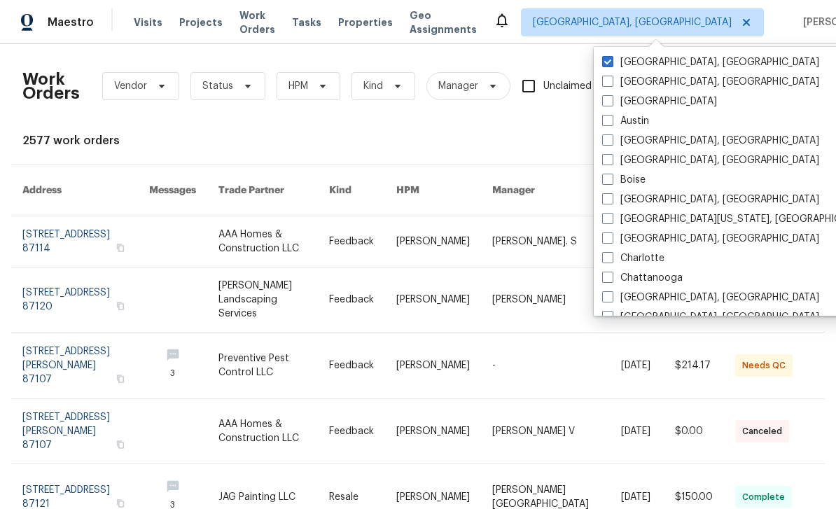
click at [612, 104] on span at bounding box center [607, 100] width 11 height 11
click at [612, 104] on input "[GEOGRAPHIC_DATA]" at bounding box center [606, 99] width 9 height 9
checkbox input "true"
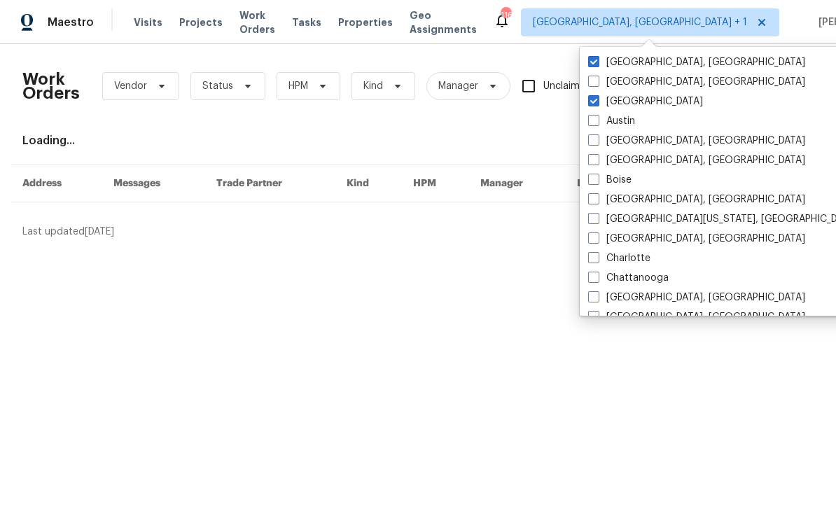
click at [599, 64] on span at bounding box center [593, 61] width 11 height 11
click at [598, 64] on input "Albuquerque, NM" at bounding box center [592, 59] width 9 height 9
checkbox input "false"
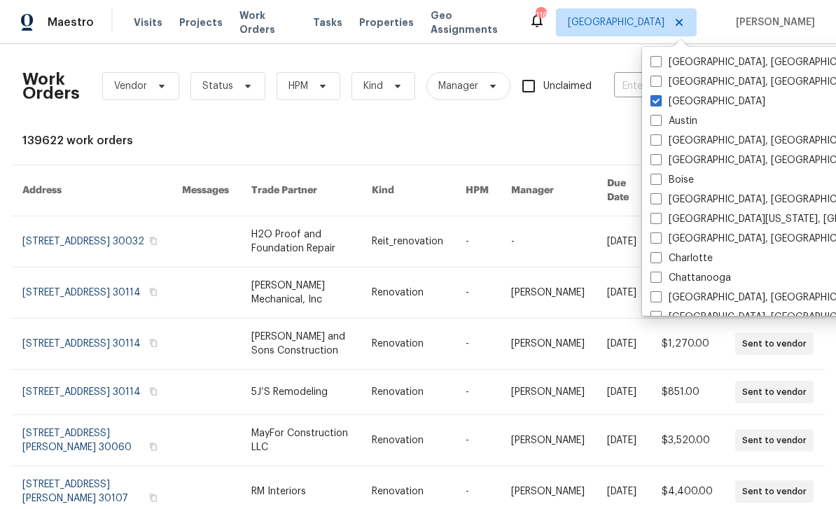
click at [522, 128] on div "Work Orders Vendor Status HPM Kind Manager Unclaimed ​ View Reno Index 139622 w…" at bounding box center [418, 432] width 792 height 754
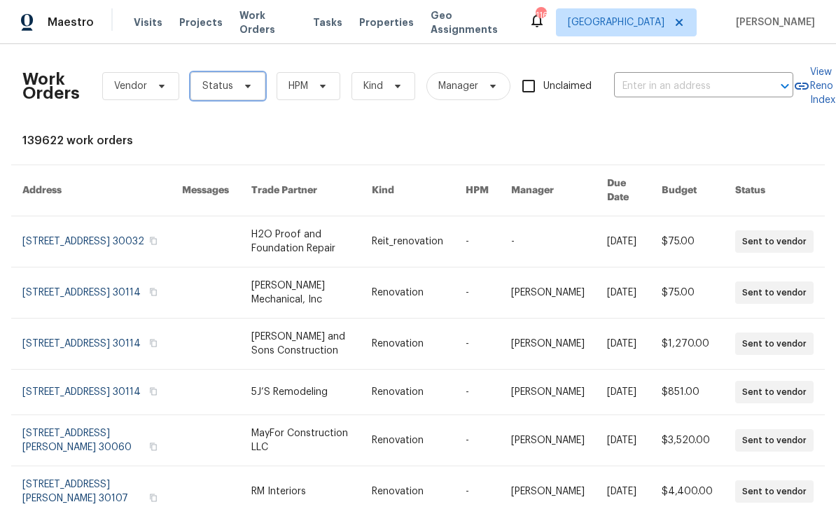
click at [227, 94] on span "Status" at bounding box center [228, 86] width 75 height 28
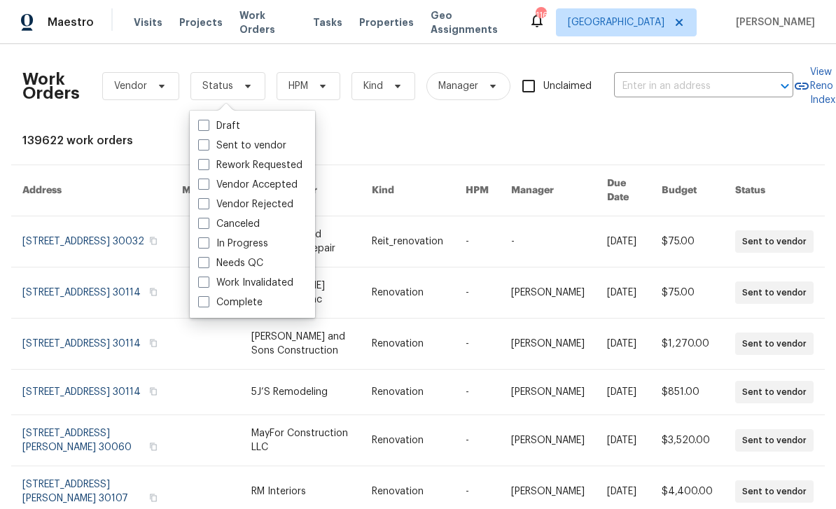
click at [213, 263] on label "Needs QC" at bounding box center [230, 263] width 65 height 14
click at [207, 263] on input "Needs QC" at bounding box center [202, 260] width 9 height 9
checkbox input "true"
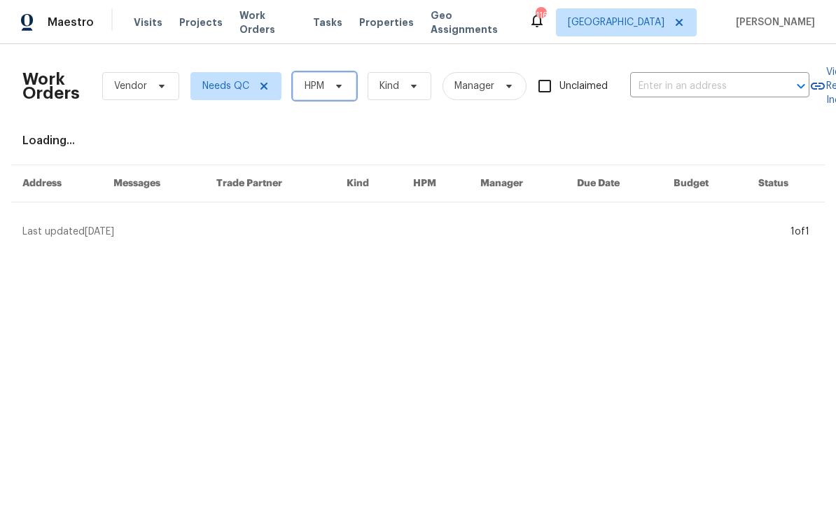
click at [341, 87] on icon at bounding box center [338, 86] width 11 height 11
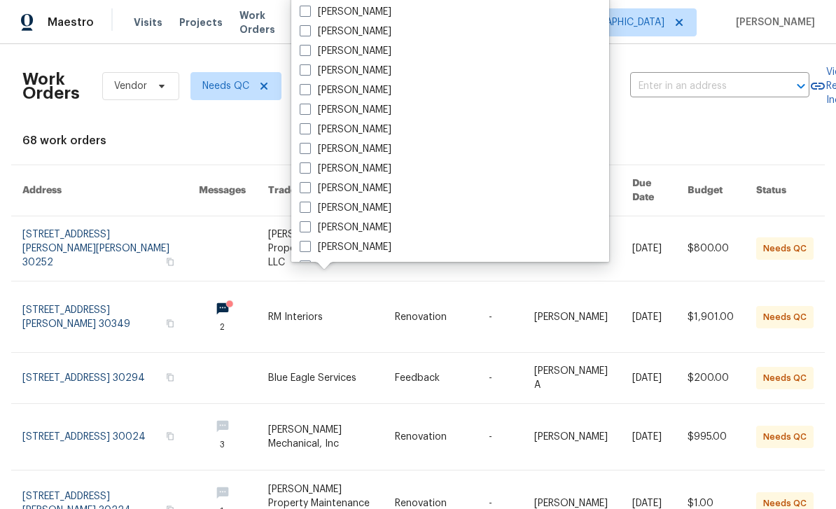
scroll to position [409, 0]
click at [371, 247] on label "[PERSON_NAME]" at bounding box center [346, 247] width 92 height 14
click at [309, 247] on input "[PERSON_NAME]" at bounding box center [304, 244] width 9 height 9
checkbox input "true"
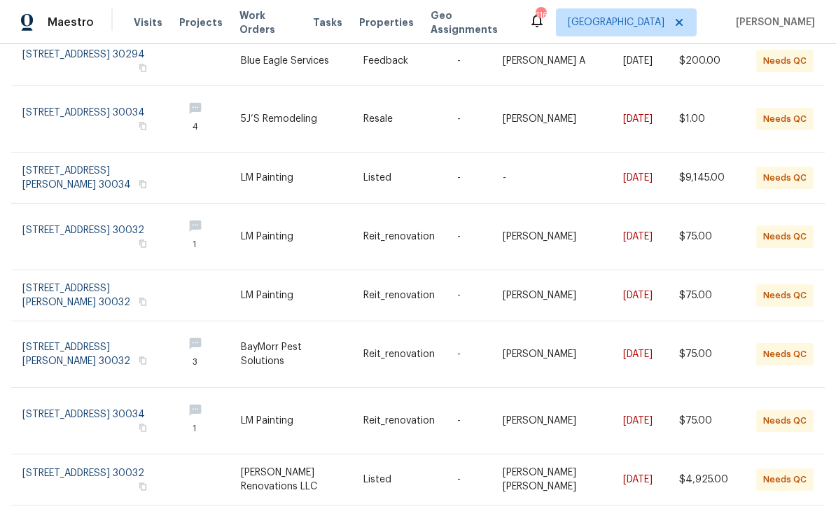
scroll to position [181, 0]
click at [51, 162] on link at bounding box center [96, 177] width 149 height 50
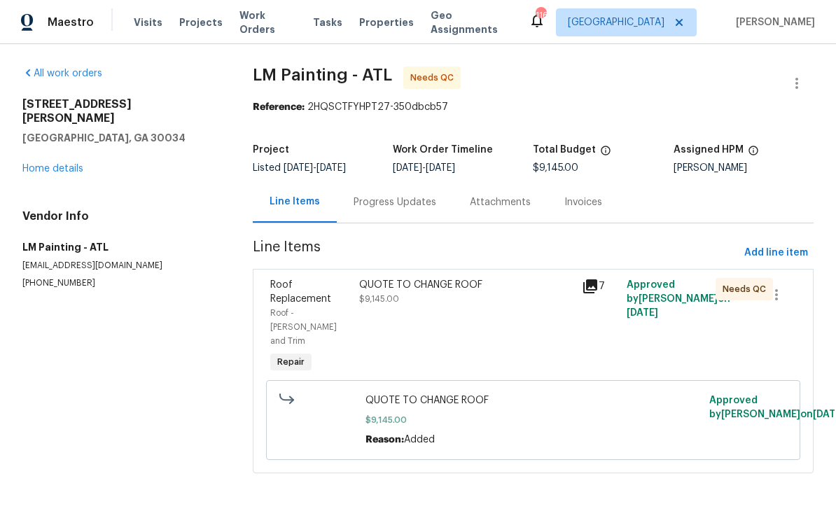
click at [467, 317] on div "QUOTE TO CHANGE ROOF $9,145.00" at bounding box center [466, 327] width 223 height 106
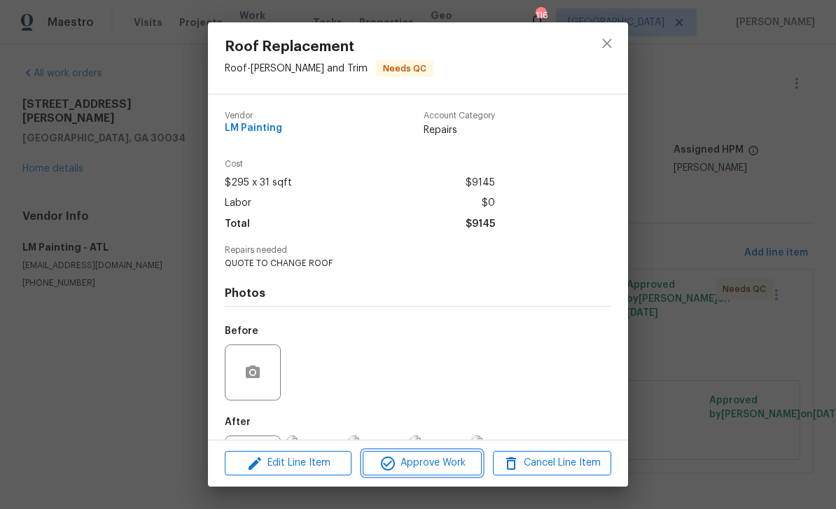
click at [465, 462] on span "Approve Work" at bounding box center [422, 464] width 110 height 18
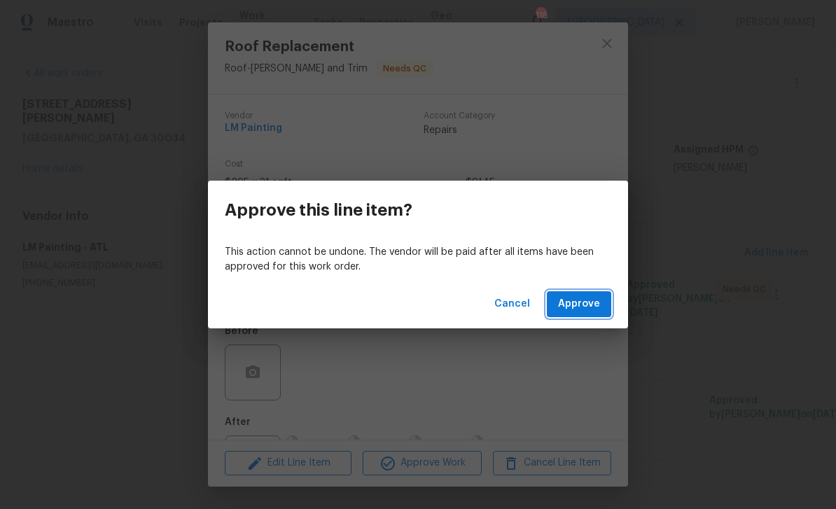
click at [600, 304] on button "Approve" at bounding box center [579, 304] width 64 height 26
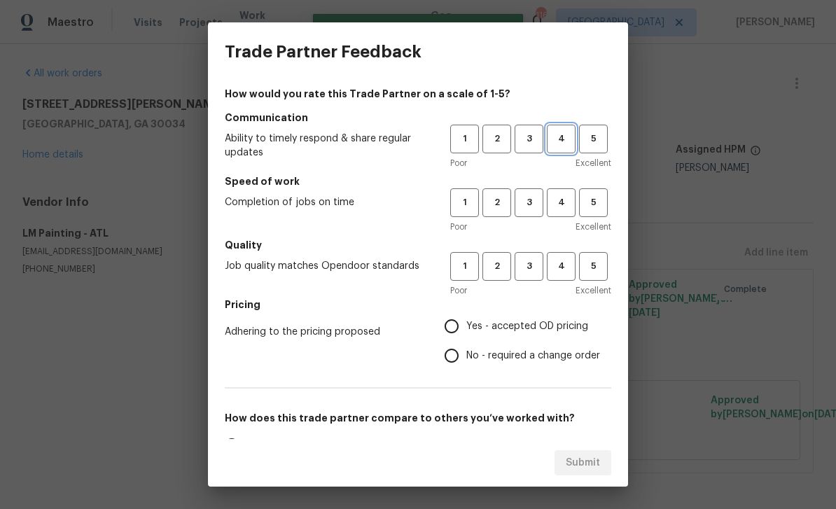
click at [563, 143] on span "4" at bounding box center [562, 139] width 26 height 16
click at [566, 202] on span "4" at bounding box center [562, 203] width 26 height 16
click at [536, 267] on span "3" at bounding box center [529, 267] width 26 height 16
click at [457, 332] on input "Yes - accepted OD pricing" at bounding box center [451, 326] width 29 height 29
radio input "true"
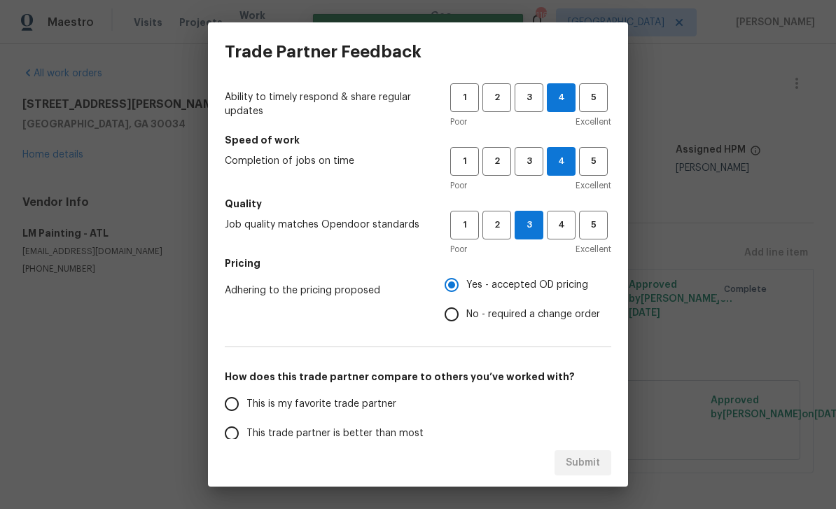
scroll to position [83, 0]
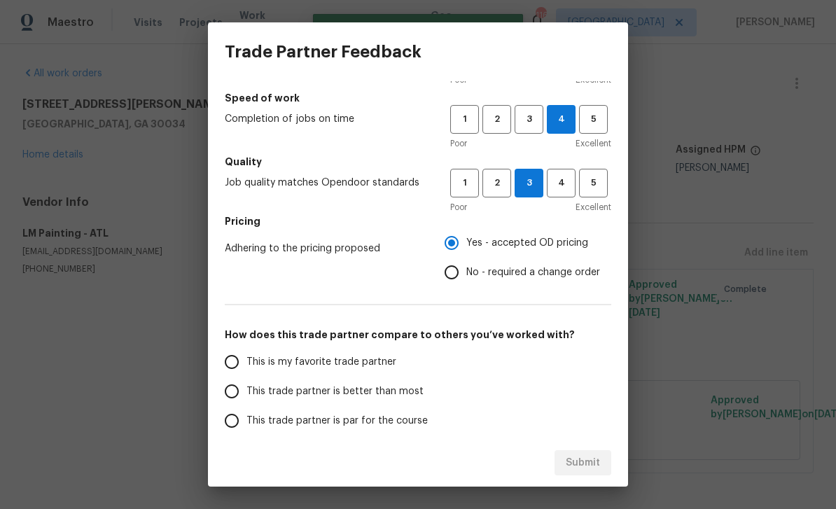
click at [223, 367] on input "This is my favorite trade partner" at bounding box center [231, 361] width 29 height 29
click at [592, 466] on span "Submit" at bounding box center [583, 464] width 34 height 18
radio input "true"
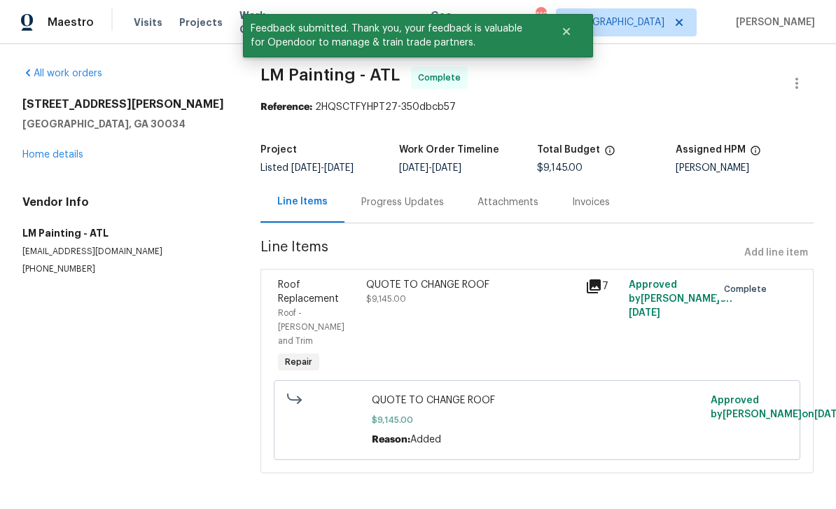
click at [240, 24] on span "Work Orders" at bounding box center [268, 22] width 57 height 28
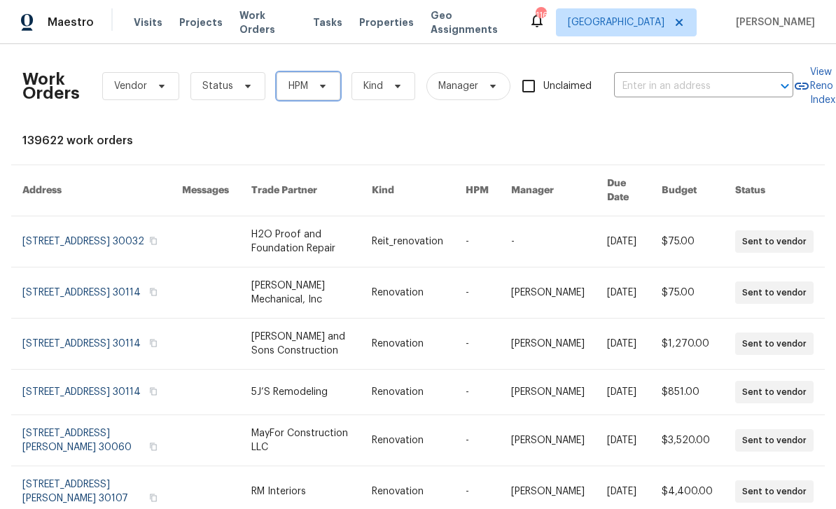
click at [298, 92] on span "HPM" at bounding box center [299, 86] width 20 height 14
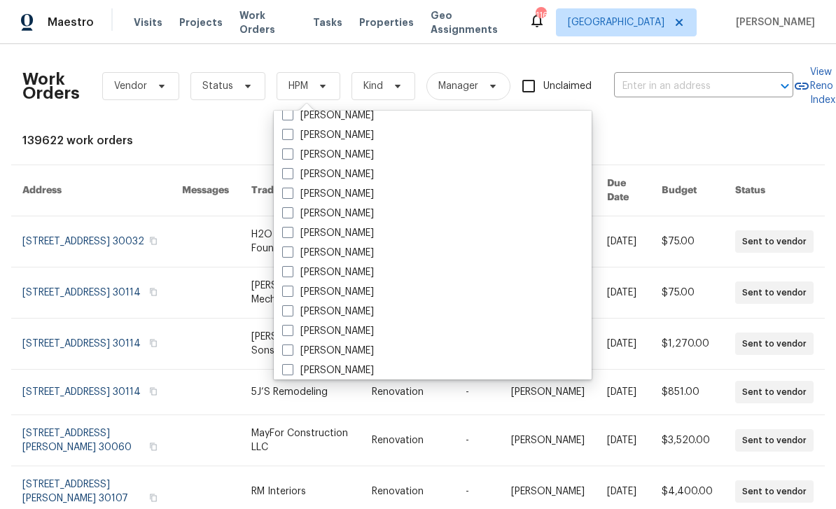
scroll to position [456, 0]
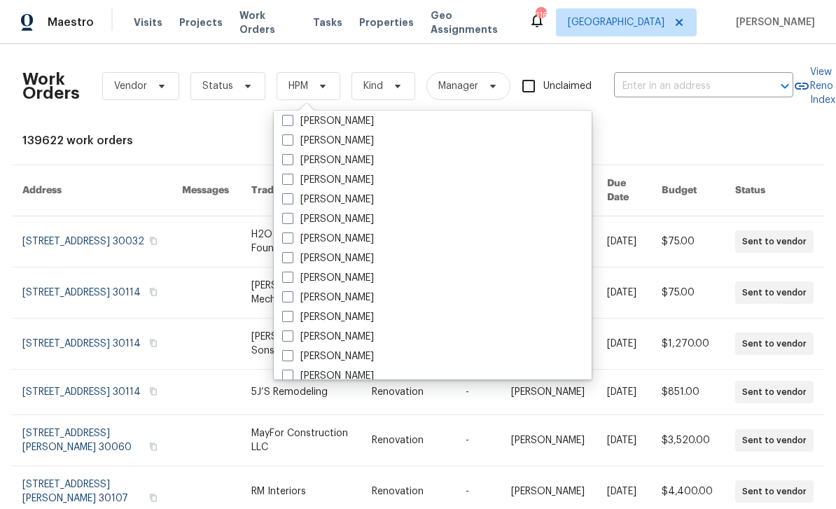
click at [357, 312] on label "[PERSON_NAME]" at bounding box center [328, 317] width 92 height 14
click at [291, 312] on input "[PERSON_NAME]" at bounding box center [286, 314] width 9 height 9
checkbox input "true"
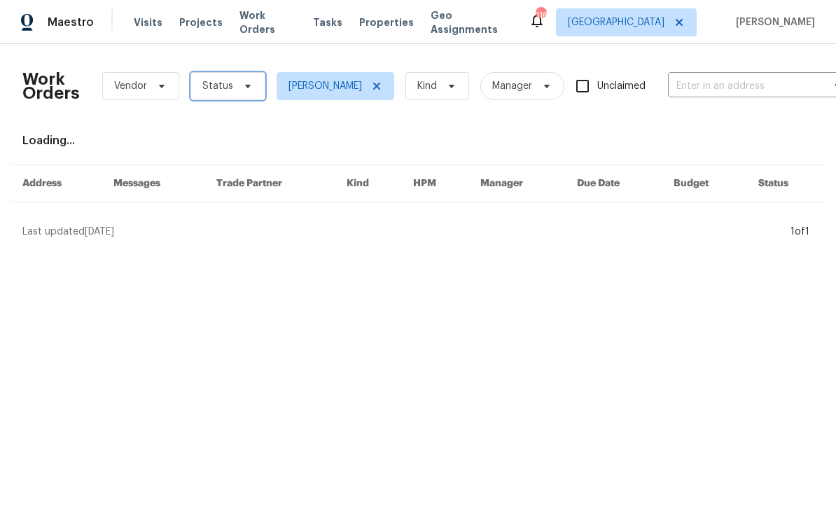
click at [233, 80] on span "Status" at bounding box center [228, 86] width 75 height 28
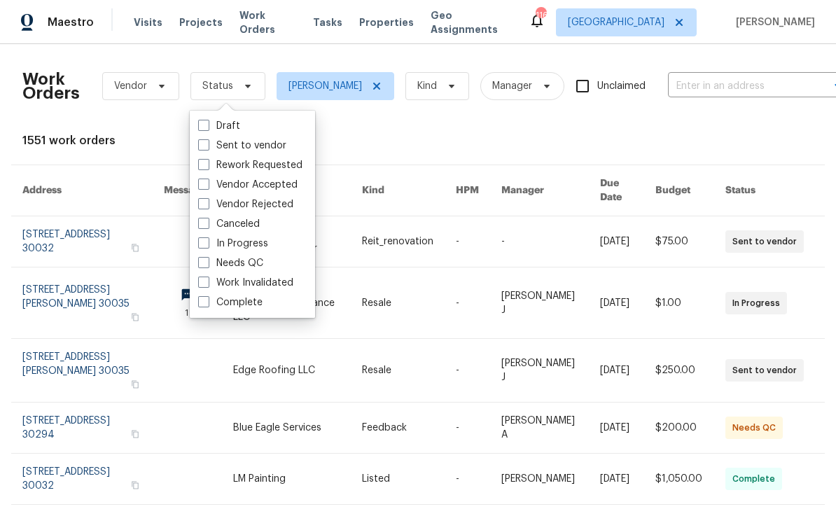
click at [209, 261] on label "Needs QC" at bounding box center [230, 263] width 65 height 14
click at [207, 261] on input "Needs QC" at bounding box center [202, 260] width 9 height 9
checkbox input "true"
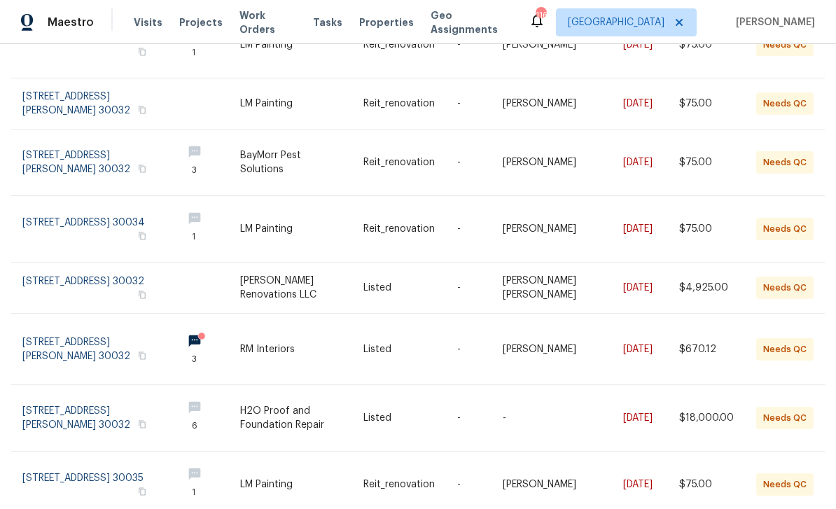
scroll to position [320, 0]
click at [63, 284] on link at bounding box center [96, 288] width 149 height 50
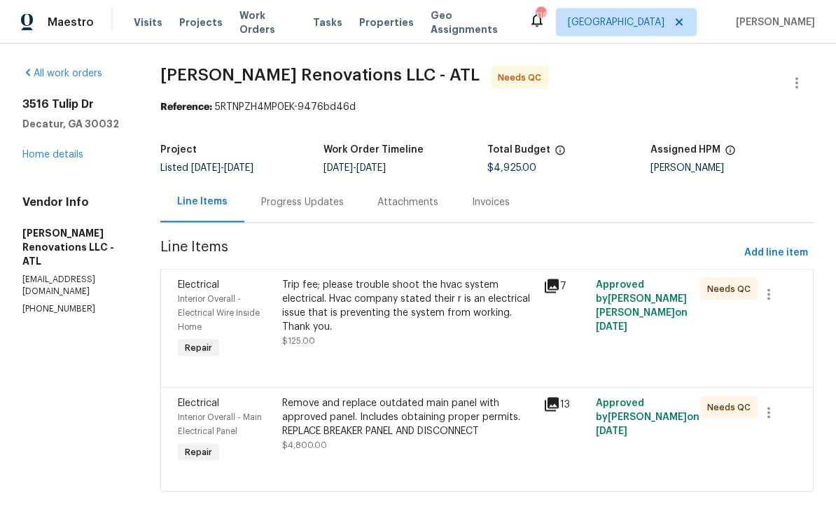
scroll to position [26, 0]
click at [501, 291] on div "Trip fee; please trouble shoot the hvac system electrical. Hvac company stated …" at bounding box center [408, 306] width 253 height 56
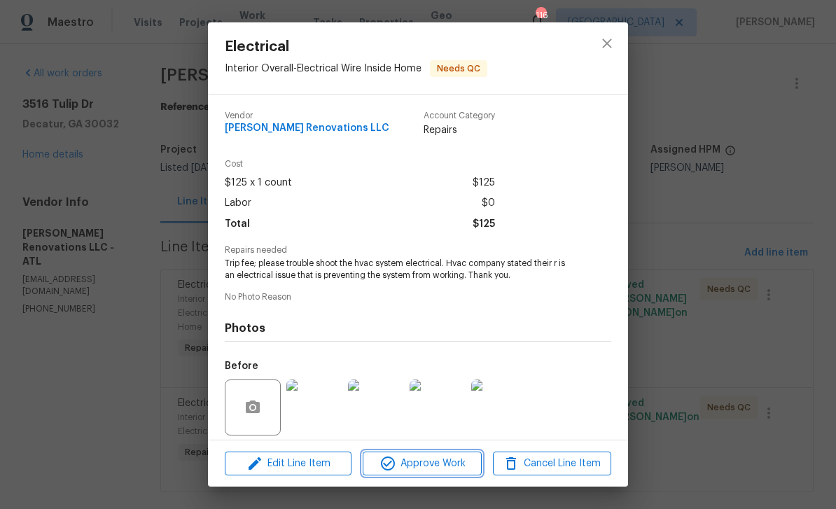
click at [456, 466] on span "Approve Work" at bounding box center [422, 464] width 110 height 18
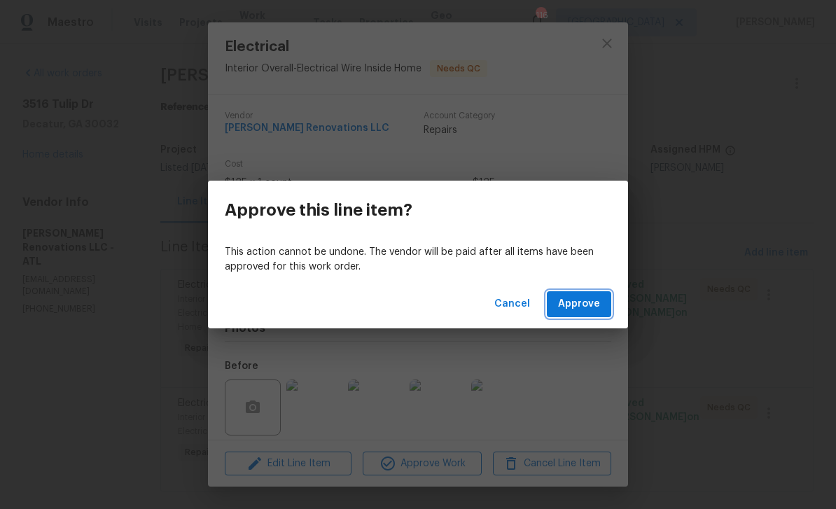
click at [594, 298] on span "Approve" at bounding box center [579, 305] width 42 height 18
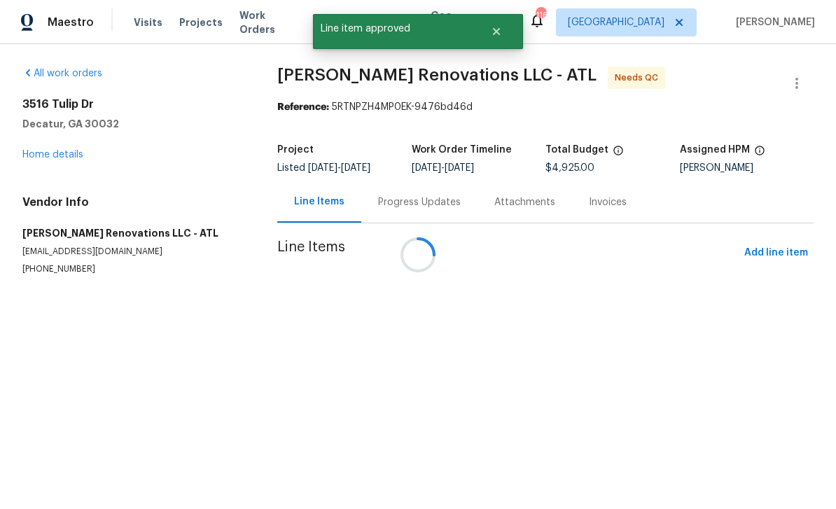
scroll to position [0, 0]
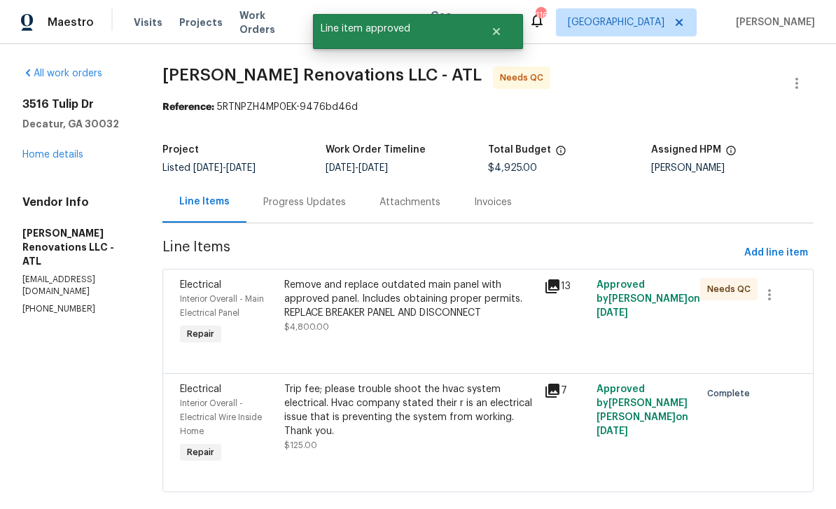
click at [488, 317] on div "Remove and replace outdated main panel with approved panel. Includes obtaining …" at bounding box center [410, 299] width 252 height 42
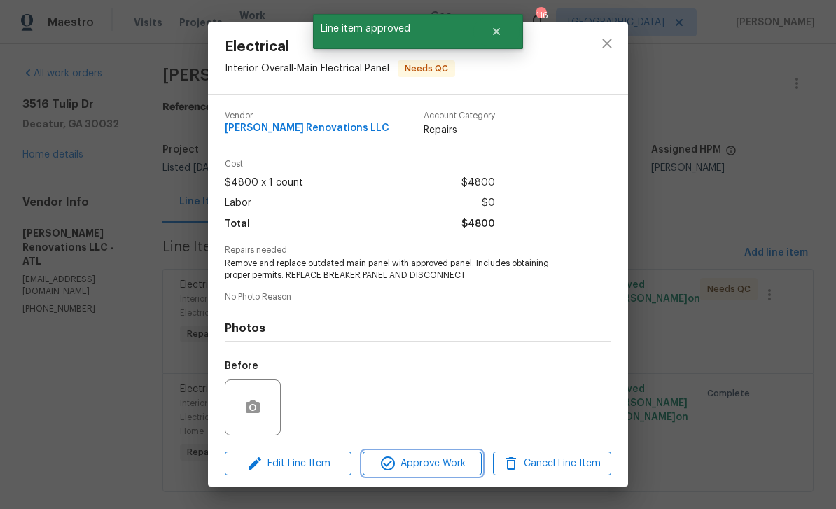
click at [462, 457] on span "Approve Work" at bounding box center [422, 464] width 110 height 18
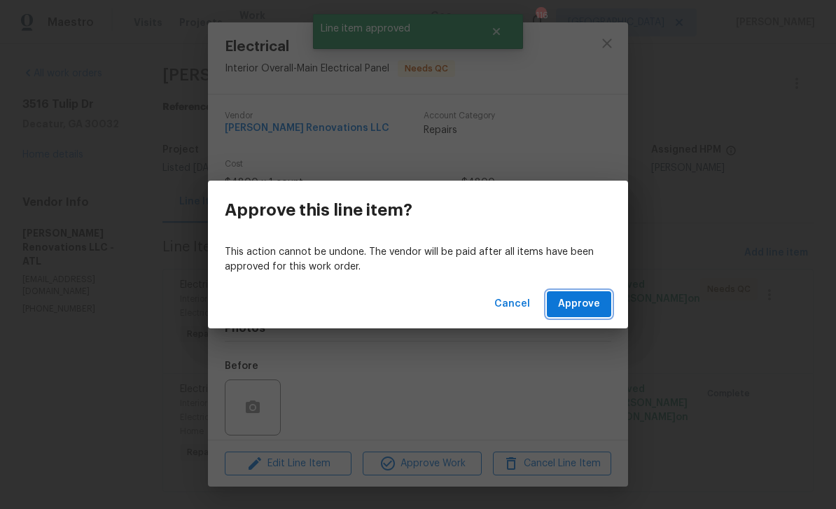
click at [581, 308] on span "Approve" at bounding box center [579, 305] width 42 height 18
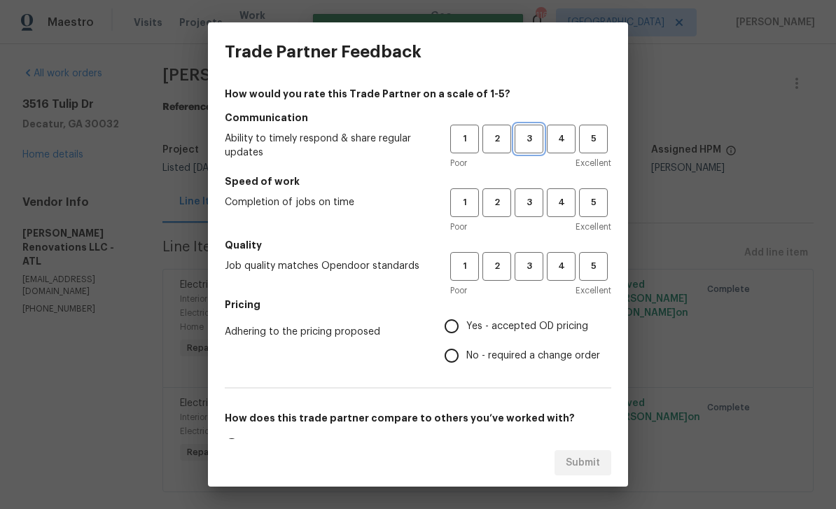
click at [535, 142] on span "3" at bounding box center [529, 139] width 26 height 16
click at [532, 209] on span "3" at bounding box center [529, 203] width 26 height 16
click at [535, 264] on span "3" at bounding box center [529, 267] width 26 height 16
click at [465, 332] on input "Yes - accepted OD pricing" at bounding box center [451, 326] width 29 height 29
radio input "true"
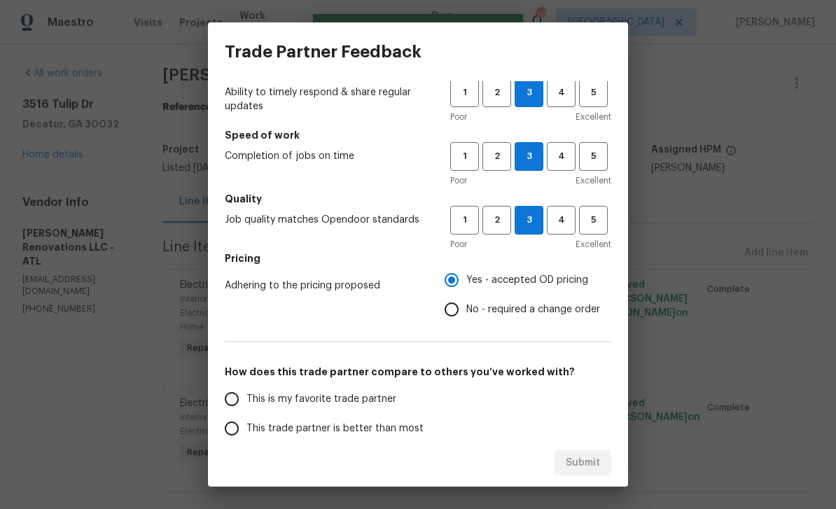
scroll to position [60, 0]
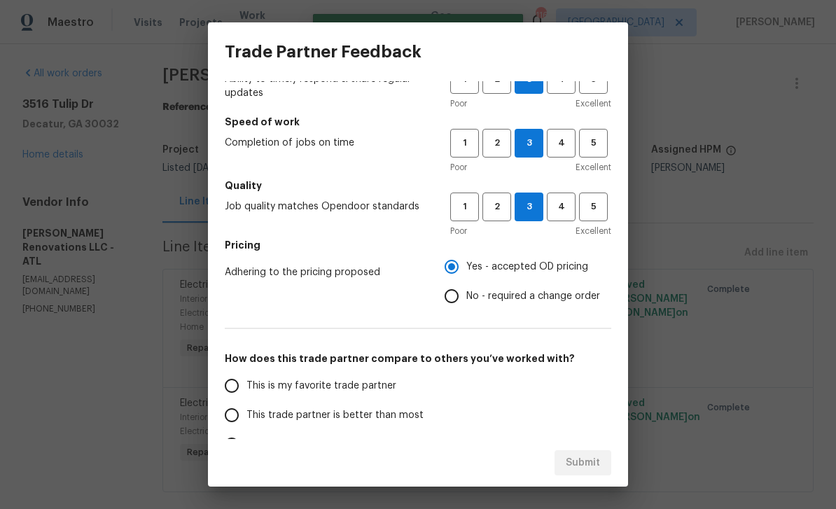
click at [228, 385] on input "This is my favorite trade partner" at bounding box center [231, 385] width 29 height 29
click at [592, 460] on span "Submit" at bounding box center [583, 464] width 34 height 18
radio input "true"
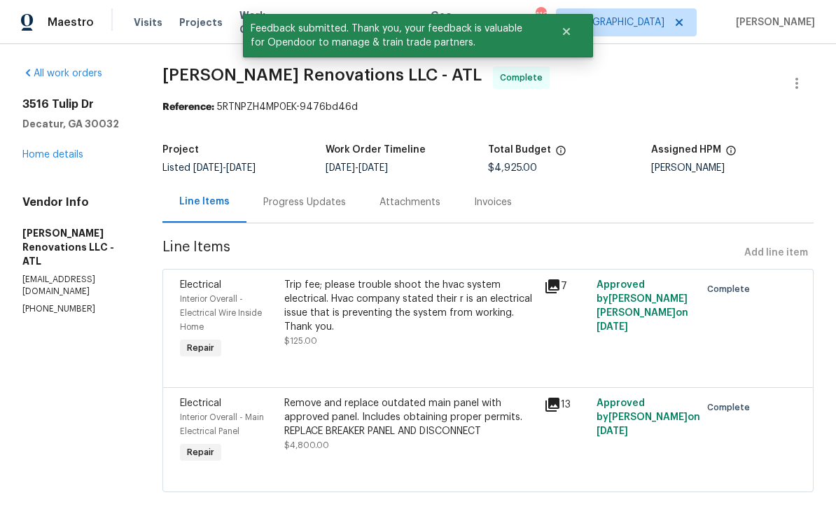
click at [240, 19] on span "Work Orders" at bounding box center [268, 22] width 57 height 28
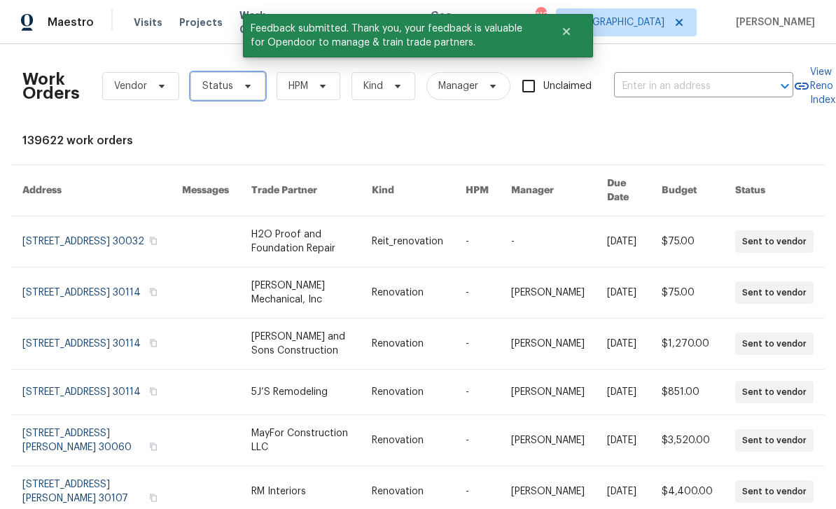
click at [238, 82] on span at bounding box center [245, 86] width 15 height 11
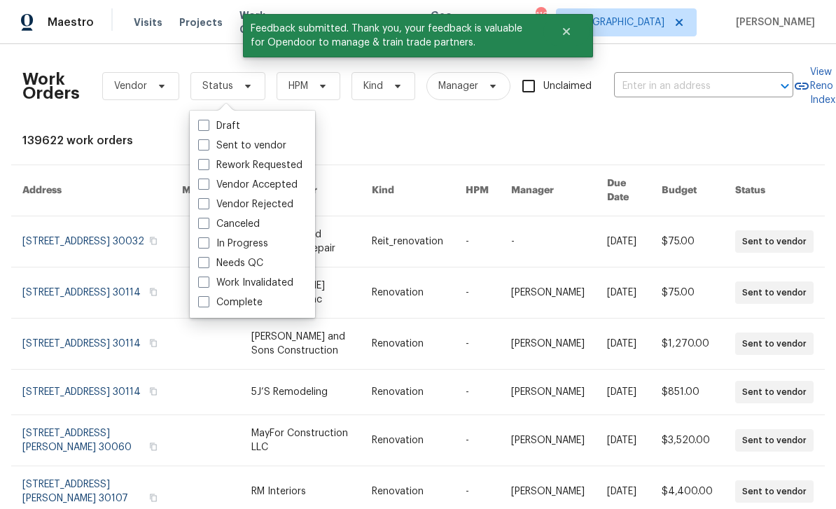
click at [261, 261] on label "Needs QC" at bounding box center [230, 263] width 65 height 14
click at [207, 261] on input "Needs QC" at bounding box center [202, 260] width 9 height 9
checkbox input "true"
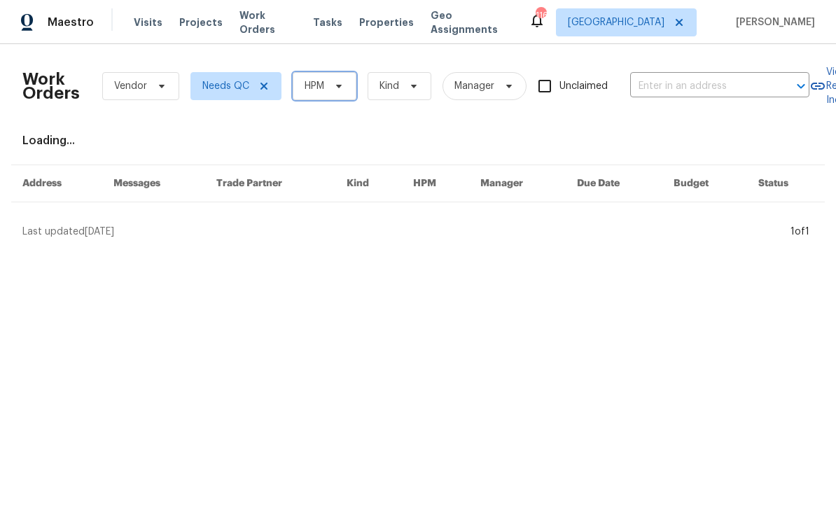
click at [326, 83] on span "HPM" at bounding box center [325, 86] width 64 height 28
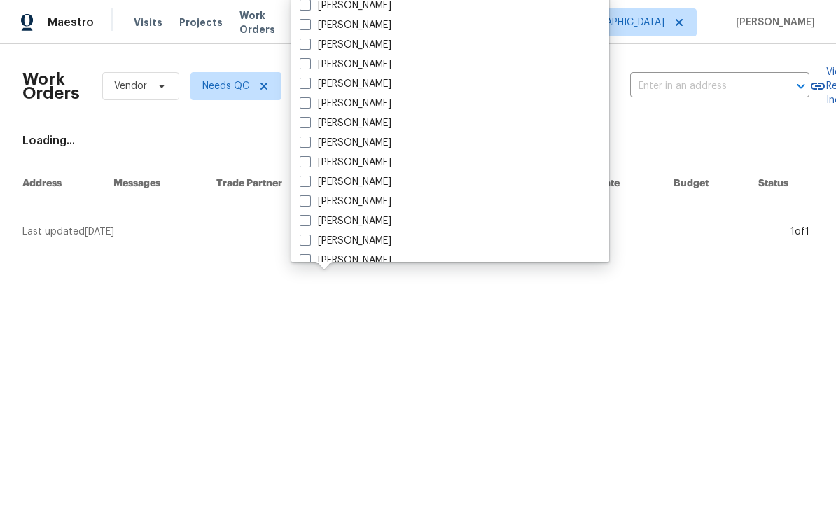
scroll to position [455, 0]
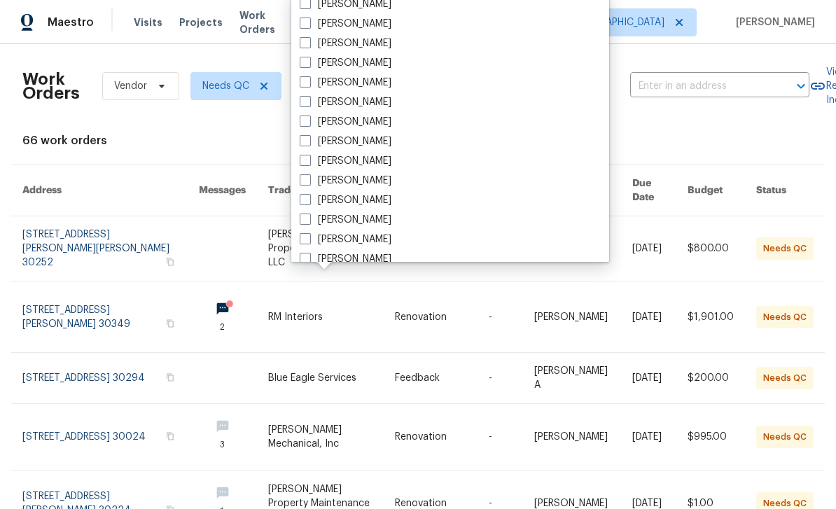
click at [367, 202] on label "[PERSON_NAME]" at bounding box center [346, 200] width 92 height 14
click at [309, 202] on input "[PERSON_NAME]" at bounding box center [304, 197] width 9 height 9
checkbox input "true"
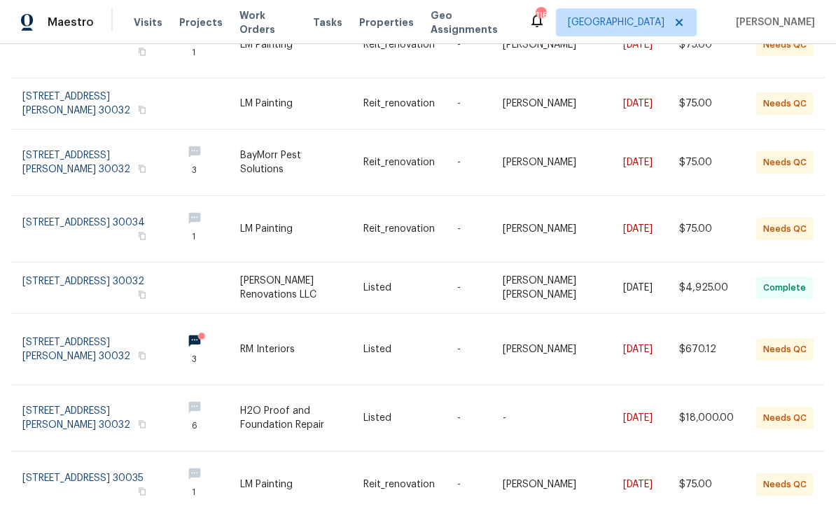
scroll to position [320, 0]
click at [57, 340] on link at bounding box center [96, 350] width 149 height 71
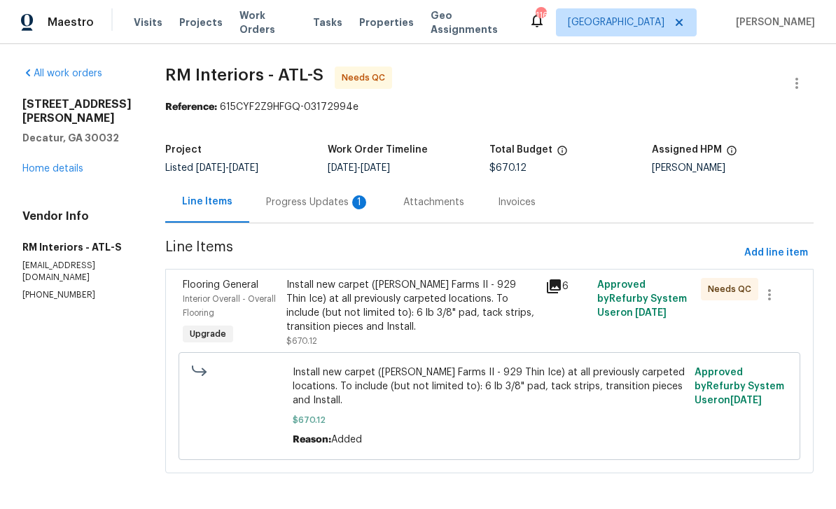
click at [334, 202] on div "Progress Updates 1" at bounding box center [318, 202] width 104 height 14
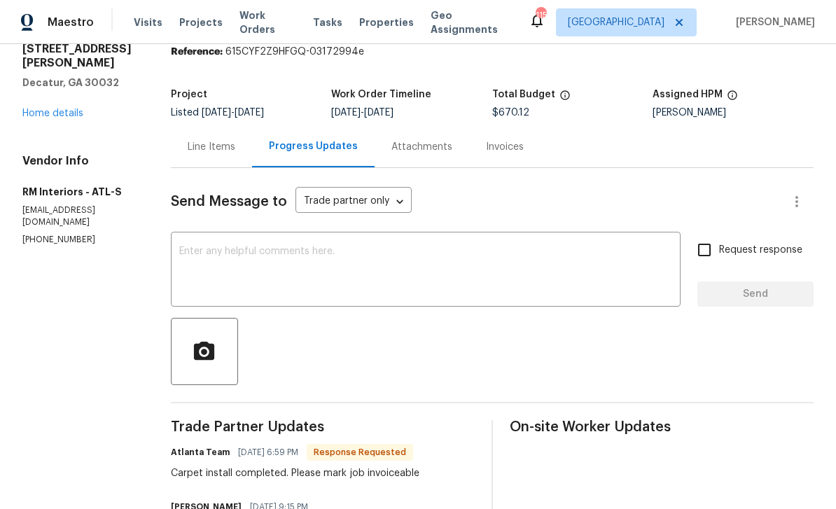
scroll to position [44, 0]
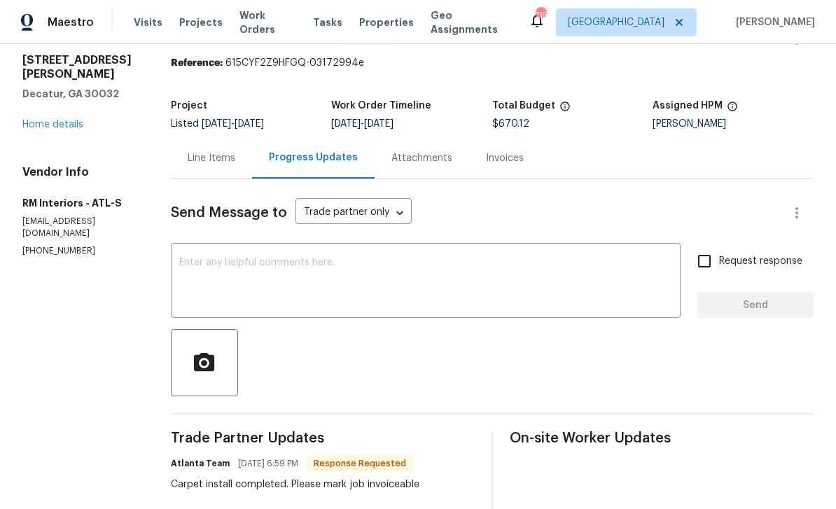
click at [220, 160] on div "Line Items" at bounding box center [212, 158] width 48 height 14
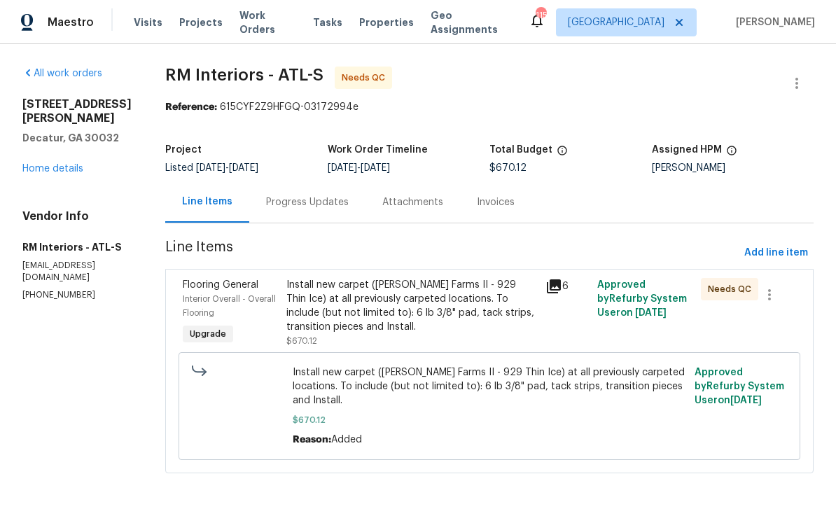
click at [561, 280] on icon at bounding box center [554, 286] width 17 height 17
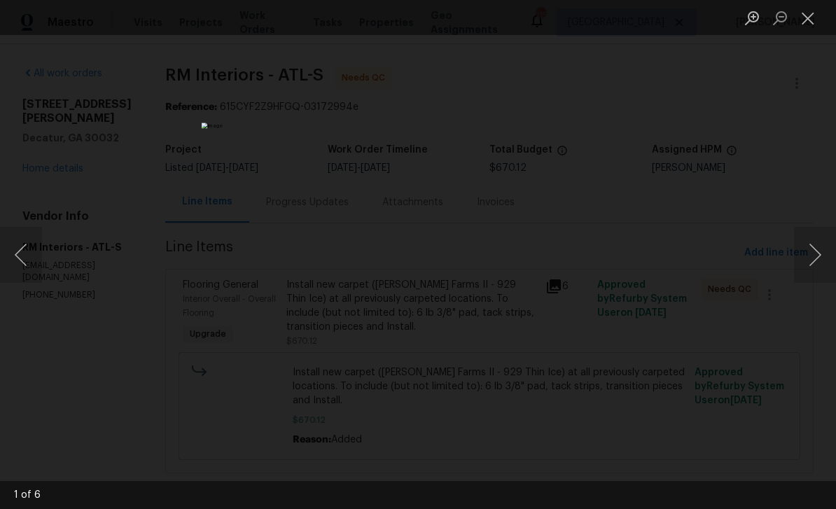
click at [815, 254] on button "Next image" at bounding box center [815, 255] width 42 height 56
click at [820, 257] on button "Next image" at bounding box center [815, 255] width 42 height 56
click at [820, 253] on button "Next image" at bounding box center [815, 255] width 42 height 56
click at [817, 256] on button "Next image" at bounding box center [815, 255] width 42 height 56
click at [818, 256] on button "Next image" at bounding box center [815, 255] width 42 height 56
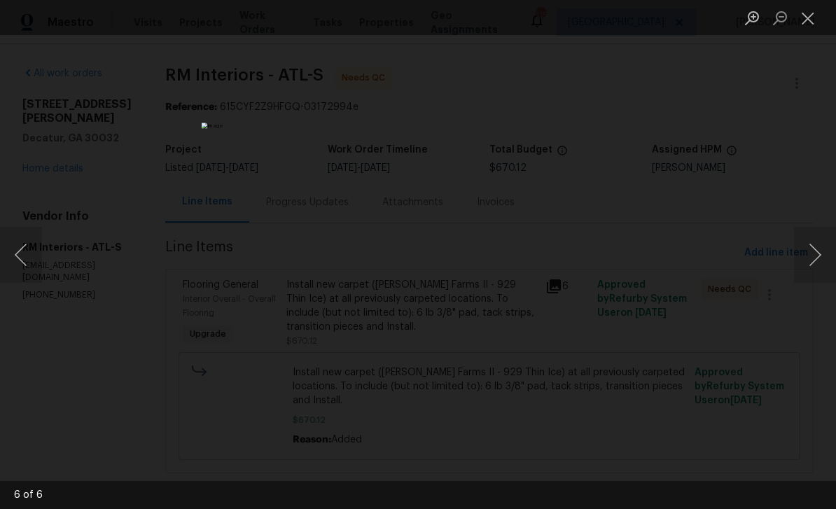
click at [819, 257] on button "Next image" at bounding box center [815, 255] width 42 height 56
click at [810, 15] on button "Close lightbox" at bounding box center [808, 18] width 28 height 25
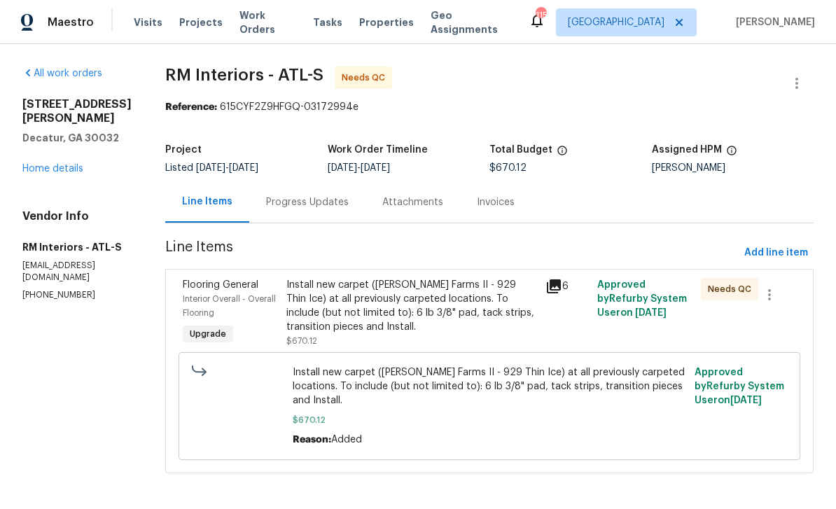
click at [53, 164] on link "Home details" at bounding box center [52, 169] width 61 height 10
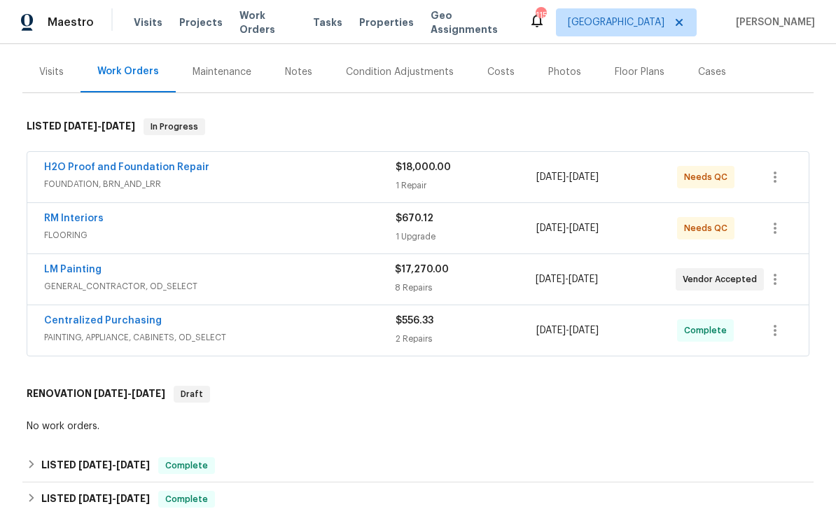
scroll to position [162, 0]
click at [70, 266] on link "LM Painting" at bounding box center [72, 269] width 57 height 10
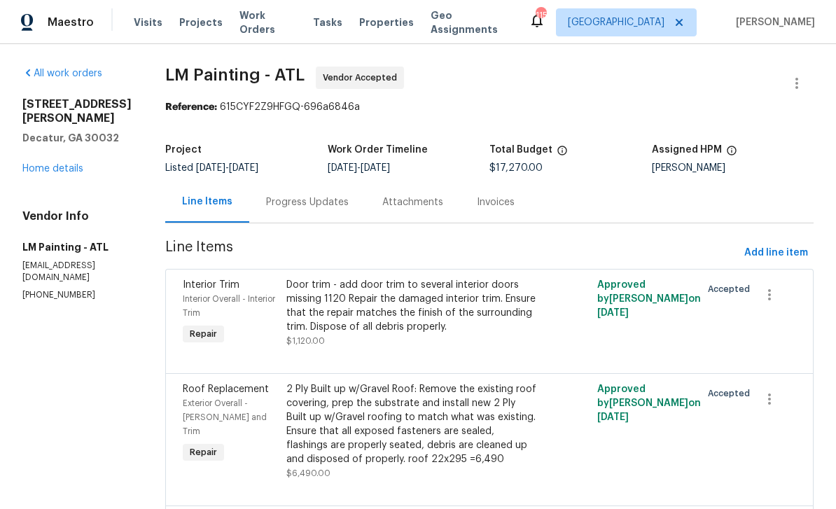
click at [48, 164] on link "Home details" at bounding box center [52, 169] width 61 height 10
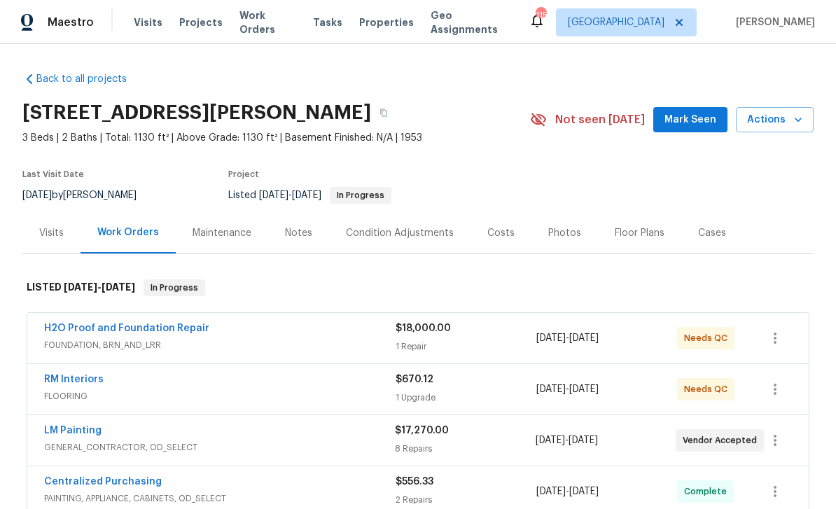
click at [82, 326] on link "H2O Proof and Foundation Repair" at bounding box center [126, 329] width 165 height 10
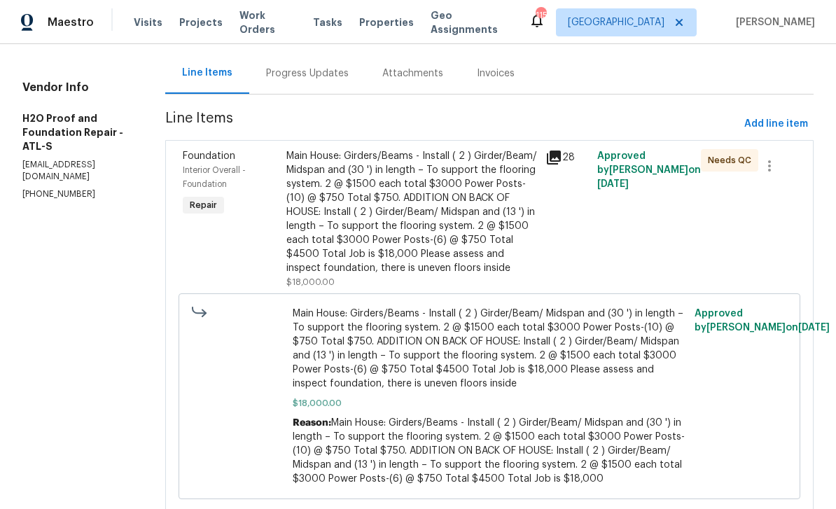
scroll to position [128, 0]
click at [547, 159] on icon at bounding box center [554, 158] width 14 height 14
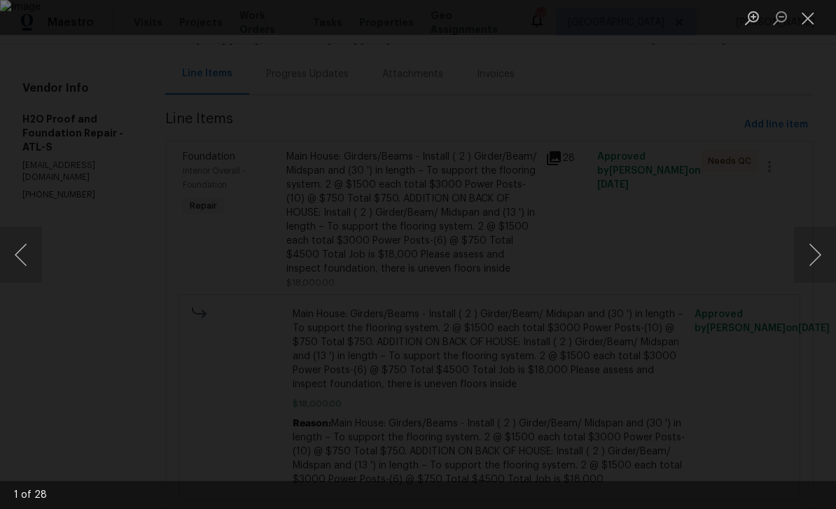
click at [810, 256] on button "Next image" at bounding box center [815, 255] width 42 height 56
click at [819, 261] on button "Next image" at bounding box center [815, 255] width 42 height 56
click at [818, 260] on button "Next image" at bounding box center [815, 255] width 42 height 56
click at [808, 21] on button "Close lightbox" at bounding box center [808, 18] width 28 height 25
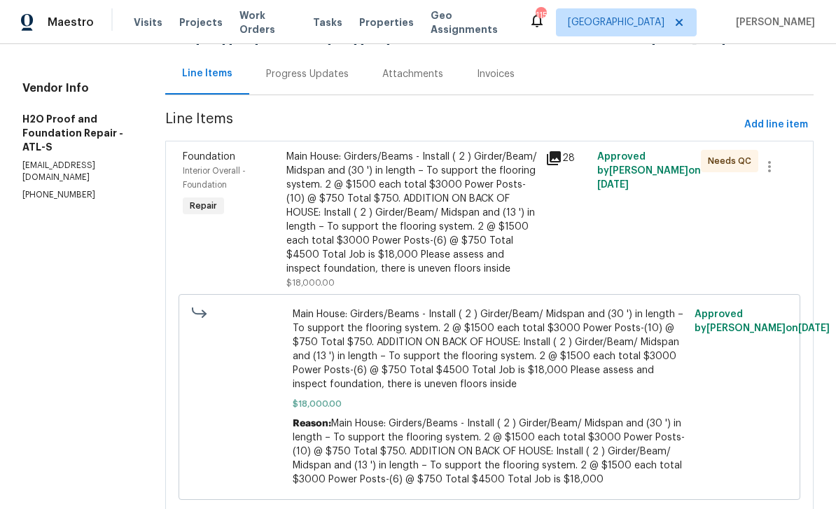
click at [467, 210] on div "Main House: Girders/Beams - Install ( 2 ) Girder/Beam/ Midspan and (30 ') in le…" at bounding box center [412, 213] width 251 height 126
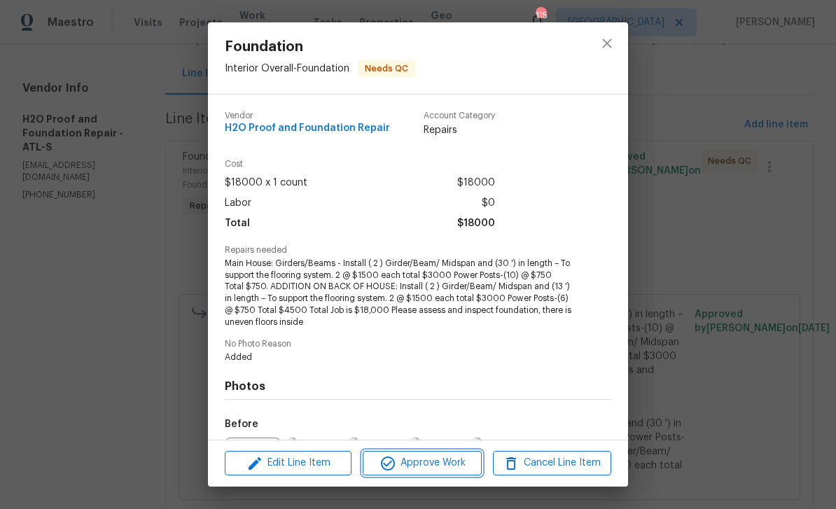
click at [462, 460] on span "Approve Work" at bounding box center [422, 464] width 110 height 18
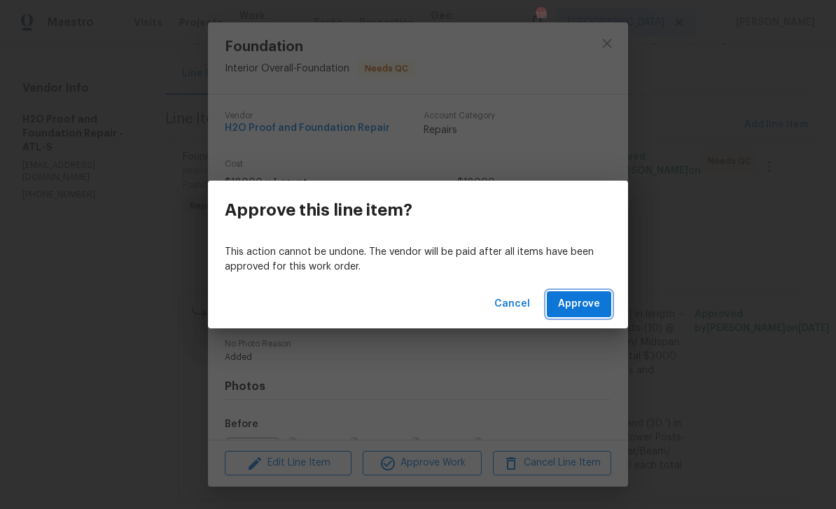
click at [594, 299] on span "Approve" at bounding box center [579, 305] width 42 height 18
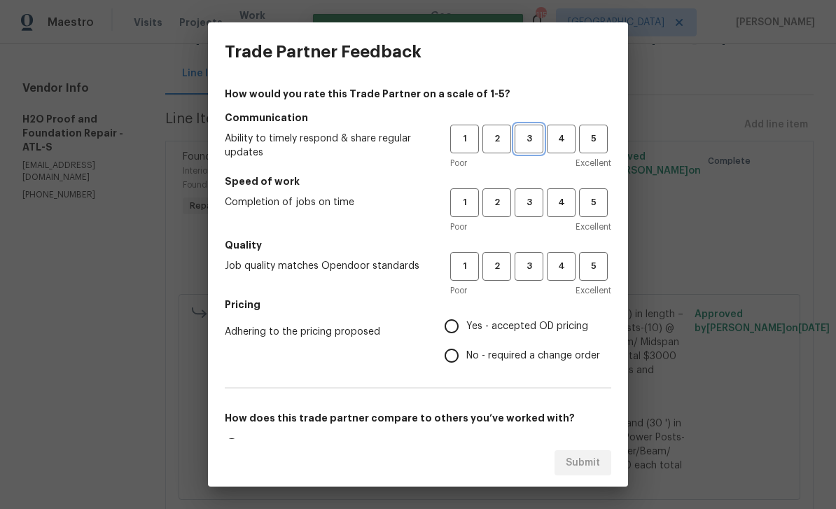
click at [539, 139] on span "3" at bounding box center [529, 139] width 26 height 16
click at [539, 205] on span "3" at bounding box center [529, 203] width 26 height 16
click at [537, 268] on span "3" at bounding box center [529, 267] width 26 height 16
click at [462, 328] on input "Yes - accepted OD pricing" at bounding box center [451, 326] width 29 height 29
radio input "true"
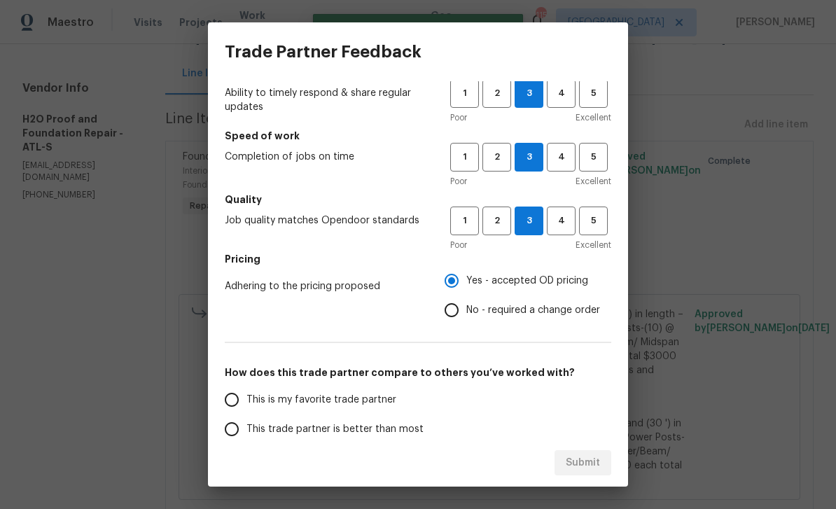
scroll to position [61, 0]
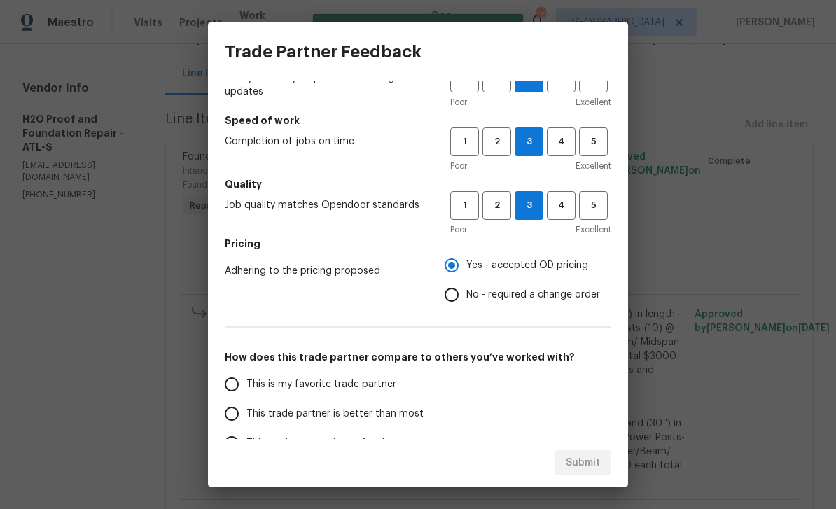
click at [223, 380] on input "This is my favorite trade partner" at bounding box center [231, 384] width 29 height 29
click at [600, 467] on button "Submit" at bounding box center [583, 463] width 57 height 26
radio input "true"
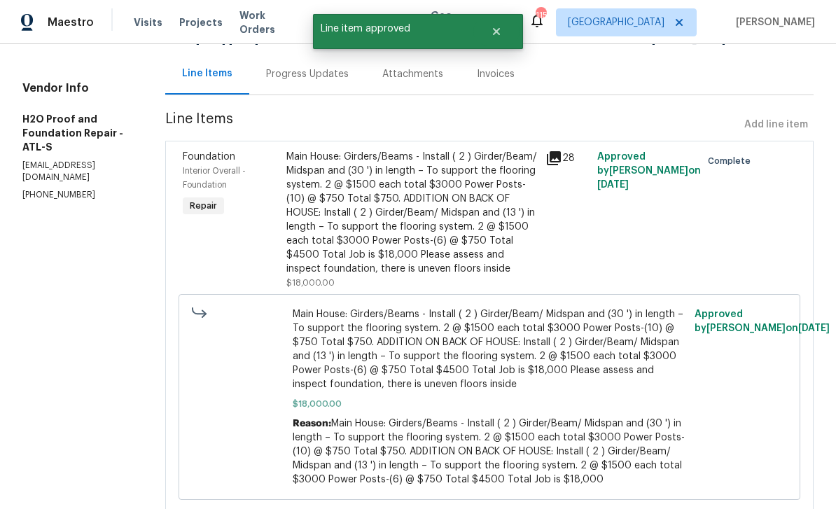
radio input "false"
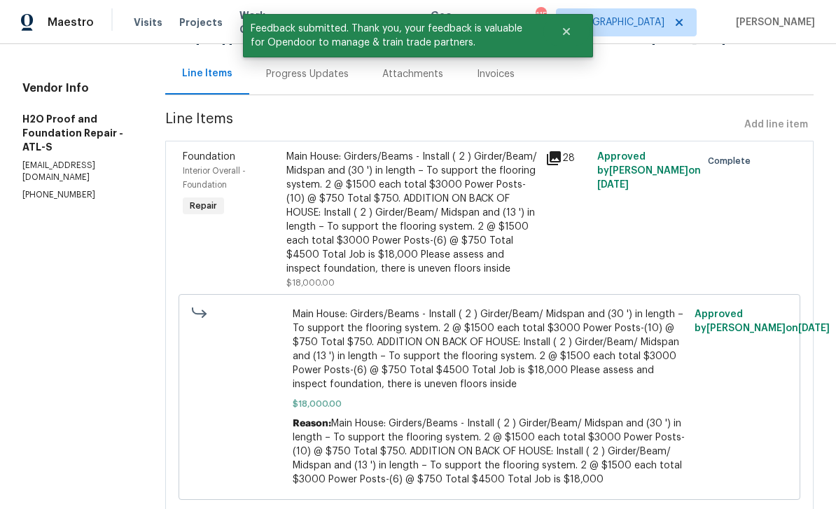
click at [33, 46] on link "Home details" at bounding box center [52, 41] width 61 height 10
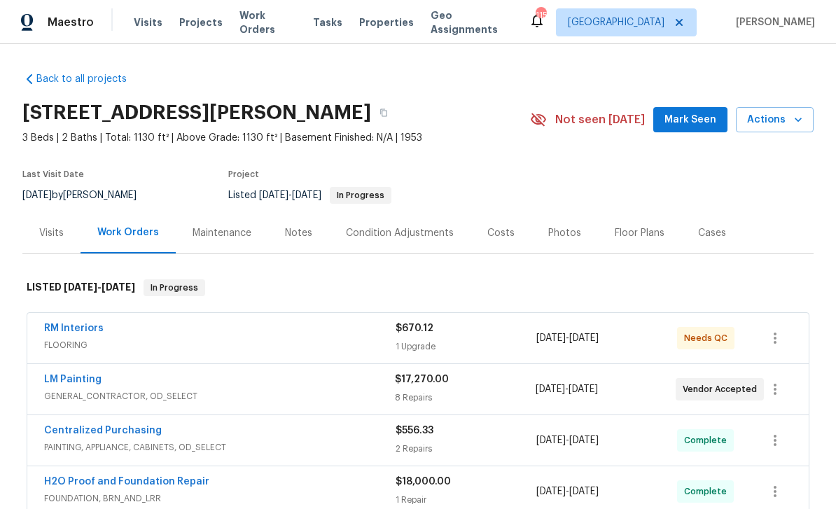
click at [284, 19] on span "Work Orders" at bounding box center [268, 22] width 57 height 28
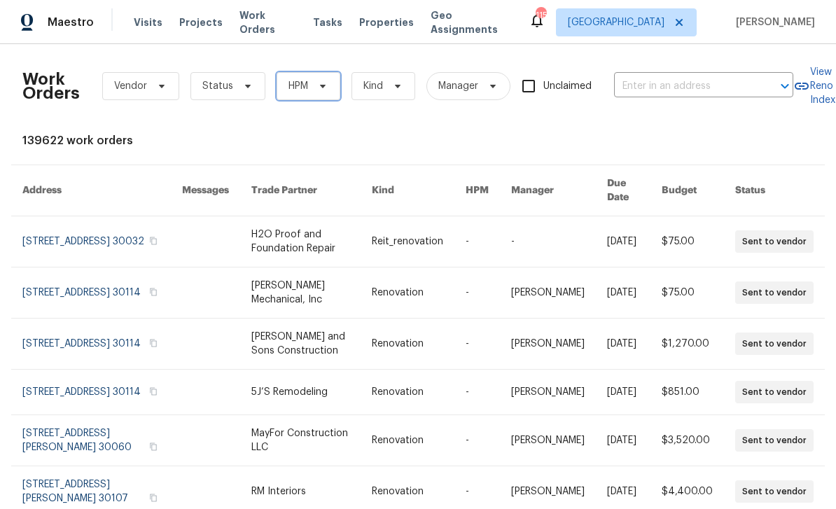
click at [310, 90] on span "HPM" at bounding box center [309, 86] width 64 height 28
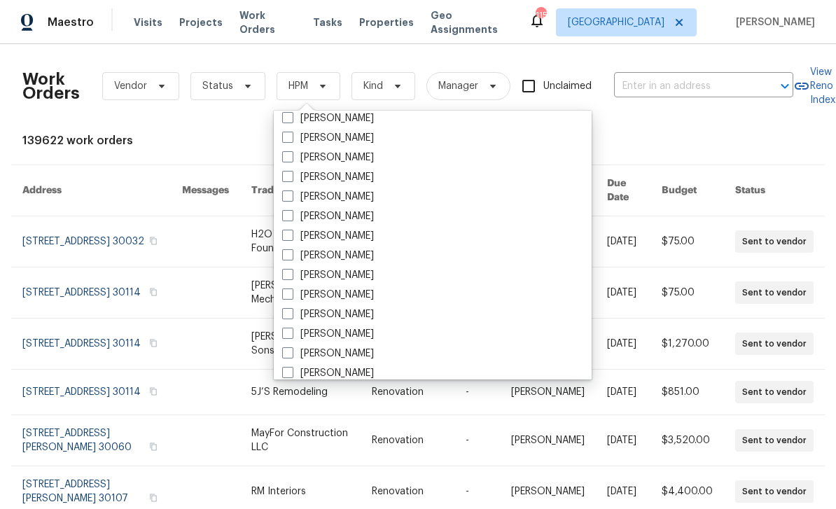
scroll to position [478, 0]
click at [355, 298] on label "[PERSON_NAME]" at bounding box center [328, 295] width 92 height 14
click at [291, 297] on input "[PERSON_NAME]" at bounding box center [286, 292] width 9 height 9
checkbox input "true"
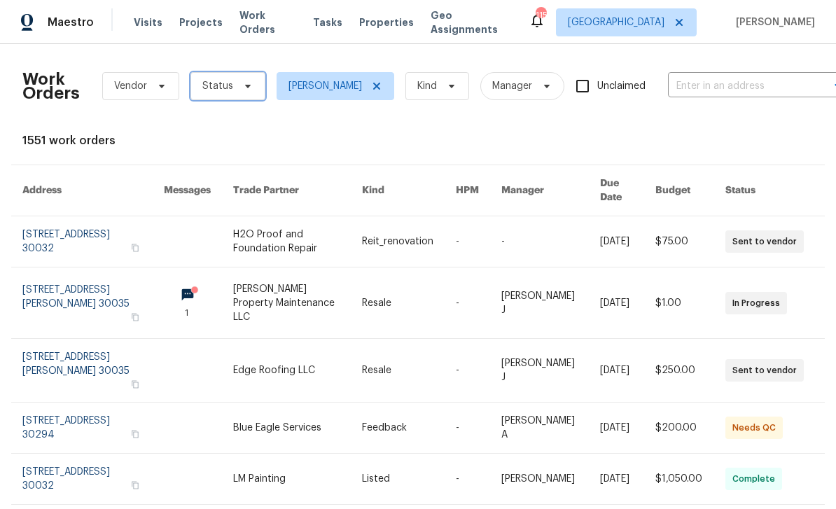
click at [230, 90] on span "Status" at bounding box center [228, 86] width 75 height 28
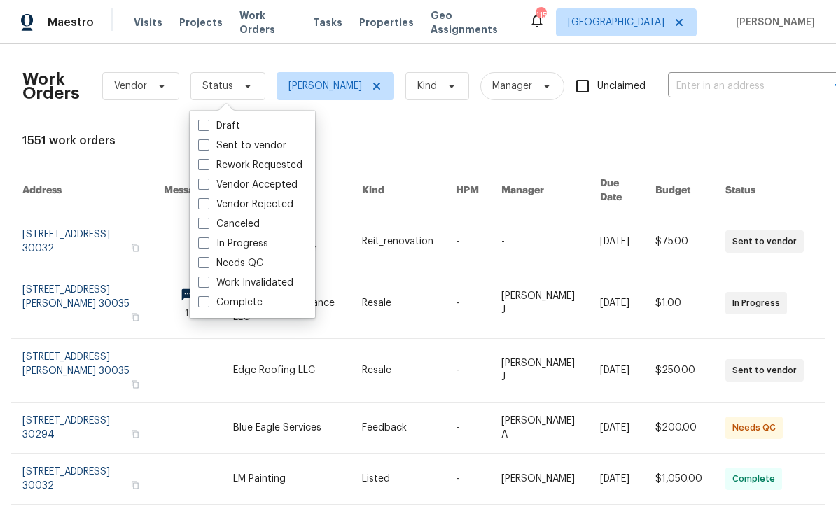
click at [262, 262] on label "Needs QC" at bounding box center [230, 263] width 65 height 14
click at [207, 262] on input "Needs QC" at bounding box center [202, 260] width 9 height 9
checkbox input "true"
